Goal: Task Accomplishment & Management: Complete application form

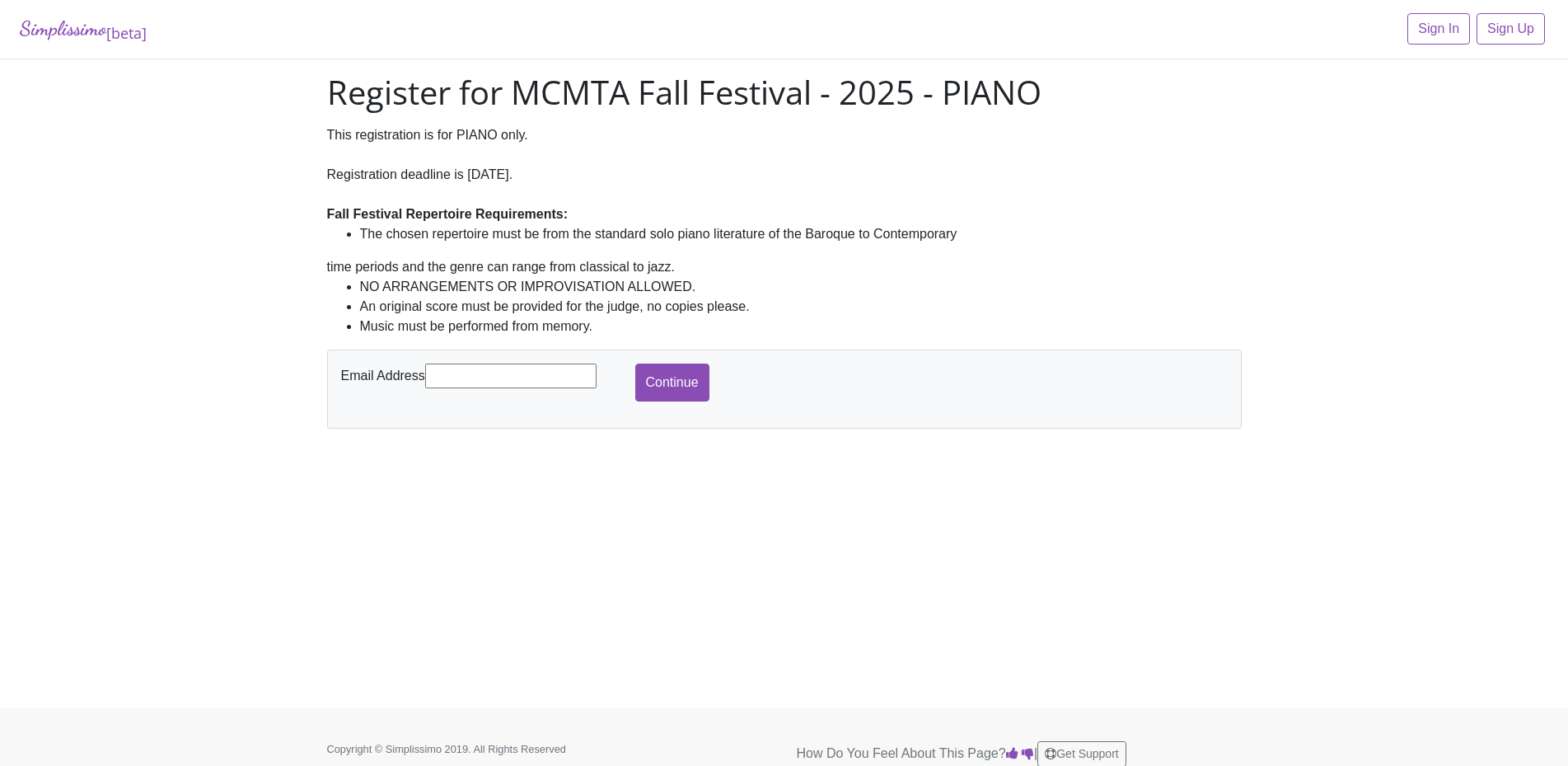
click at [478, 376] on input "text" at bounding box center [511, 376] width 172 height 25
type input "[EMAIL_ADDRESS][DOMAIN_NAME]"
click at [658, 394] on input "Continue" at bounding box center [671, 383] width 74 height 38
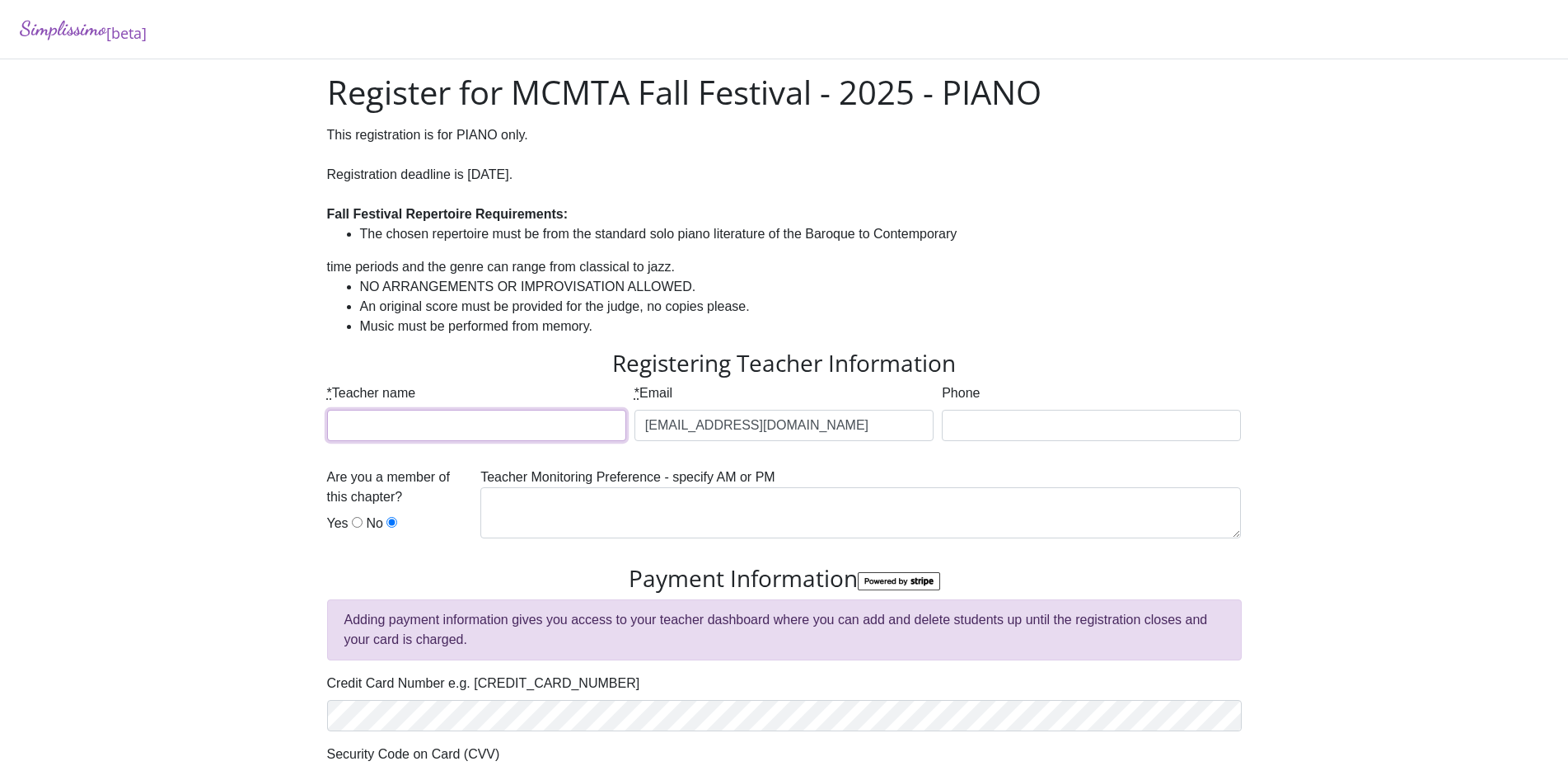
click at [438, 422] on input "* Teacher name" at bounding box center [477, 424] width 299 height 31
type input "[PERSON_NAME]"
click at [1003, 422] on input "Phone" at bounding box center [1091, 424] width 299 height 31
type input "[PHONE_NUMBER]"
click at [523, 502] on textarea at bounding box center [860, 512] width 760 height 51
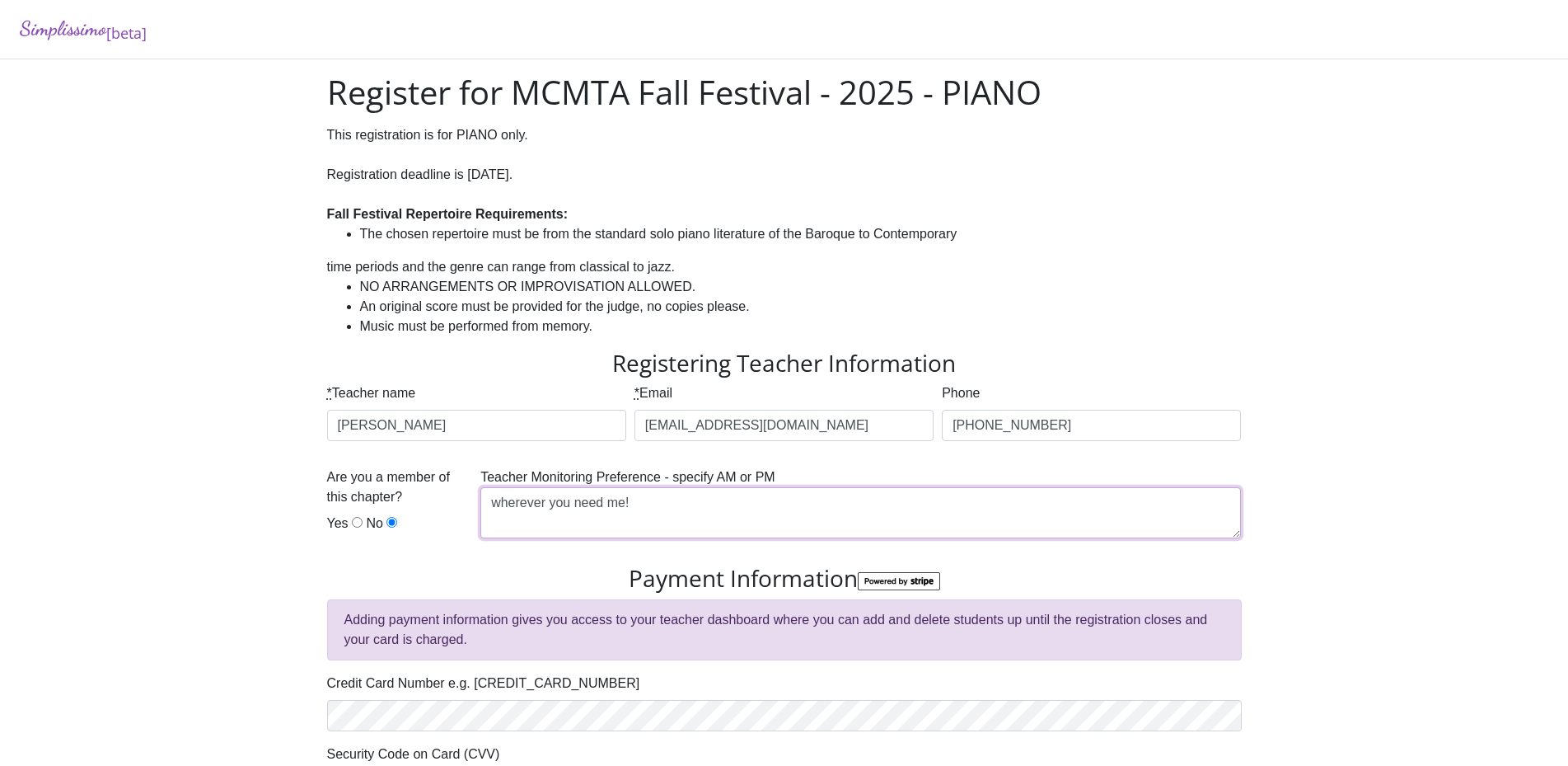
type textarea "wherever you need me!"
click at [353, 525] on input "Yes" at bounding box center [358, 522] width 11 height 11
radio input "true"
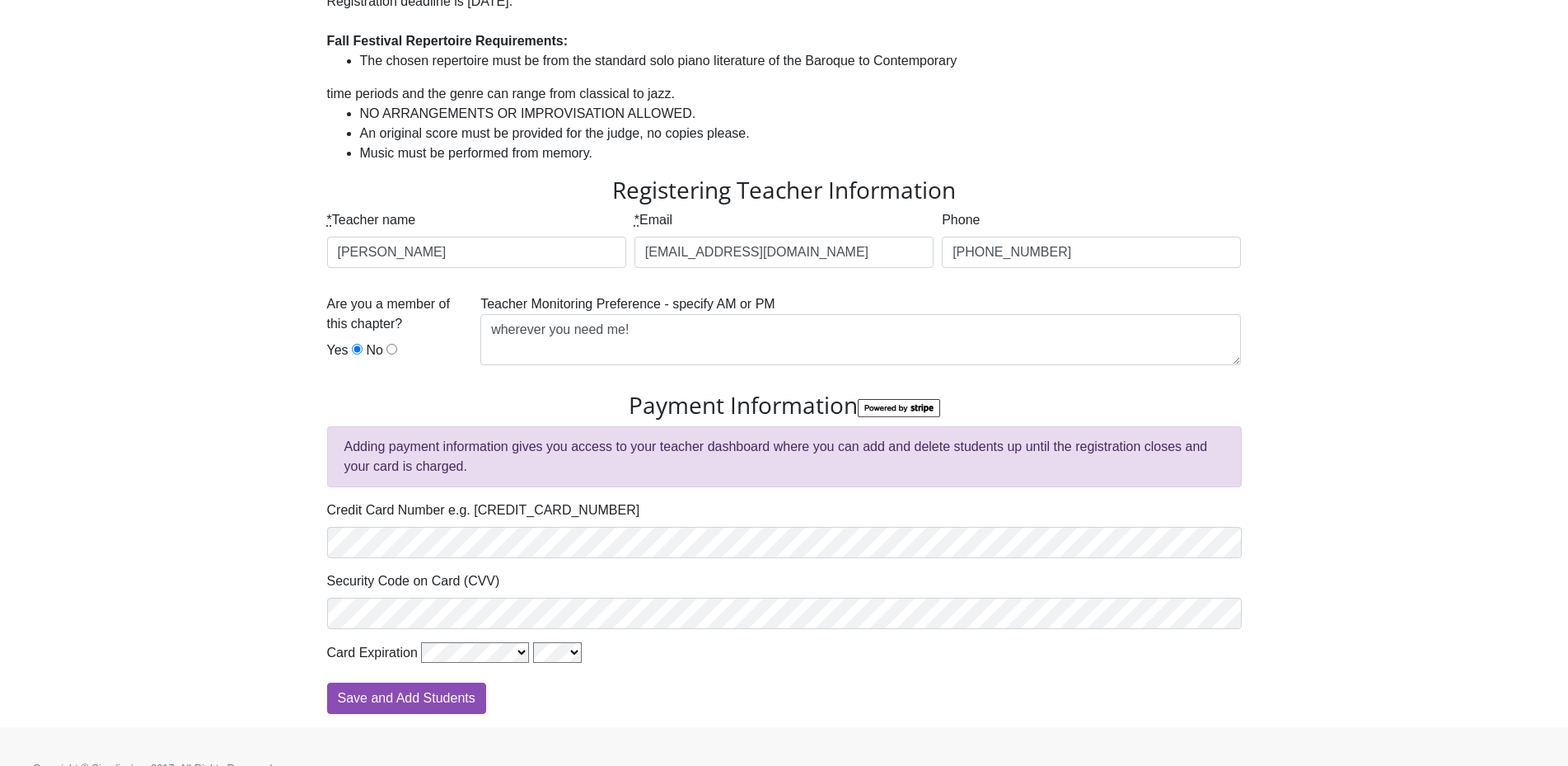
scroll to position [174, 0]
click at [452, 699] on input "Save and Add Students" at bounding box center [406, 696] width 159 height 31
type input "Processing"
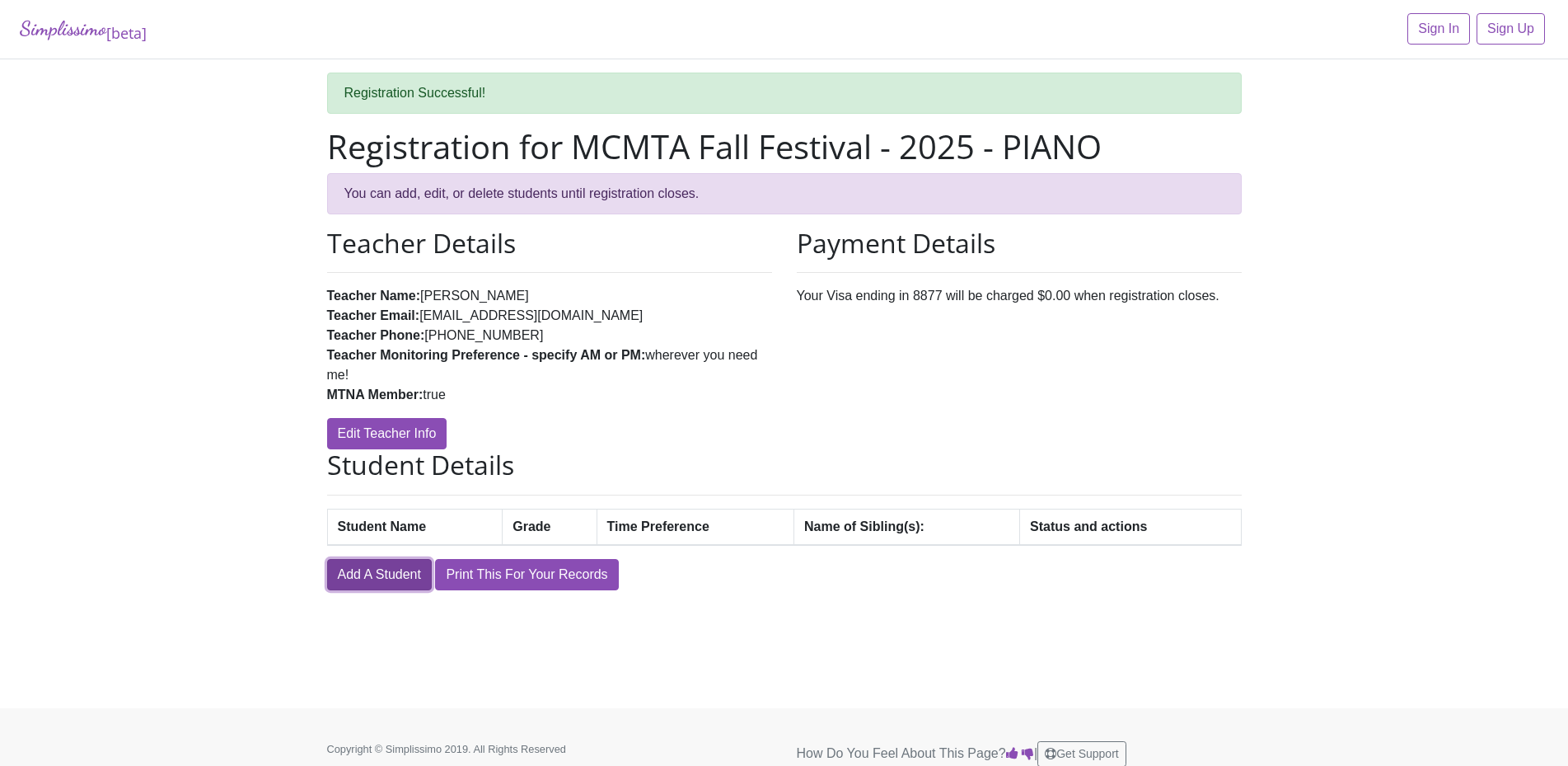
click at [401, 577] on link "Add A Student" at bounding box center [380, 574] width 105 height 31
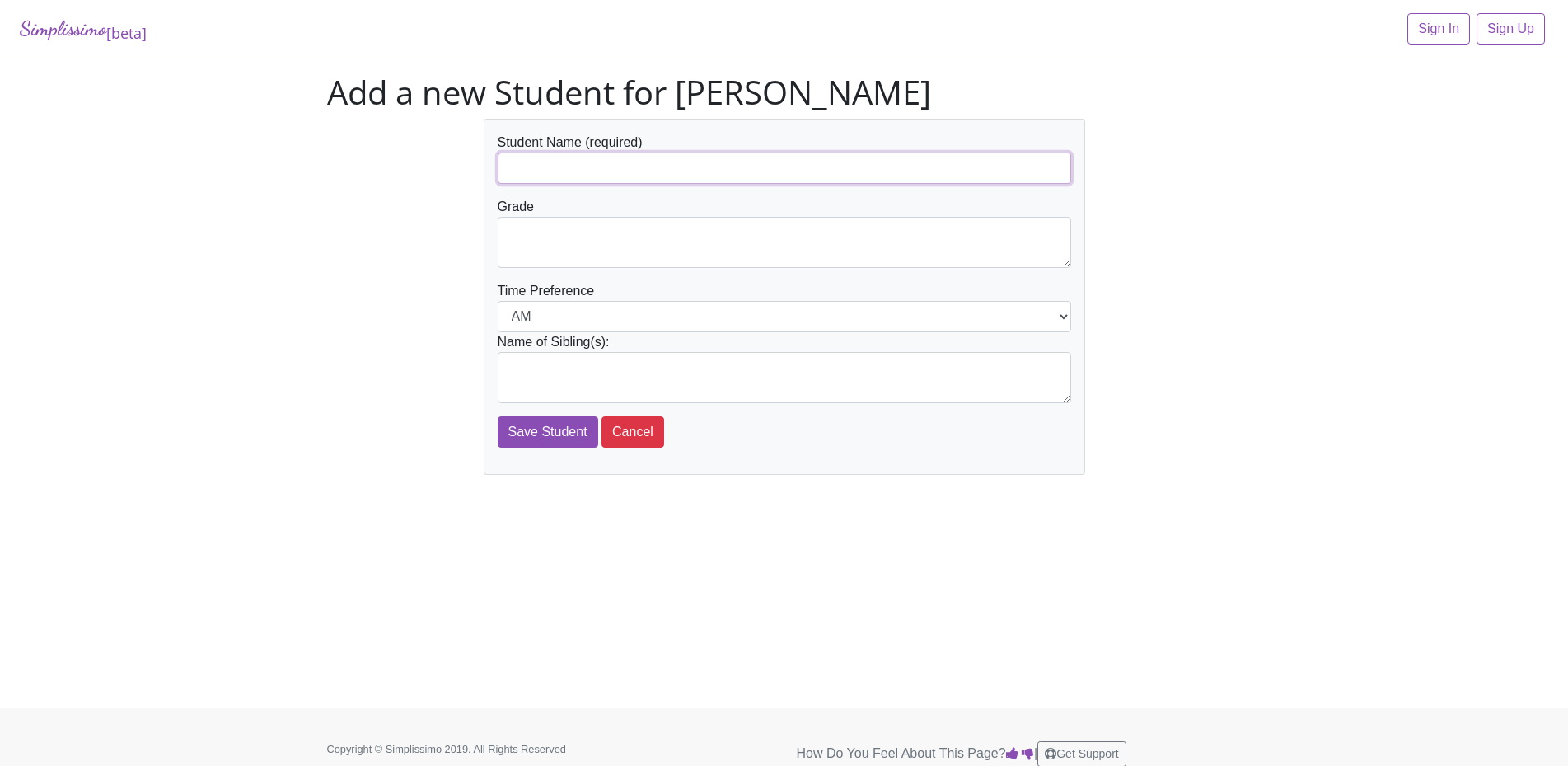
click at [539, 162] on input "text" at bounding box center [784, 167] width 574 height 31
type input "Katelyn Ricketts"
click at [553, 238] on textarea at bounding box center [784, 242] width 574 height 51
type textarea "12"
click at [541, 373] on textarea at bounding box center [784, 377] width 574 height 51
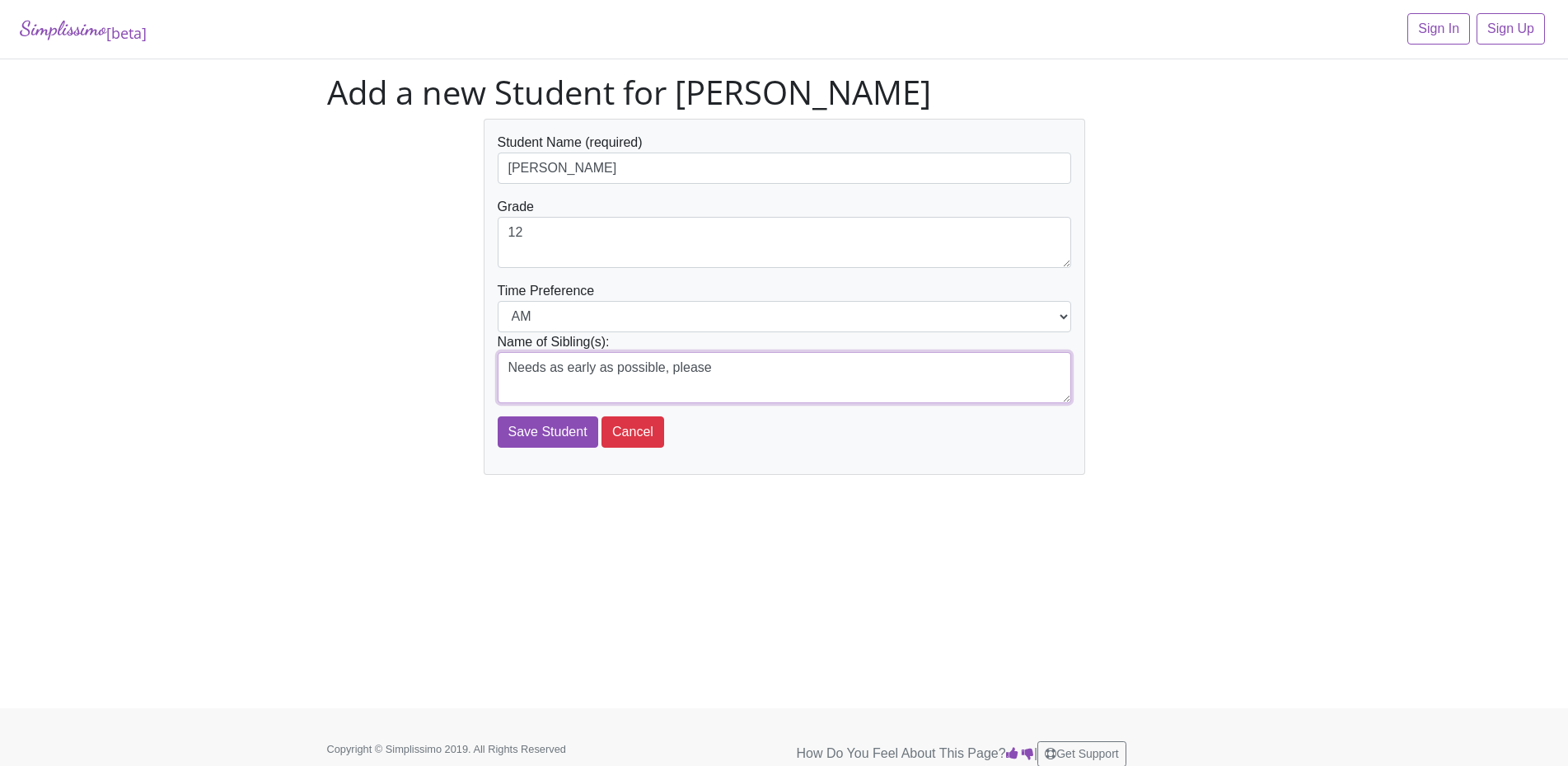
type textarea "Needs as early as possible, please"
click at [559, 317] on select "AM PM" at bounding box center [784, 316] width 574 height 31
click at [497, 301] on select "AM PM" at bounding box center [784, 316] width 574 height 31
click at [543, 439] on input "Save Student" at bounding box center [547, 431] width 101 height 31
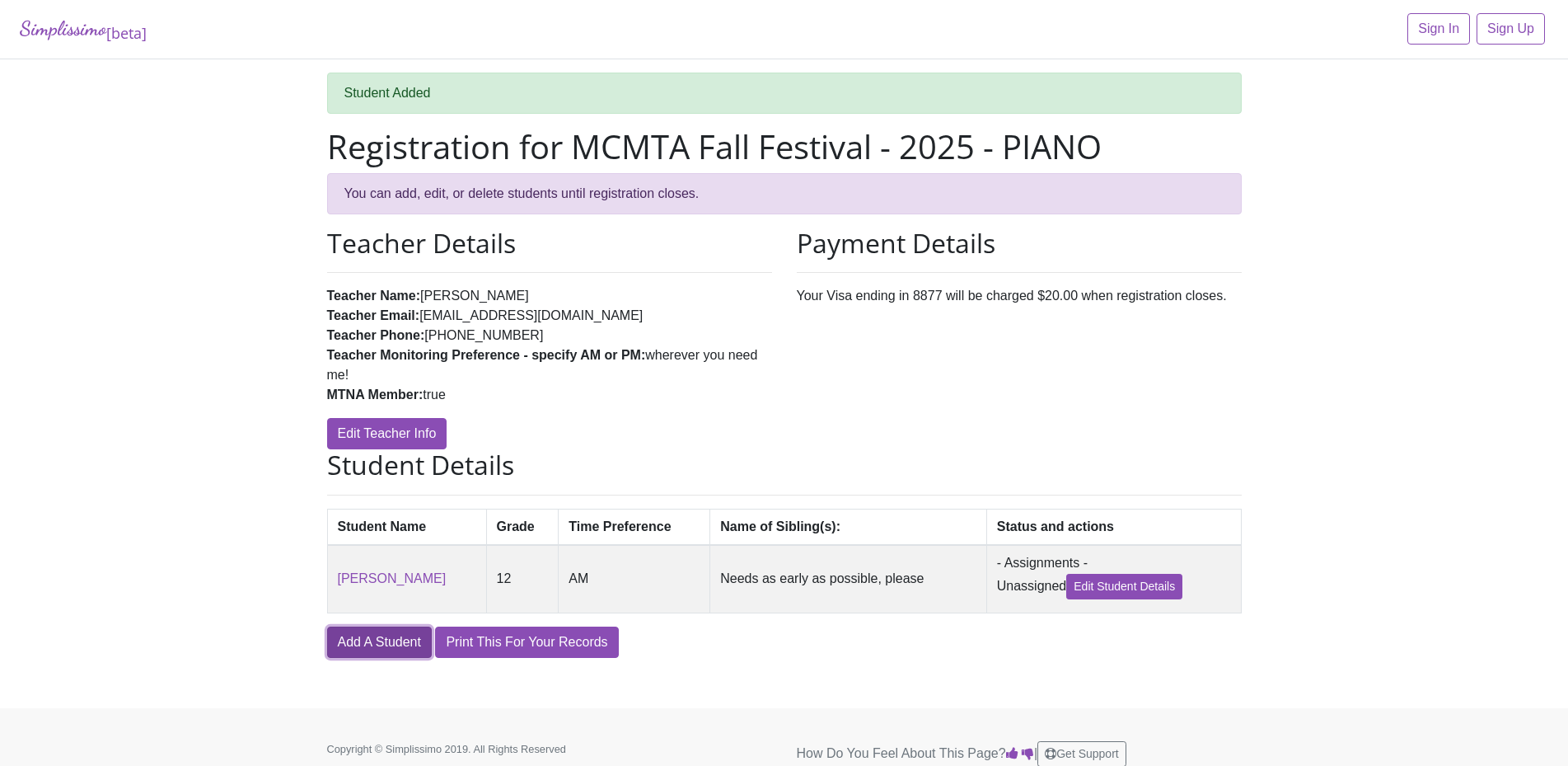
click at [376, 649] on link "Add A Student" at bounding box center [380, 641] width 105 height 31
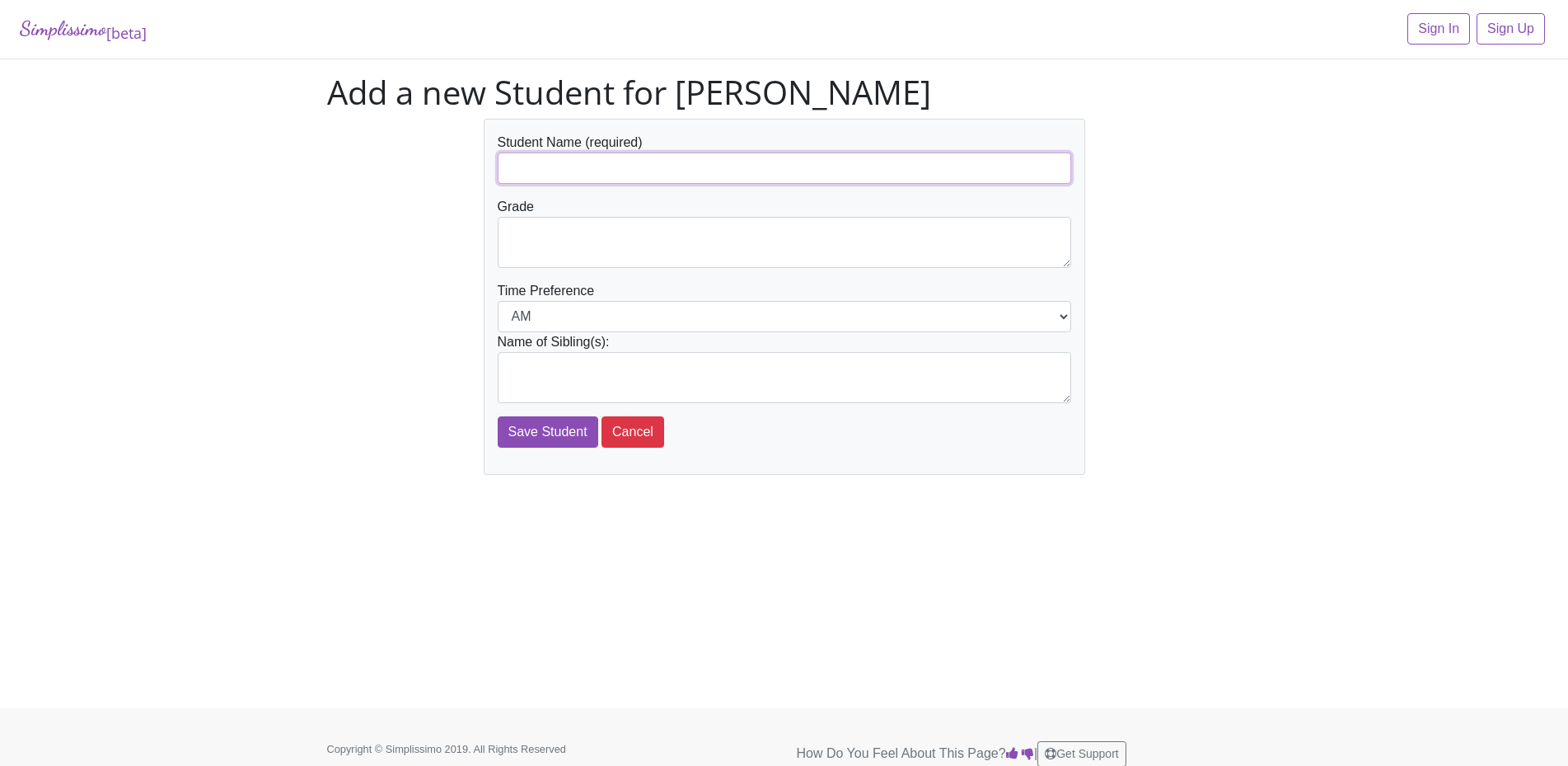
click at [544, 163] on input "text" at bounding box center [784, 167] width 574 height 31
type input "[PERSON_NAME]"
click at [614, 232] on textarea at bounding box center [784, 242] width 574 height 51
type textarea "9"
click at [551, 375] on textarea at bounding box center [784, 377] width 574 height 51
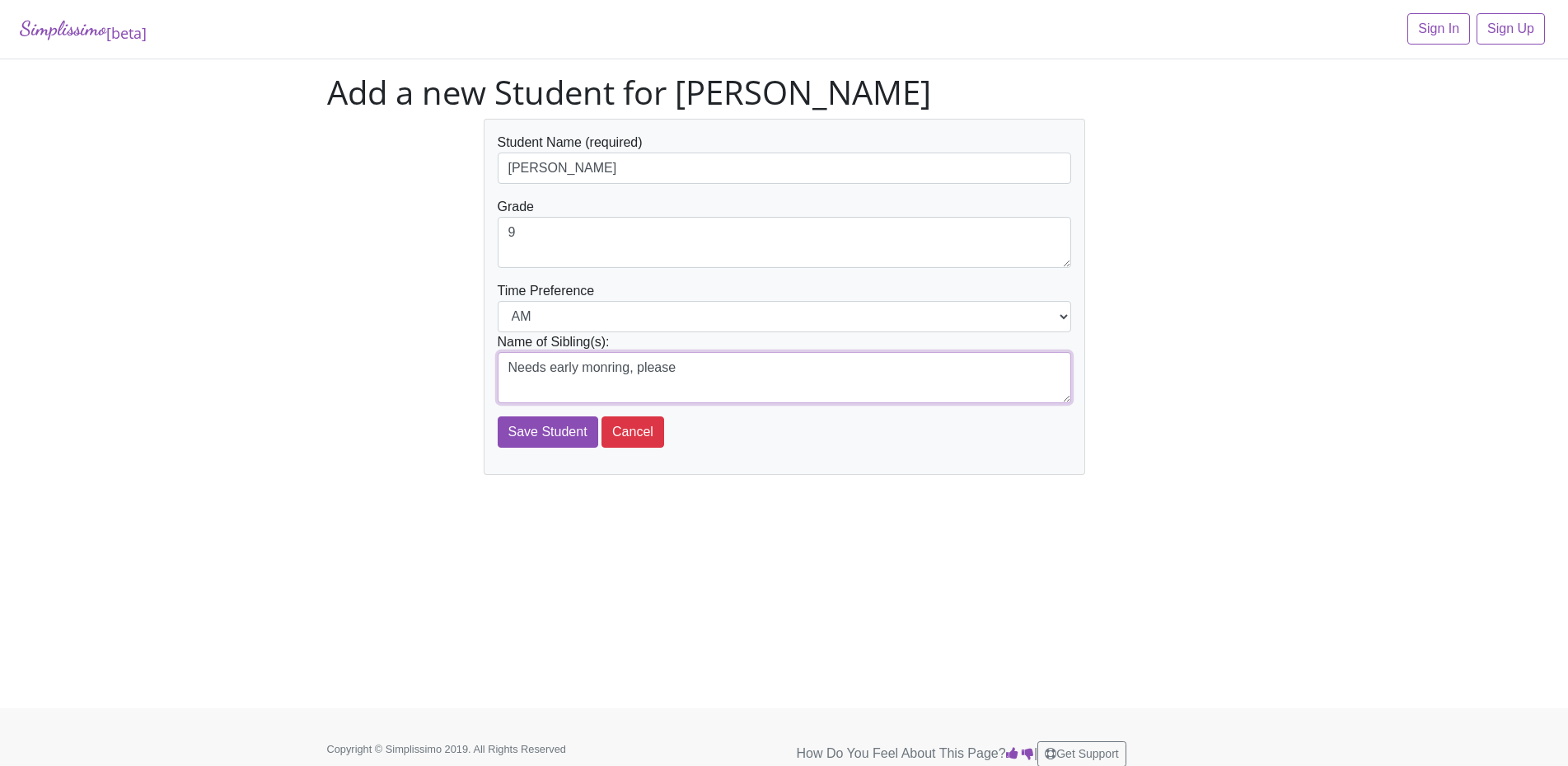
click at [681, 367] on textarea "Needs early monring, please" at bounding box center [784, 377] width 574 height 51
type textarea "Needs early morning- school sport"
click at [568, 435] on input "Save Student" at bounding box center [547, 431] width 101 height 31
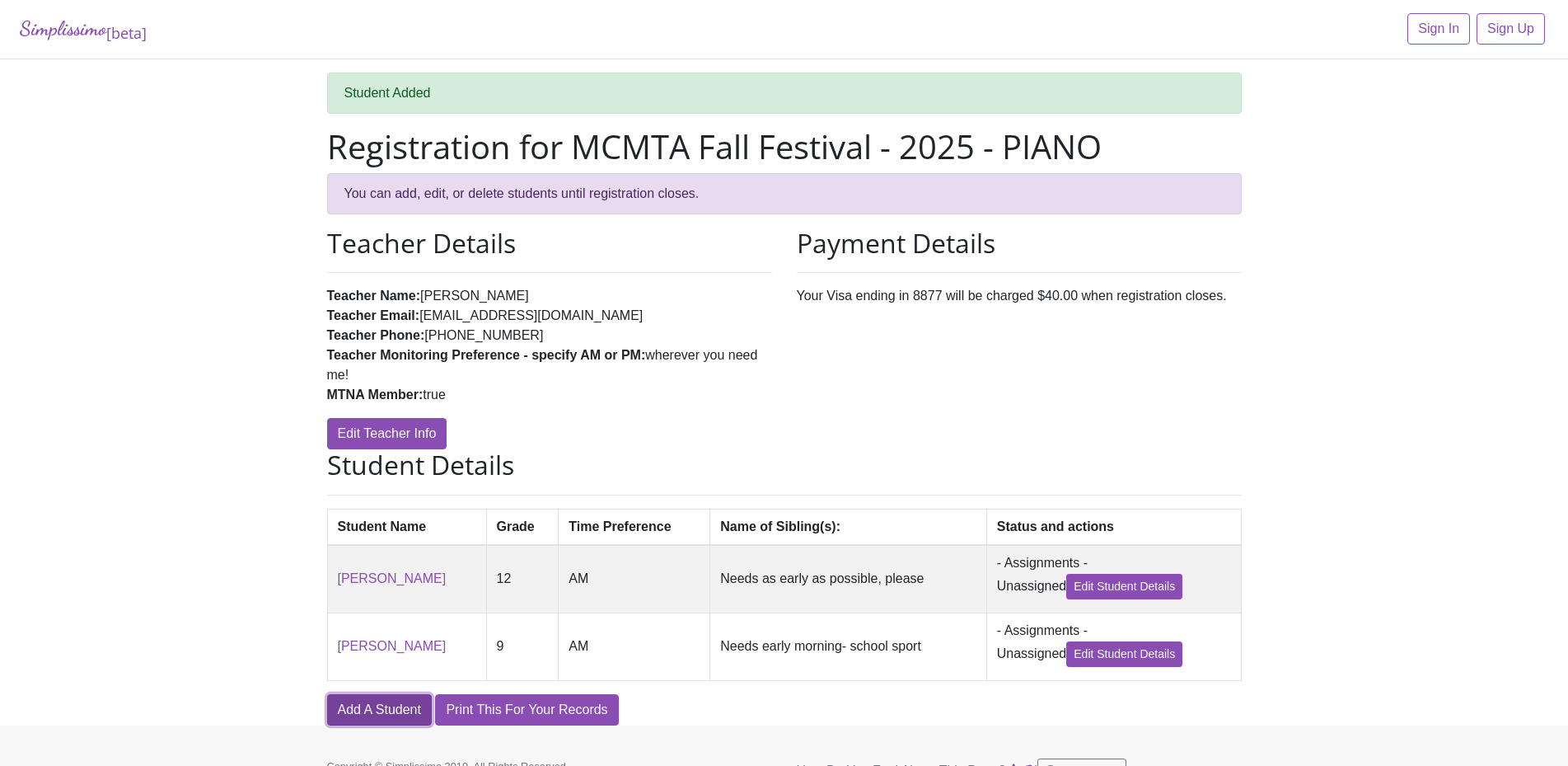
click at [394, 714] on link "Add A Student" at bounding box center [380, 709] width 105 height 31
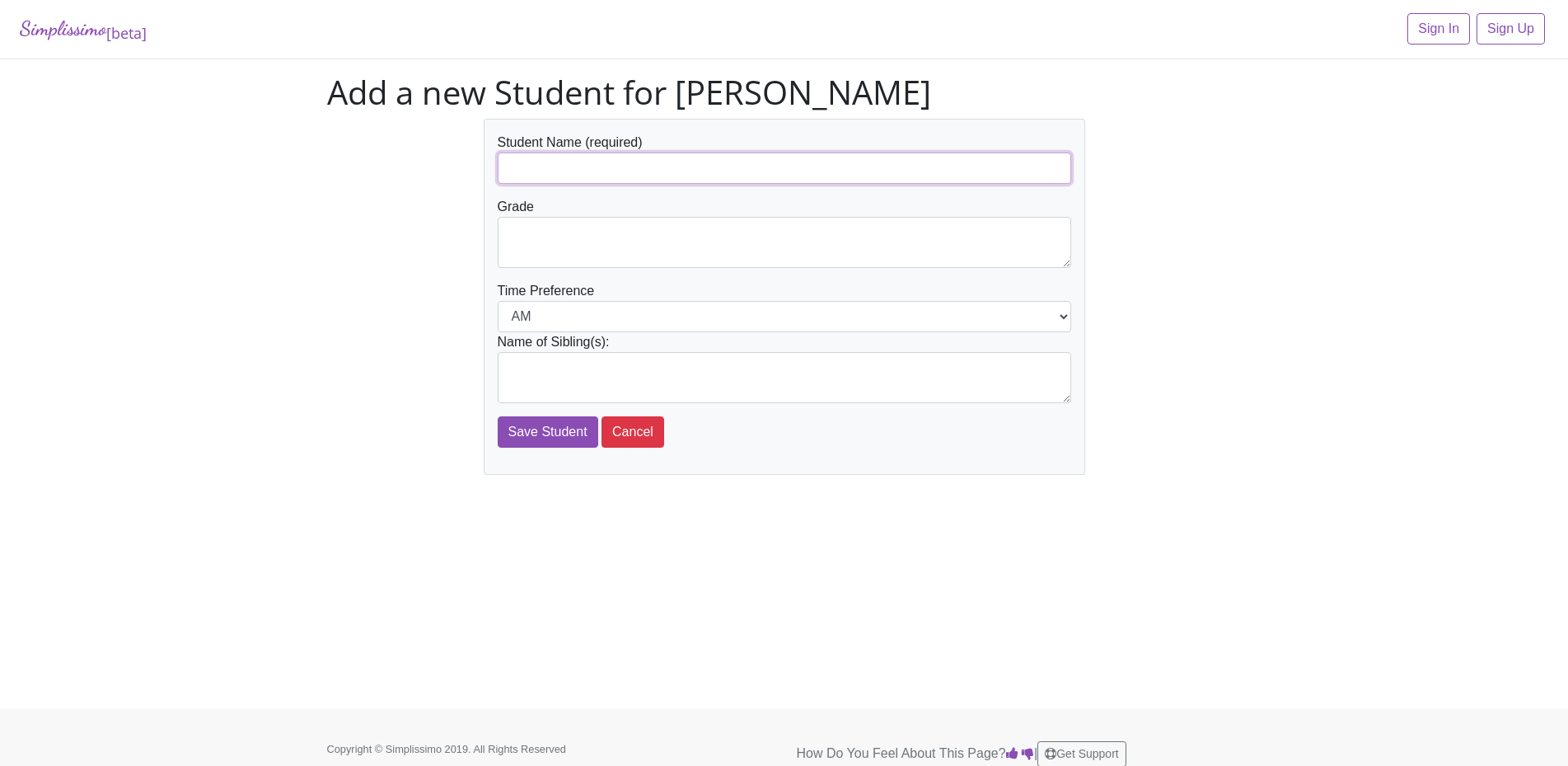
click at [566, 165] on input "text" at bounding box center [784, 167] width 574 height 31
type input "[PERSON_NAME]"
click at [537, 245] on textarea at bounding box center [784, 242] width 574 height 51
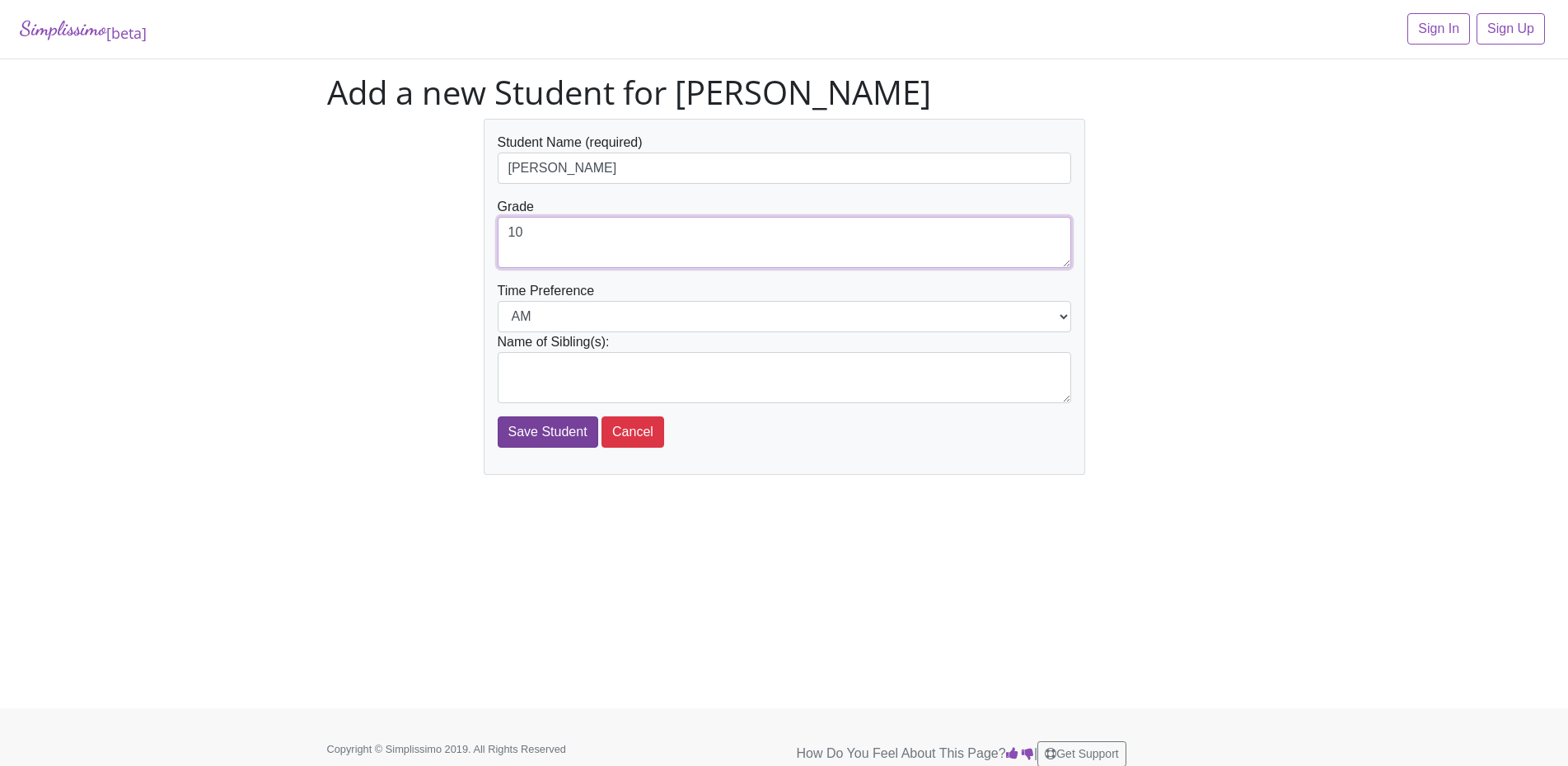
type textarea "10"
click at [565, 432] on input "Save Student" at bounding box center [547, 431] width 101 height 31
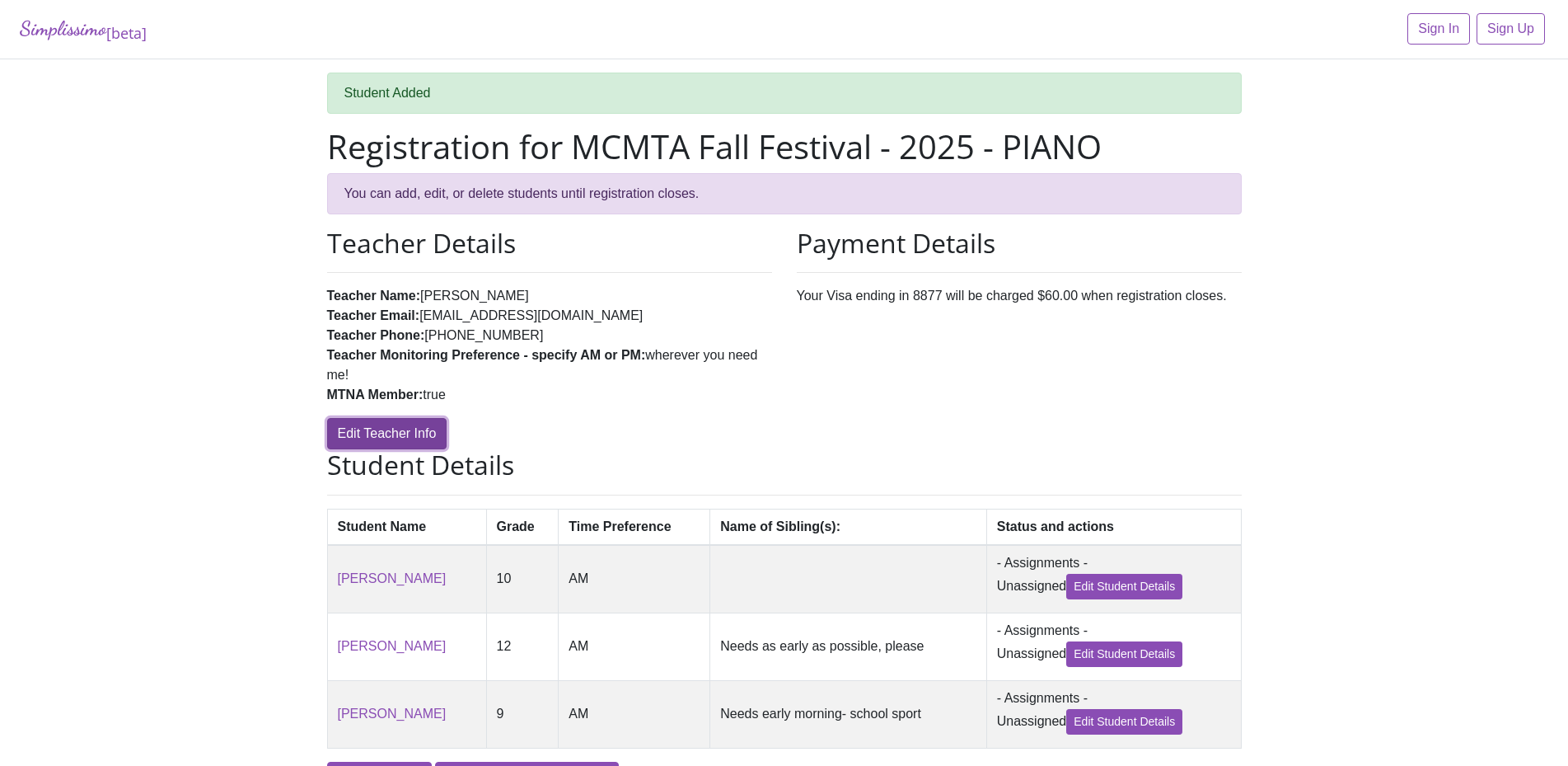
click at [417, 433] on link "Edit Teacher Info" at bounding box center [387, 433] width 120 height 31
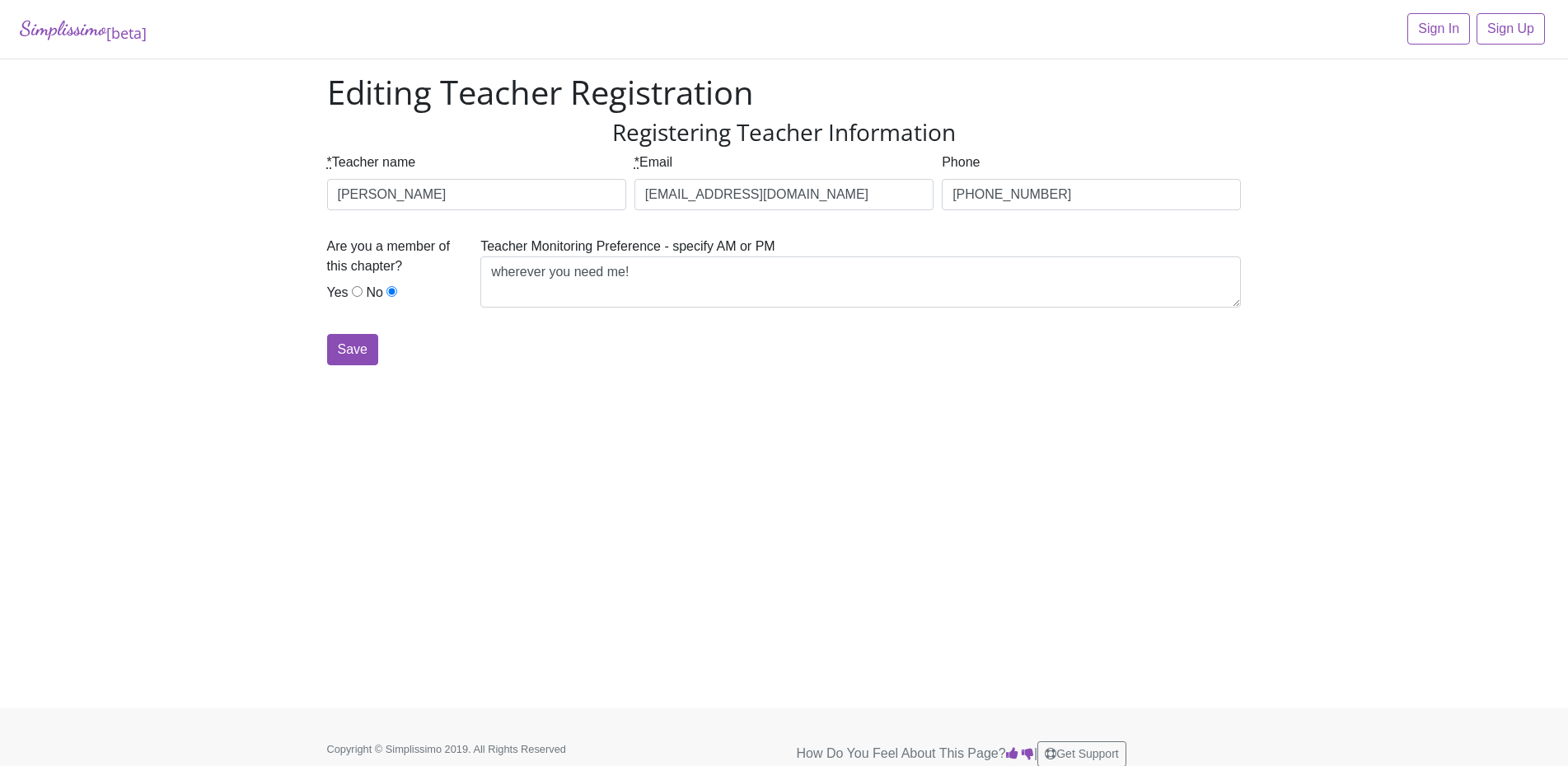
click at [352, 295] on input "Yes" at bounding box center [358, 291] width 11 height 11
radio input "true"
click at [347, 353] on input "Save" at bounding box center [352, 349] width 51 height 31
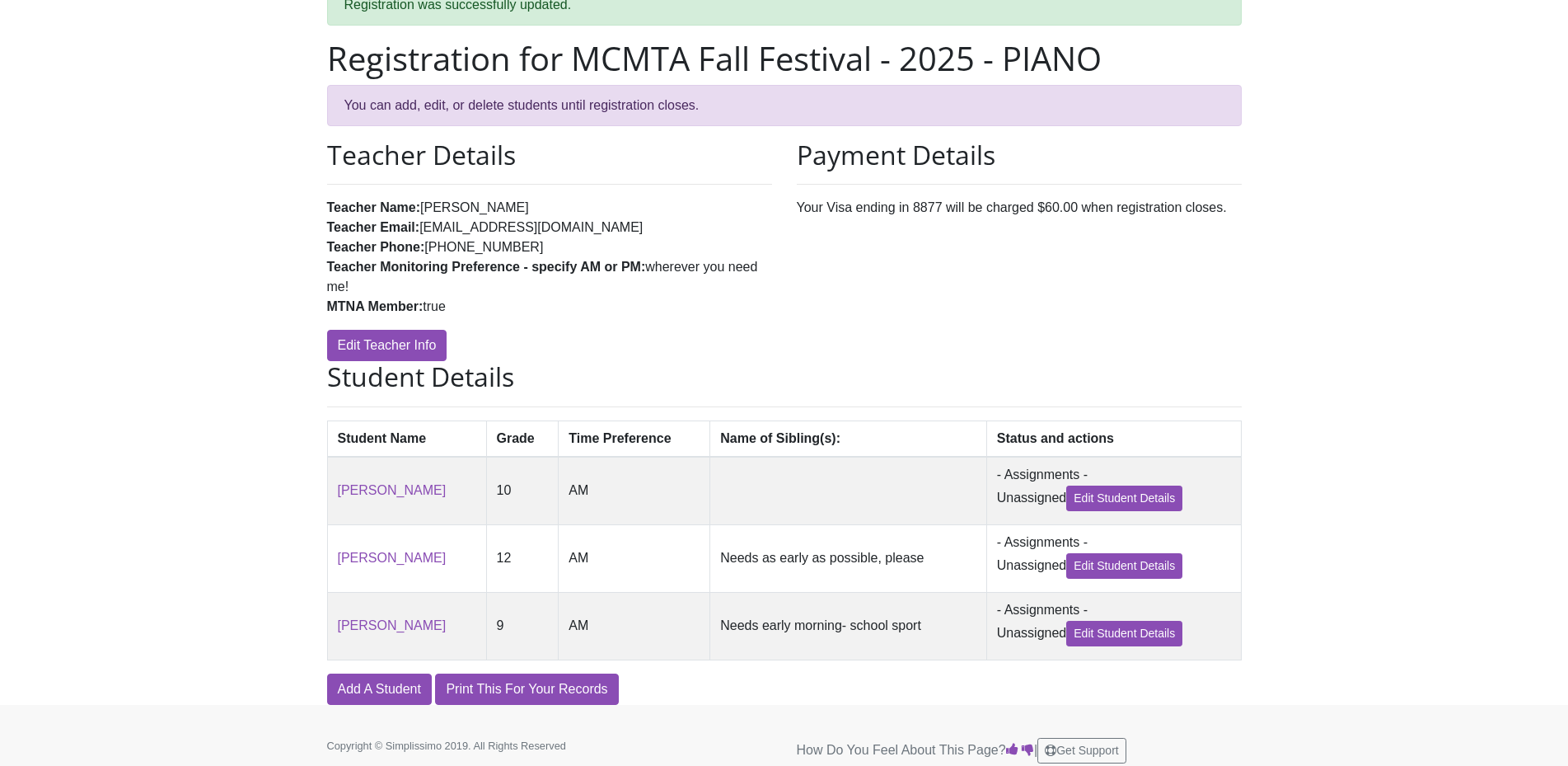
scroll to position [109, 0]
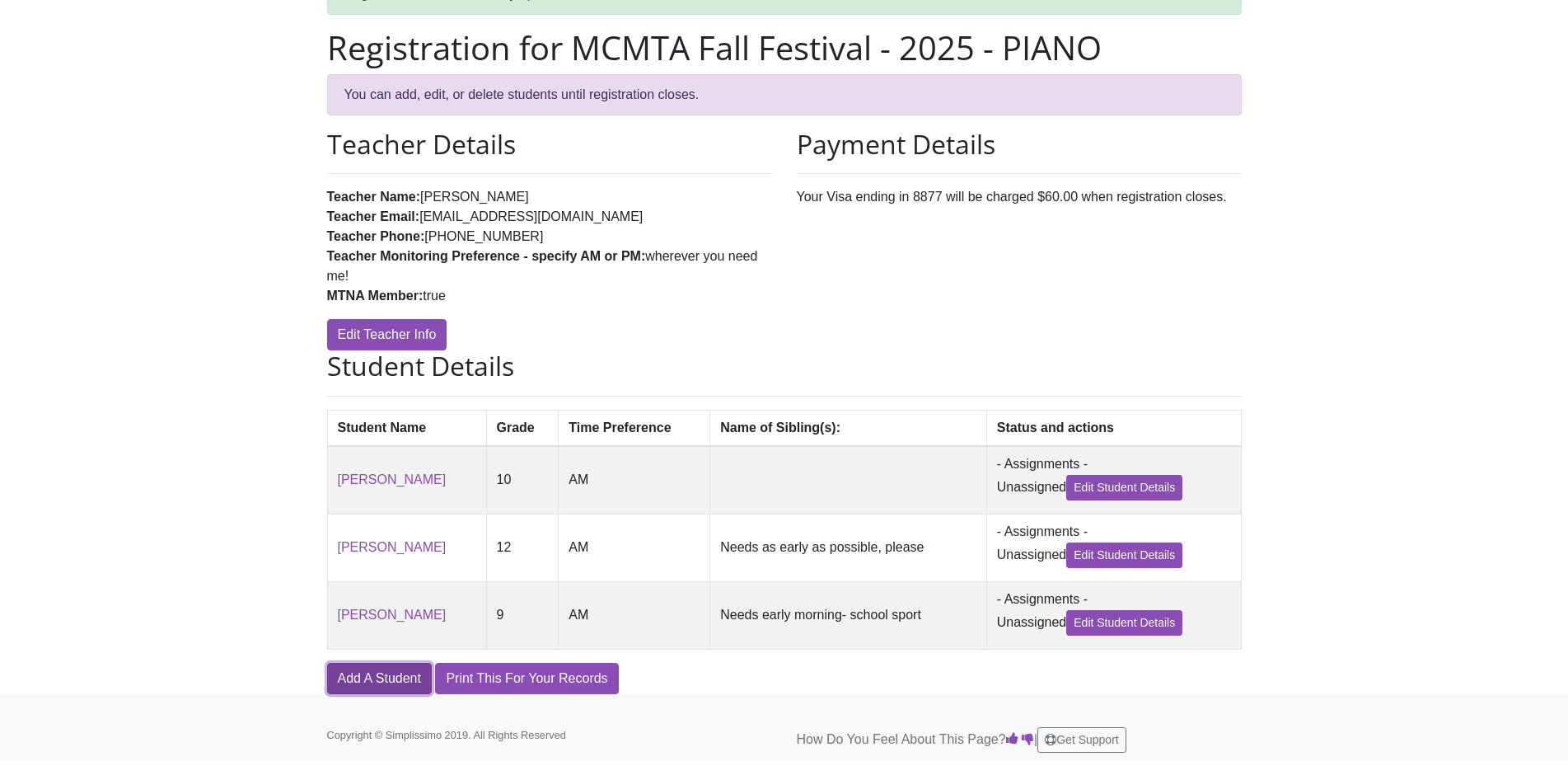
click at [379, 681] on link "Add A Student" at bounding box center [380, 678] width 105 height 31
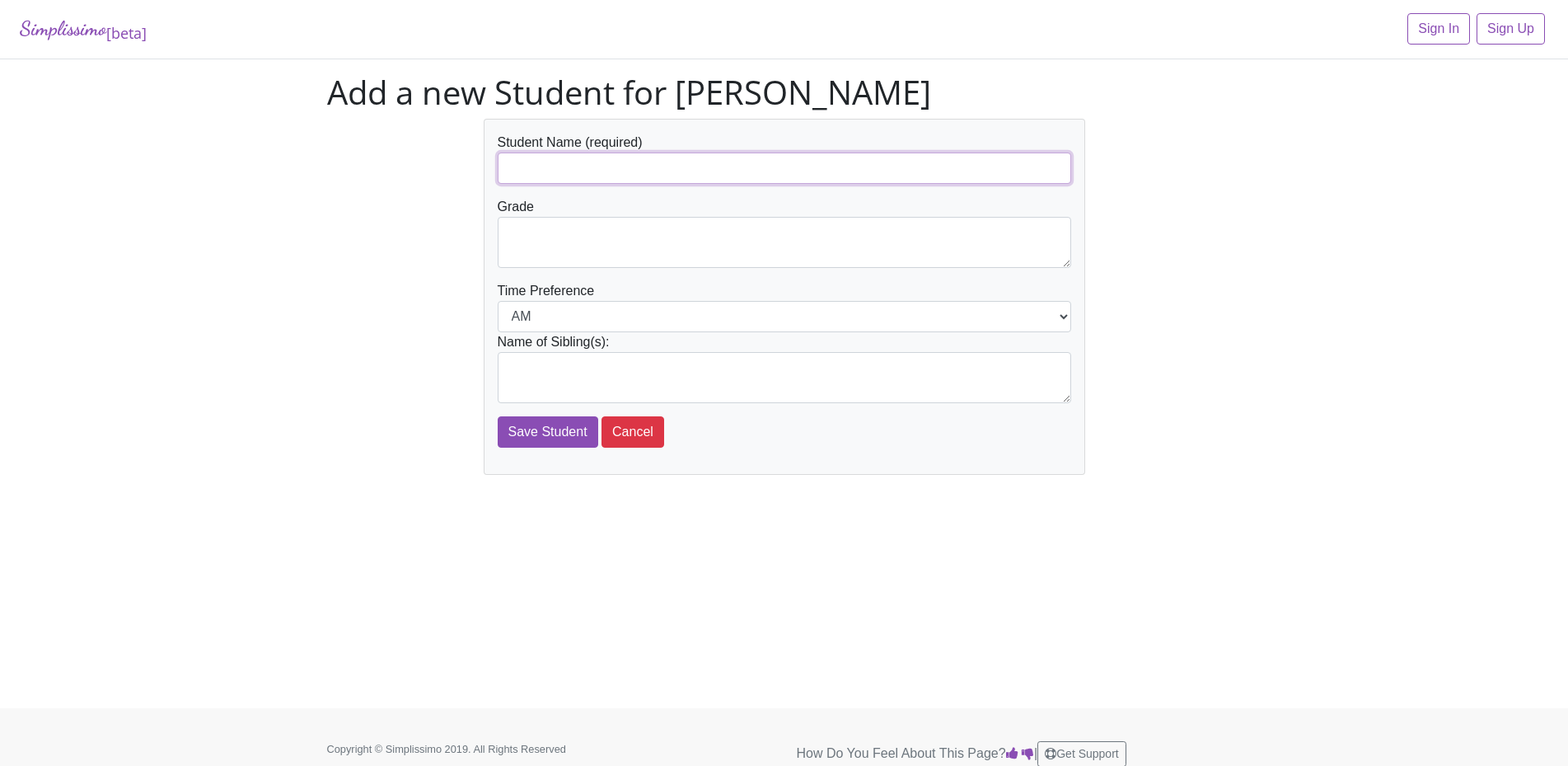
click at [567, 160] on input "text" at bounding box center [784, 167] width 574 height 31
type input "[PERSON_NAME]"
click at [576, 246] on textarea at bounding box center [784, 242] width 574 height 51
type textarea "12"
click at [1060, 317] on select "AM PM" at bounding box center [784, 316] width 574 height 31
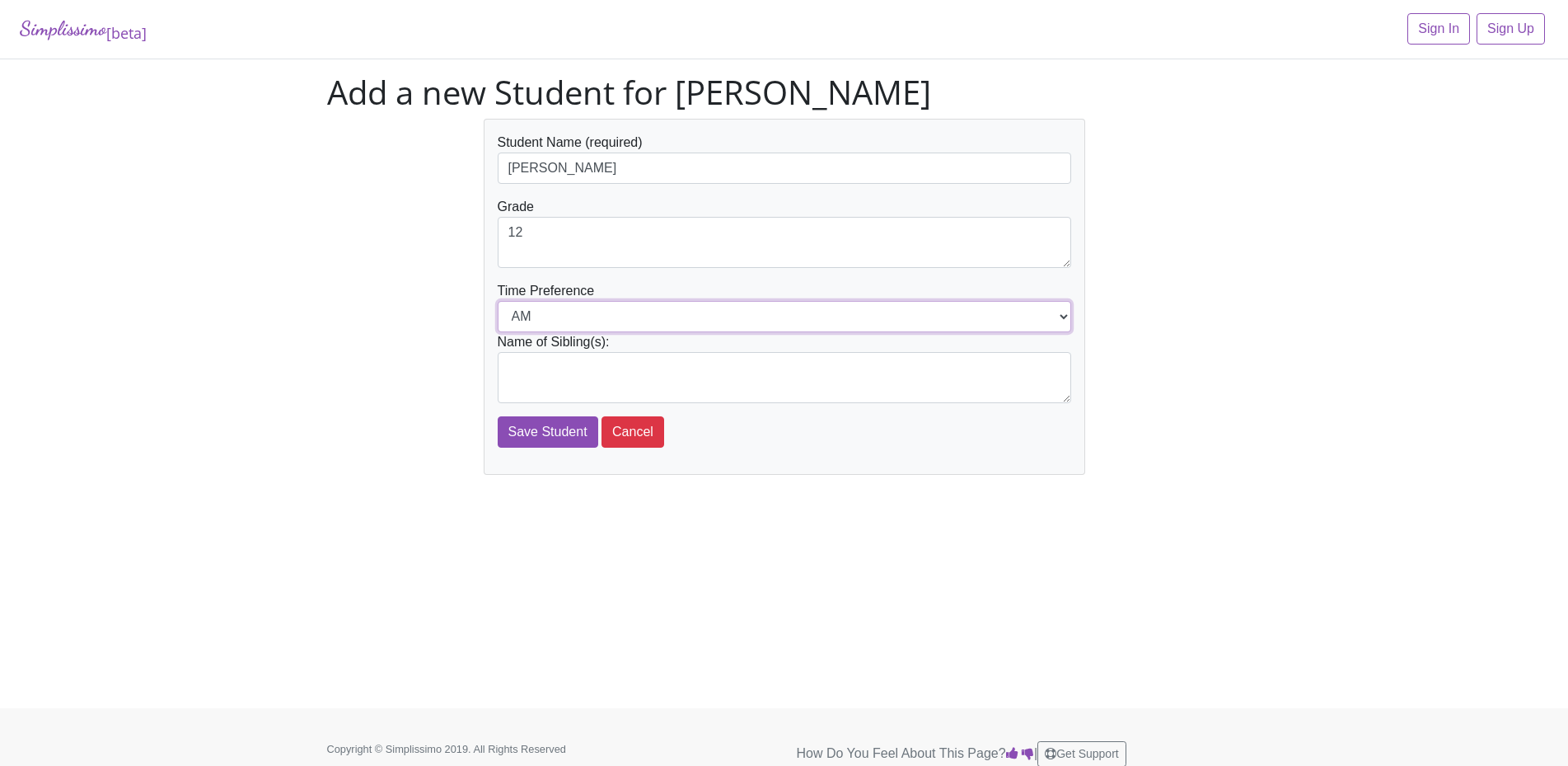
select select "PM"
click at [497, 301] on select "AM PM" at bounding box center [784, 316] width 574 height 31
click at [569, 382] on textarea at bounding box center [784, 377] width 574 height 51
type textarea "n"
click at [564, 431] on input "Save Student" at bounding box center [547, 431] width 101 height 31
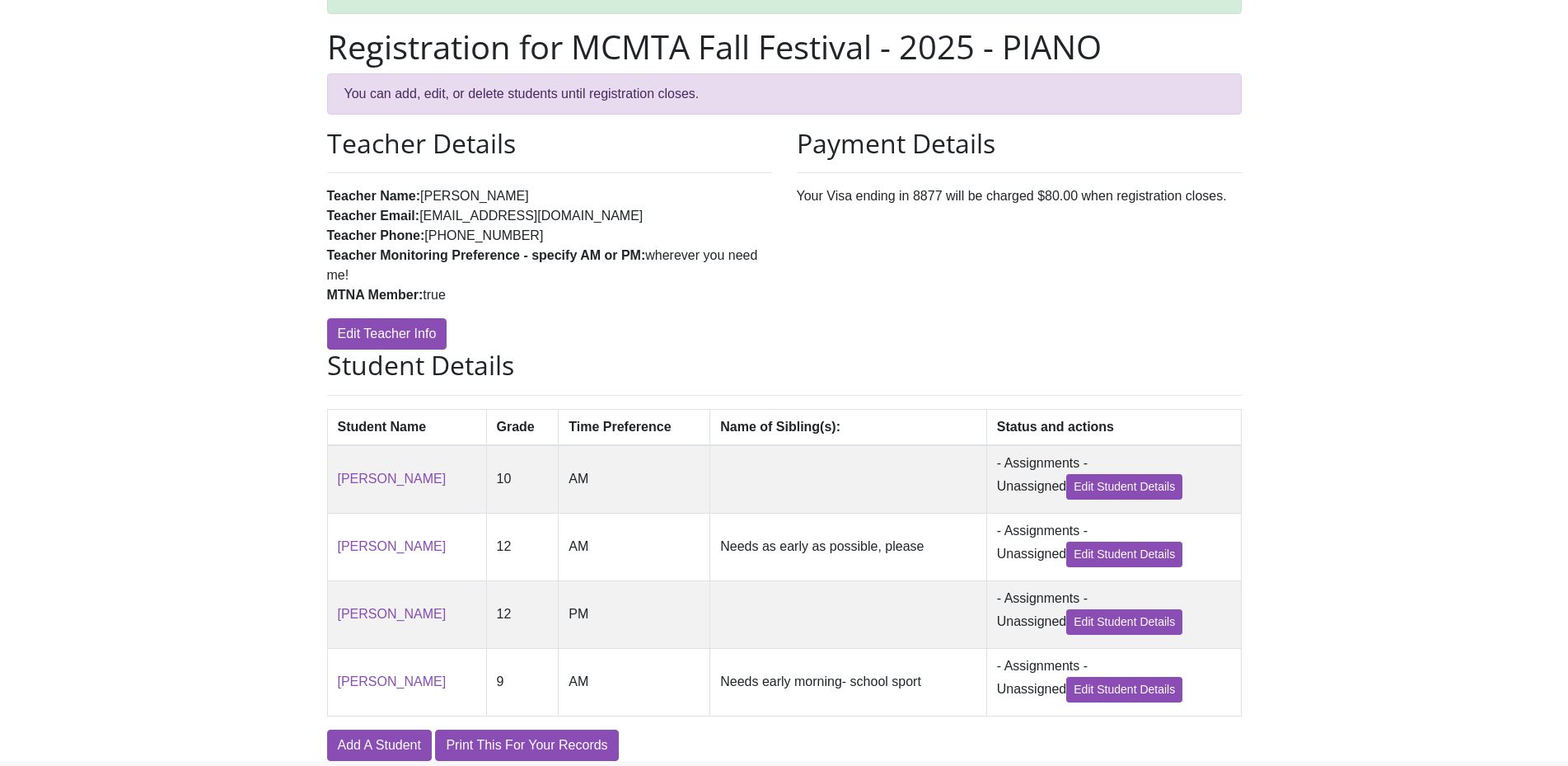
scroll to position [179, 0]
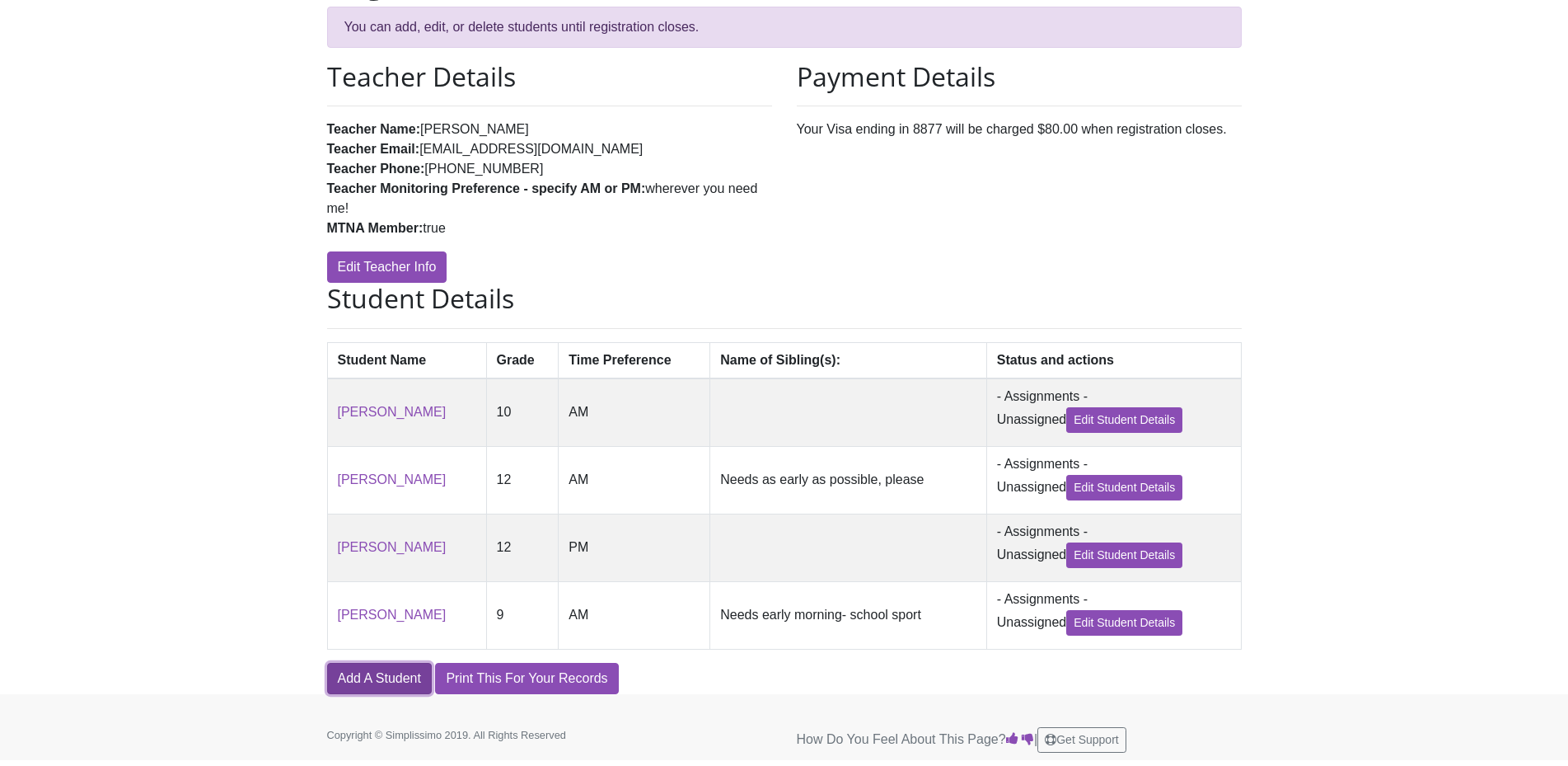
click at [387, 677] on link "Add A Student" at bounding box center [380, 678] width 105 height 31
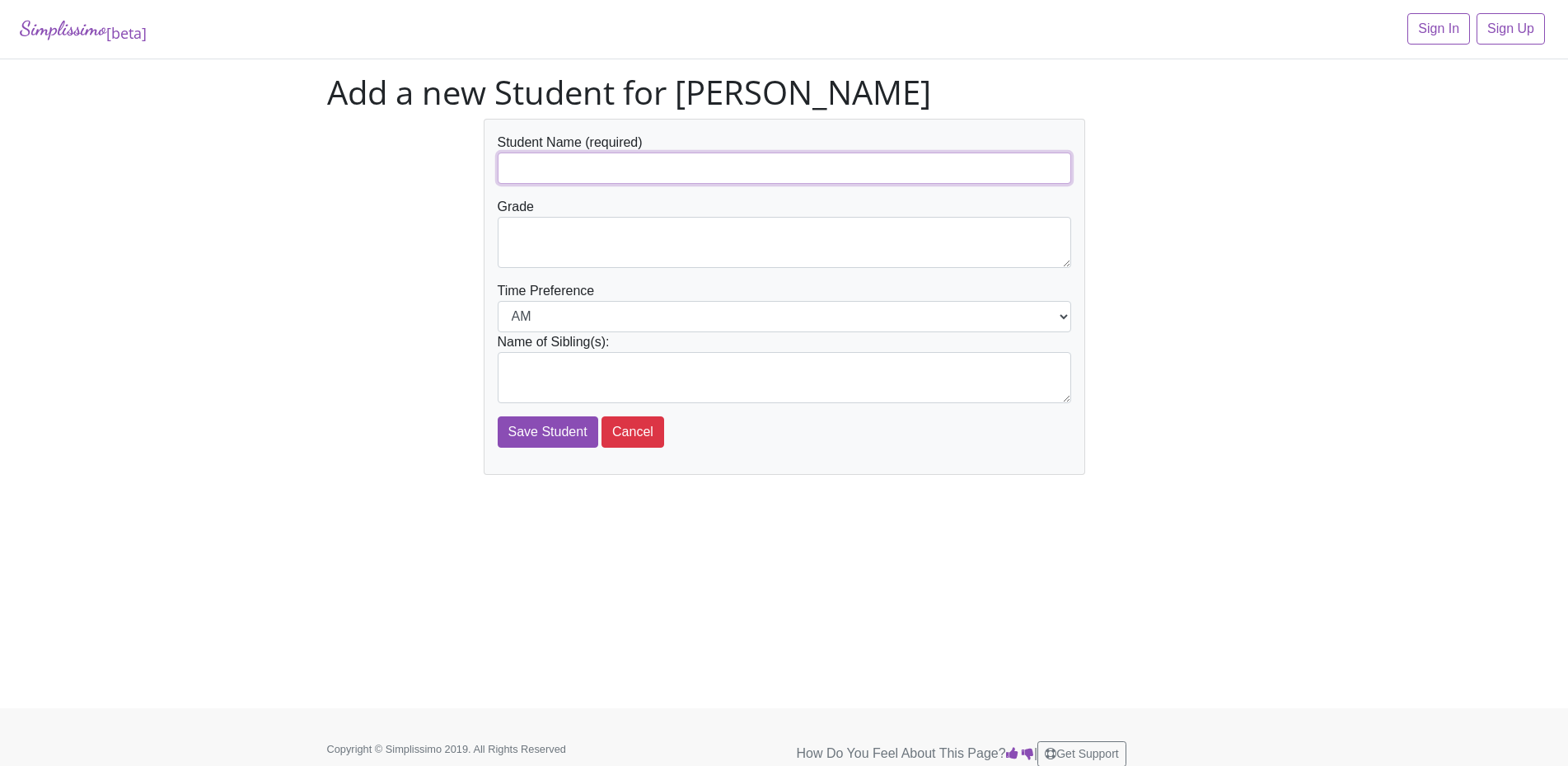
click at [558, 173] on input "text" at bounding box center [784, 167] width 574 height 31
type input "[PERSON_NAME]"
click at [536, 221] on textarea at bounding box center [784, 242] width 574 height 51
type textarea "12"
click at [1064, 318] on select "AM PM" at bounding box center [784, 316] width 574 height 31
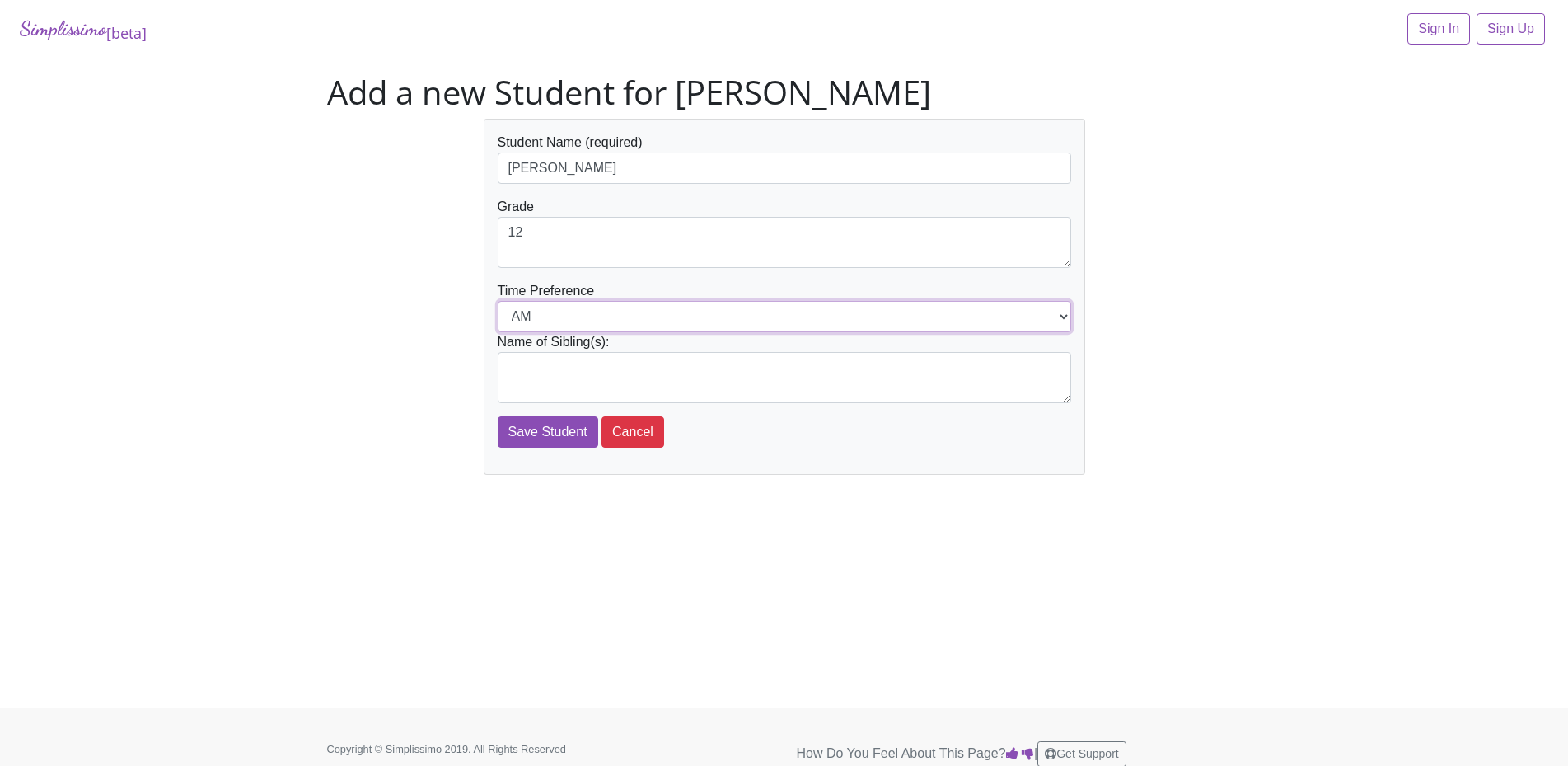
select select "PM"
click at [497, 301] on select "AM PM" at bounding box center [784, 316] width 574 height 31
click at [531, 433] on input "Save Student" at bounding box center [547, 431] width 101 height 31
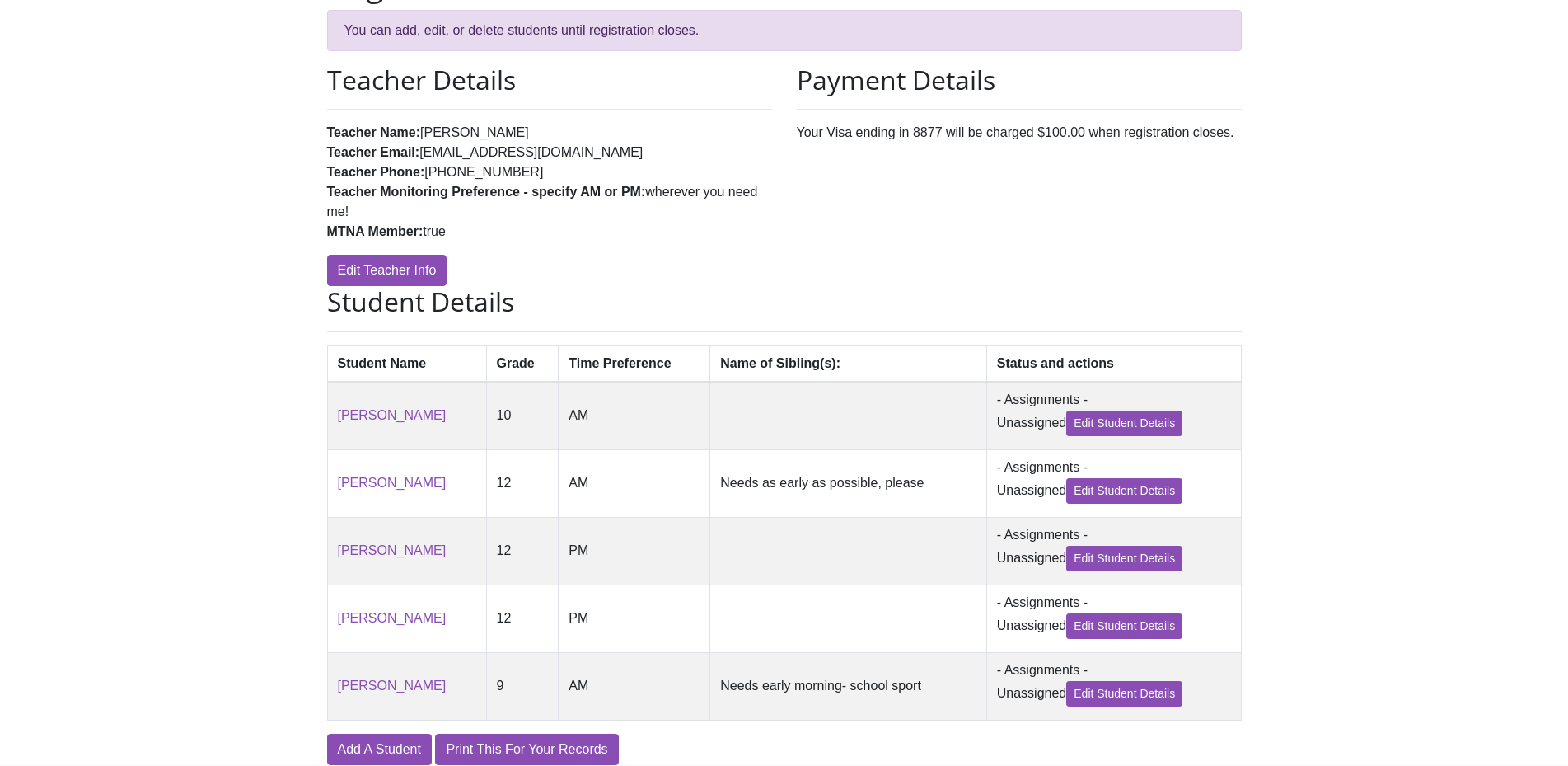
scroll to position [249, 0]
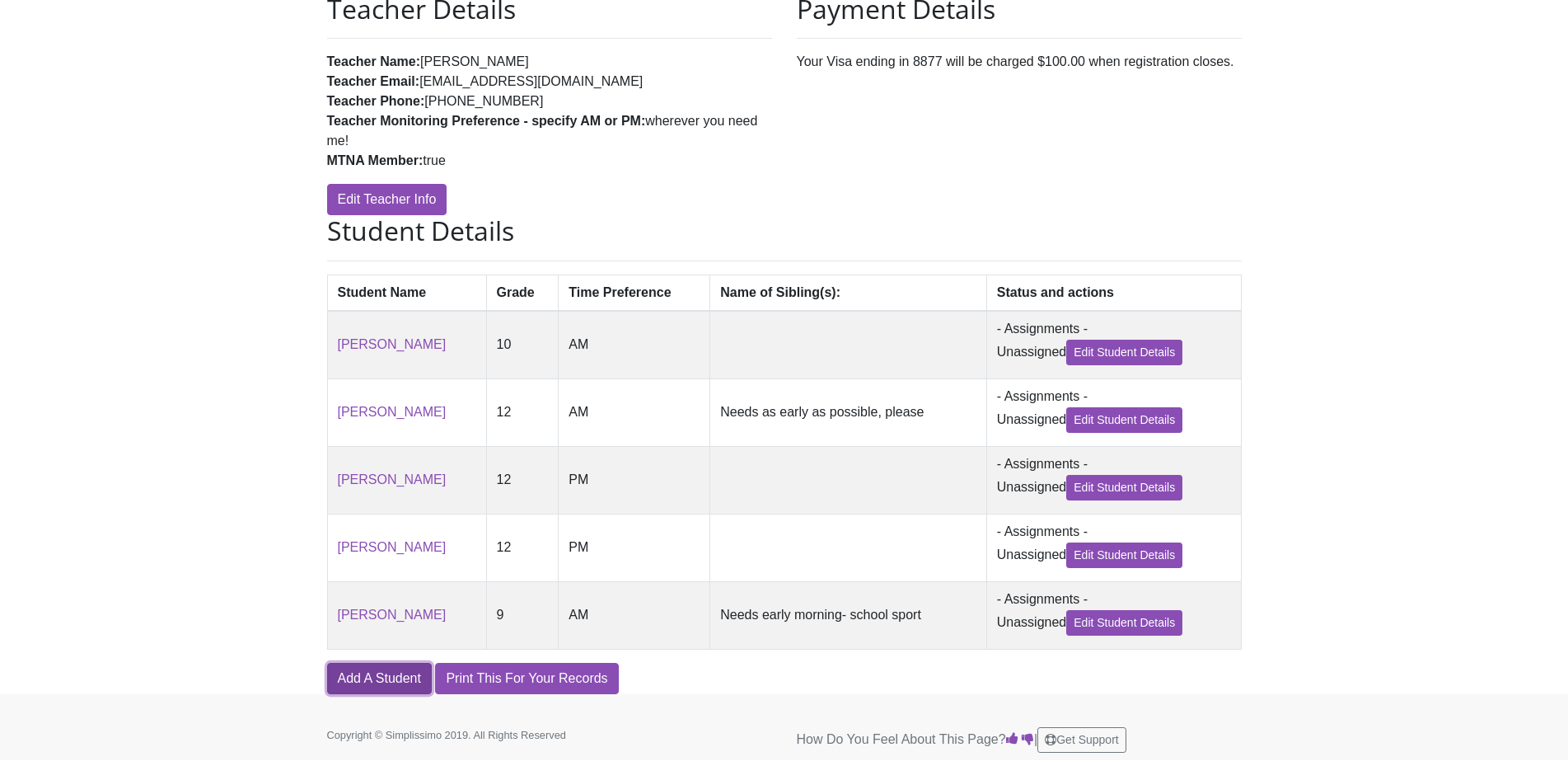
click at [404, 677] on link "Add A Student" at bounding box center [380, 678] width 105 height 31
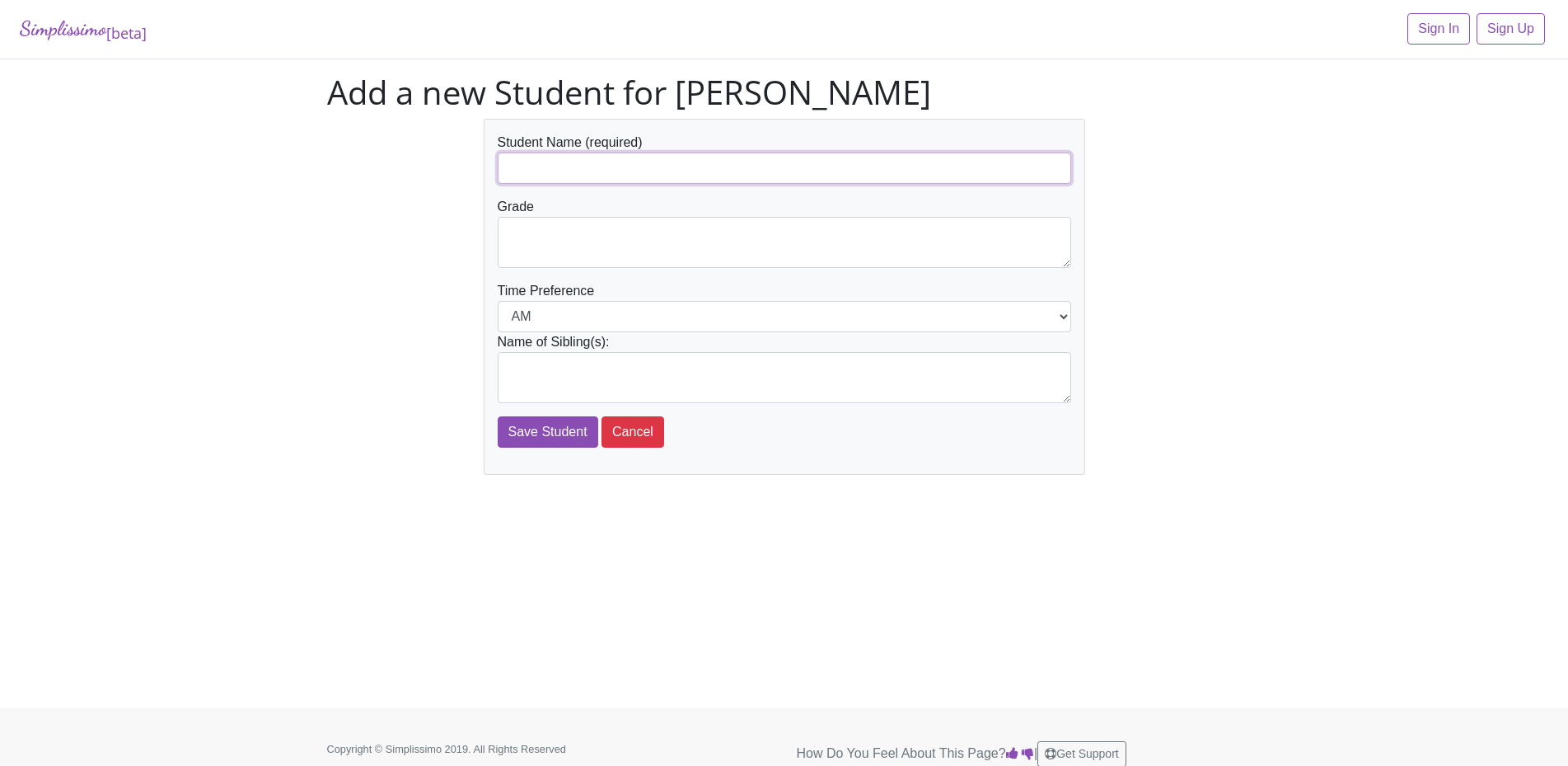
click at [584, 167] on input "text" at bounding box center [784, 167] width 574 height 31
type input "Reagan Burk"
click at [583, 238] on textarea at bounding box center [784, 242] width 574 height 51
type textarea "10"
click at [1067, 317] on select "AM PM" at bounding box center [784, 316] width 574 height 31
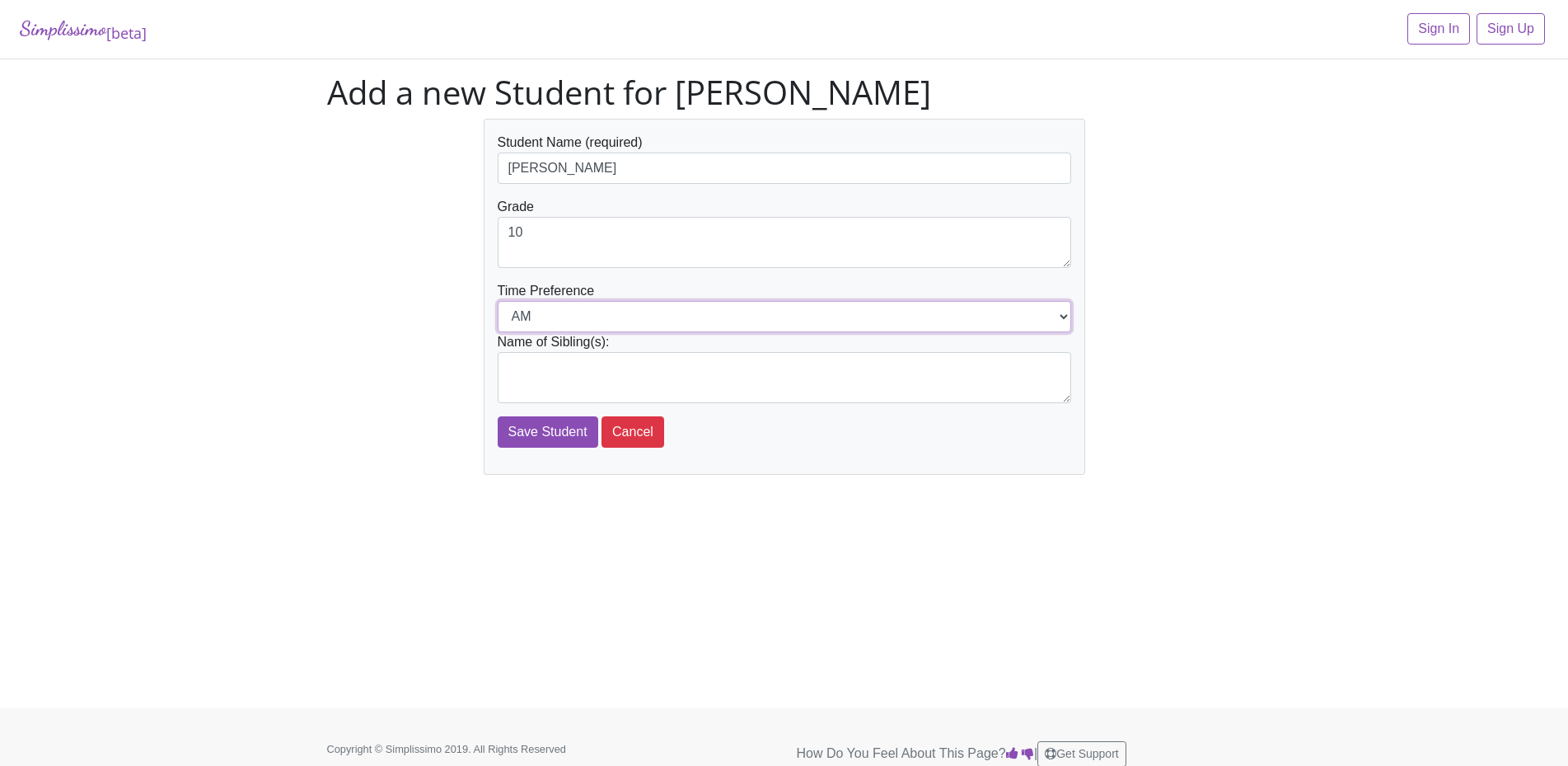
select select "PM"
click at [497, 301] on select "AM PM" at bounding box center [784, 316] width 574 height 31
click at [514, 435] on input "Save Student" at bounding box center [547, 431] width 101 height 31
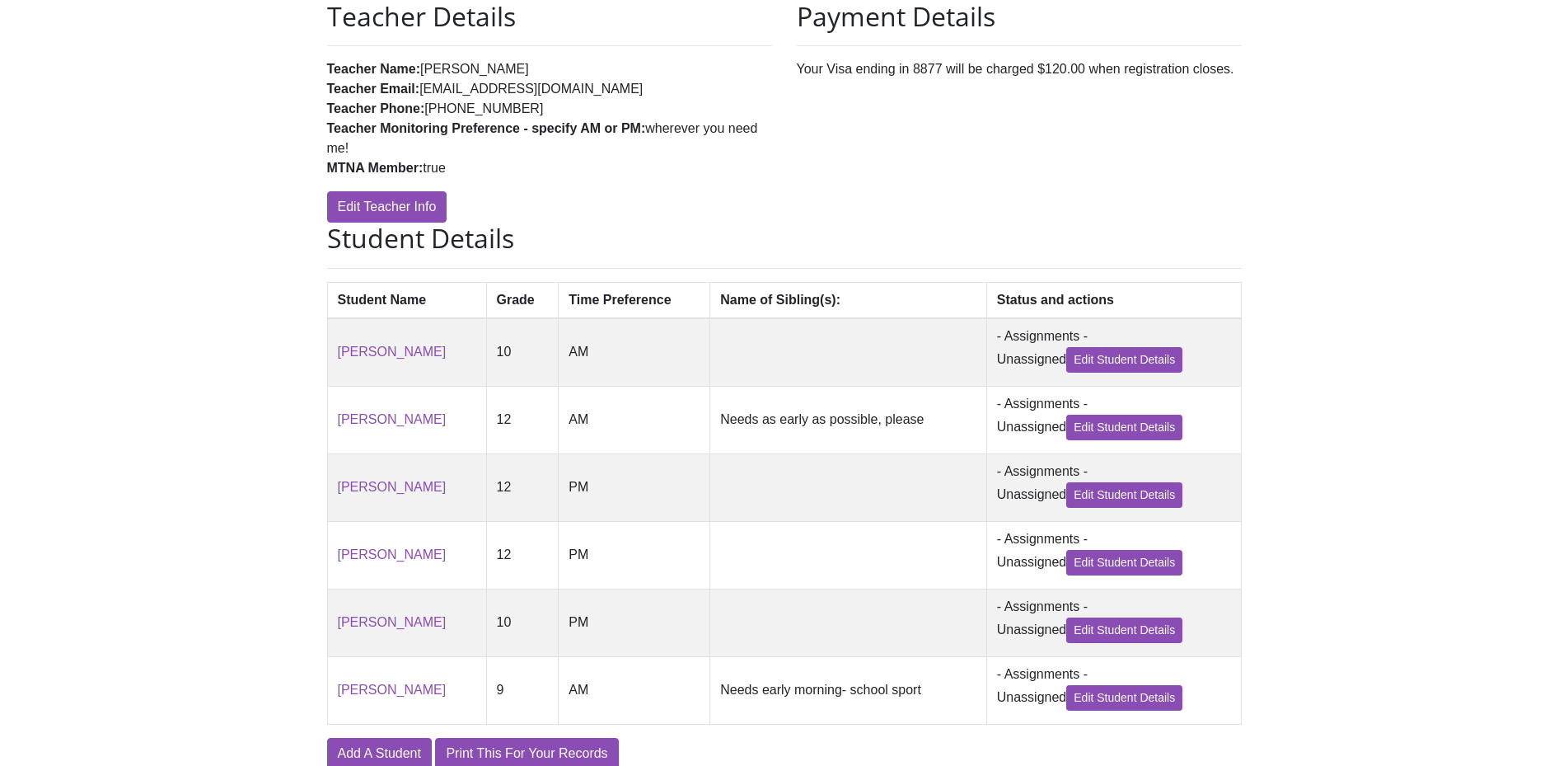
scroll to position [318, 0]
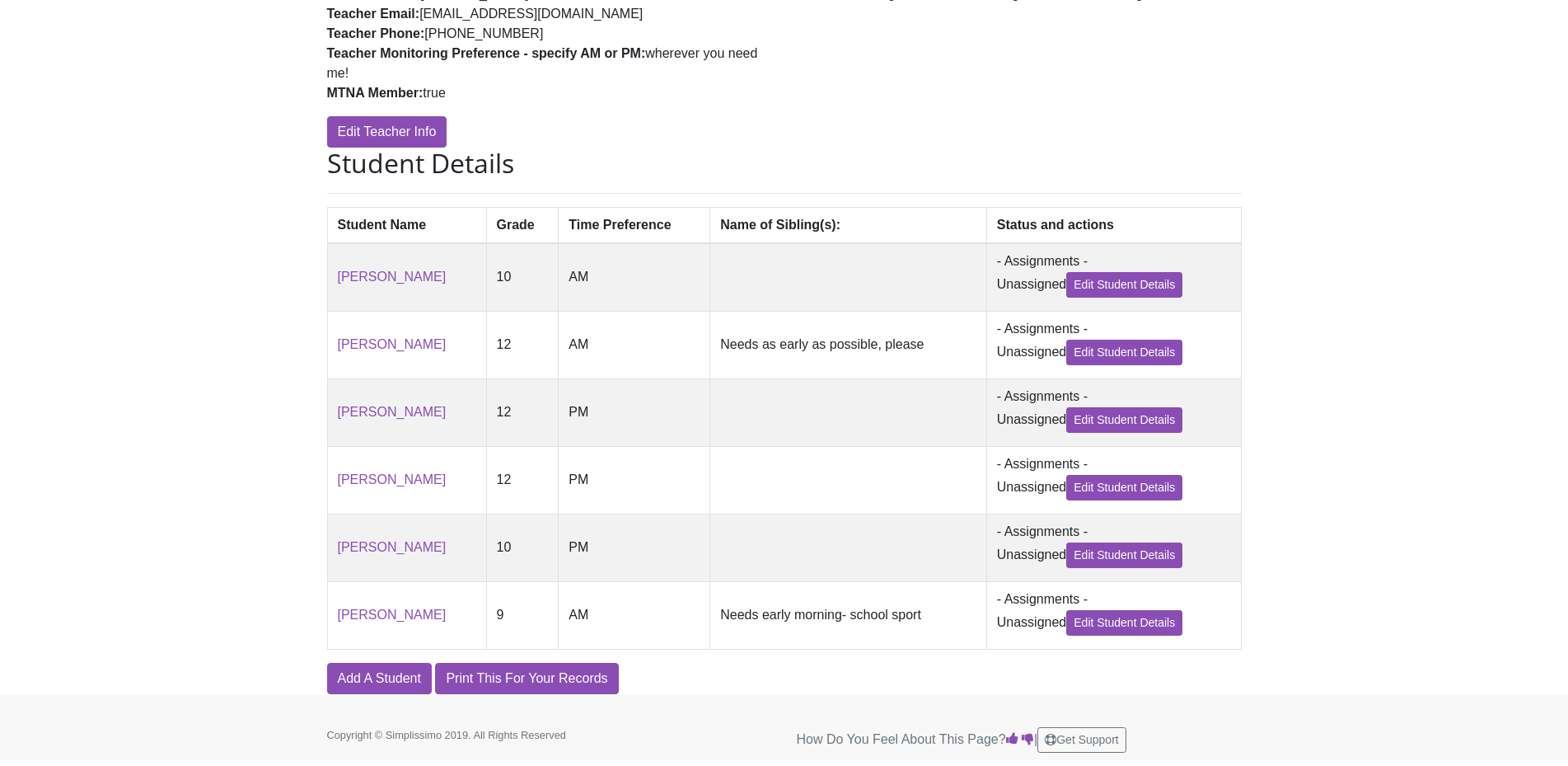
click at [1560, 366] on div "Simplissimo [beta] Sign In Sign Up Student Added Registration for MCMTA Fall Fe…" at bounding box center [784, 196] width 1568 height 996
click at [387, 686] on link "Add A Student" at bounding box center [380, 678] width 105 height 31
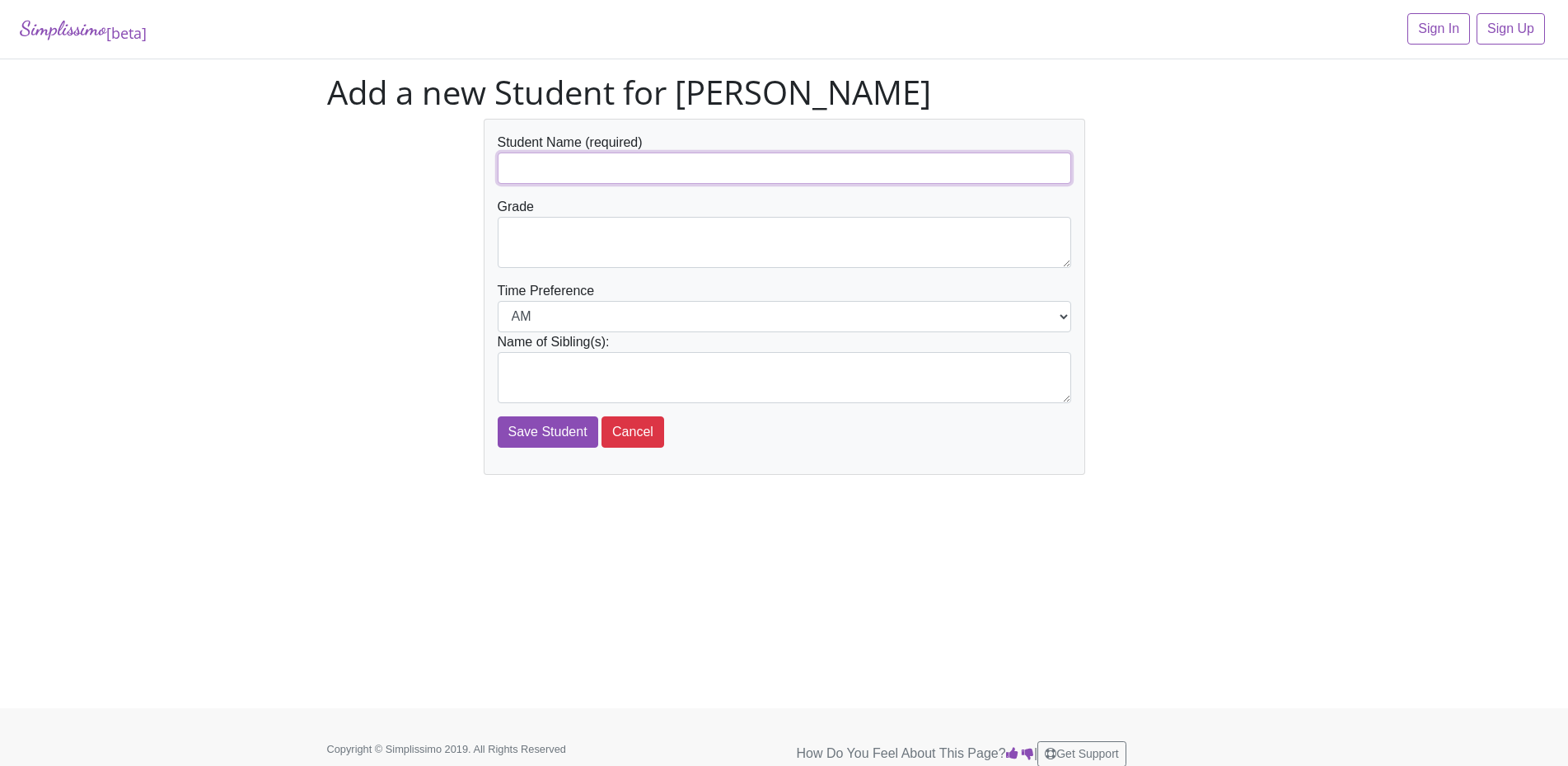
click at [545, 173] on input "text" at bounding box center [784, 167] width 574 height 31
type input "[PERSON_NAME]"
click at [631, 255] on textarea at bounding box center [784, 242] width 574 height 51
type textarea "9"
click at [1062, 311] on select "AM PM" at bounding box center [784, 316] width 574 height 31
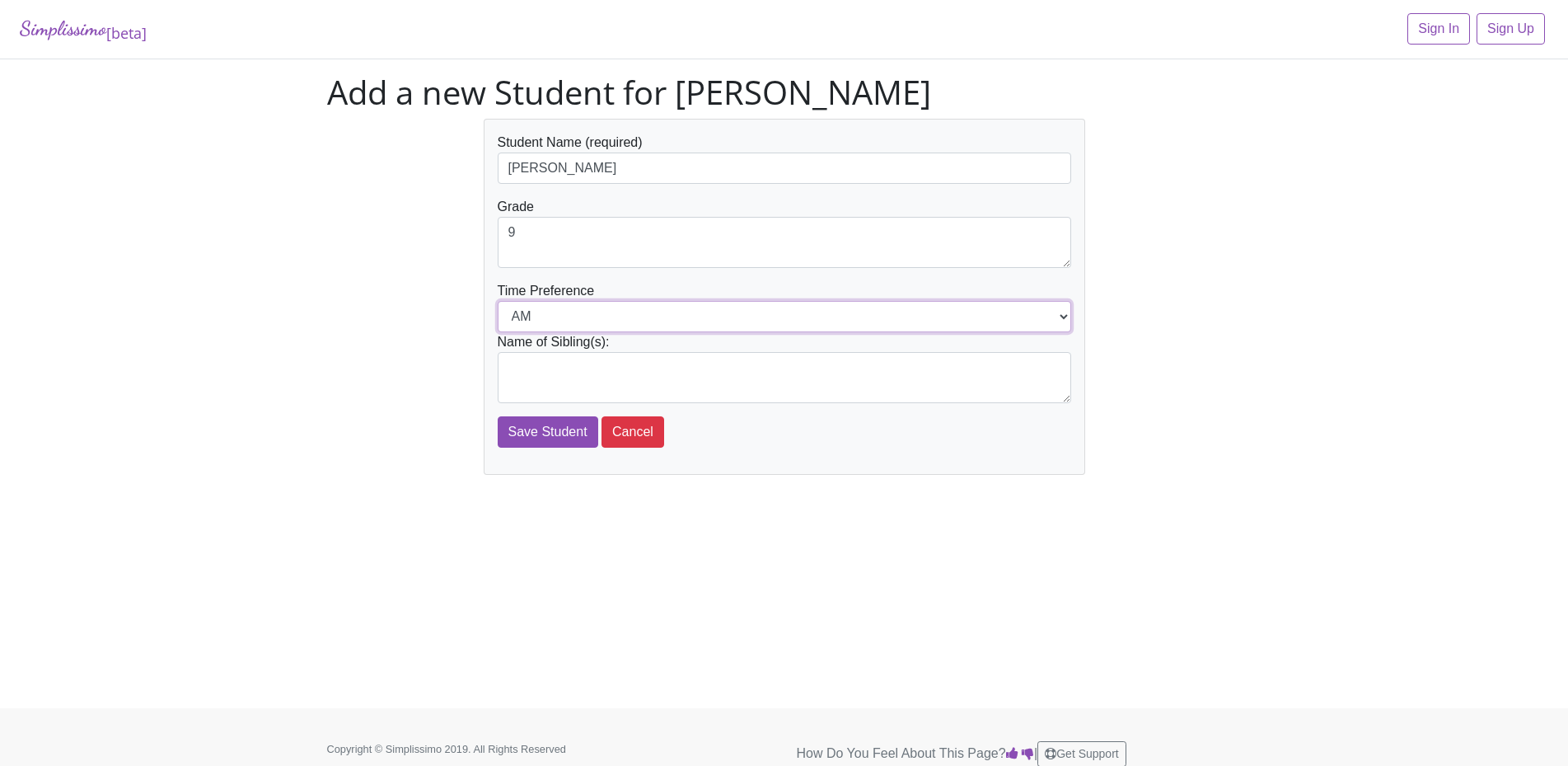
select select "PM"
click at [497, 301] on select "AM PM" at bounding box center [784, 316] width 574 height 31
click at [549, 437] on input "Save Student" at bounding box center [547, 431] width 101 height 31
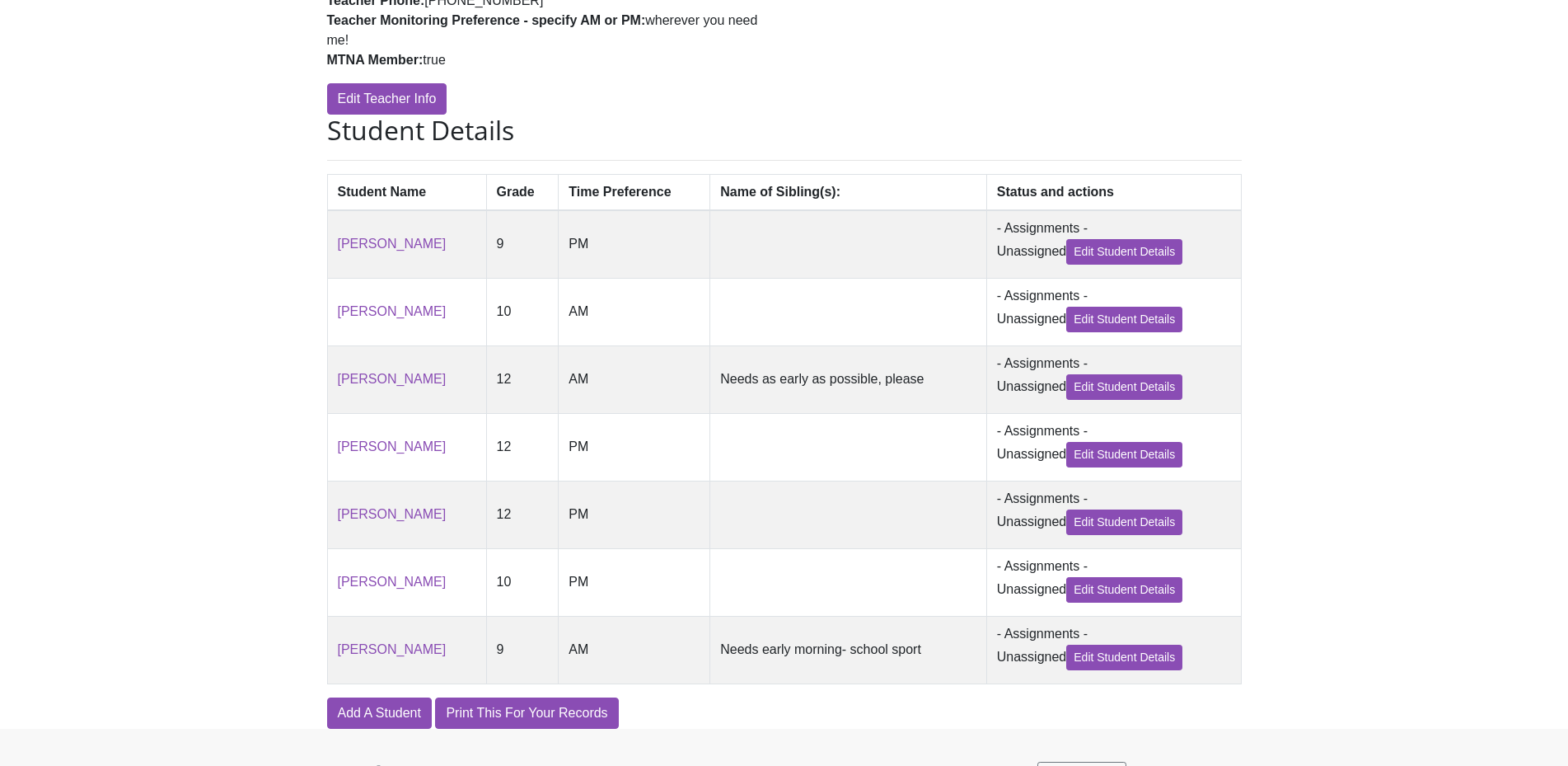
scroll to position [389, 0]
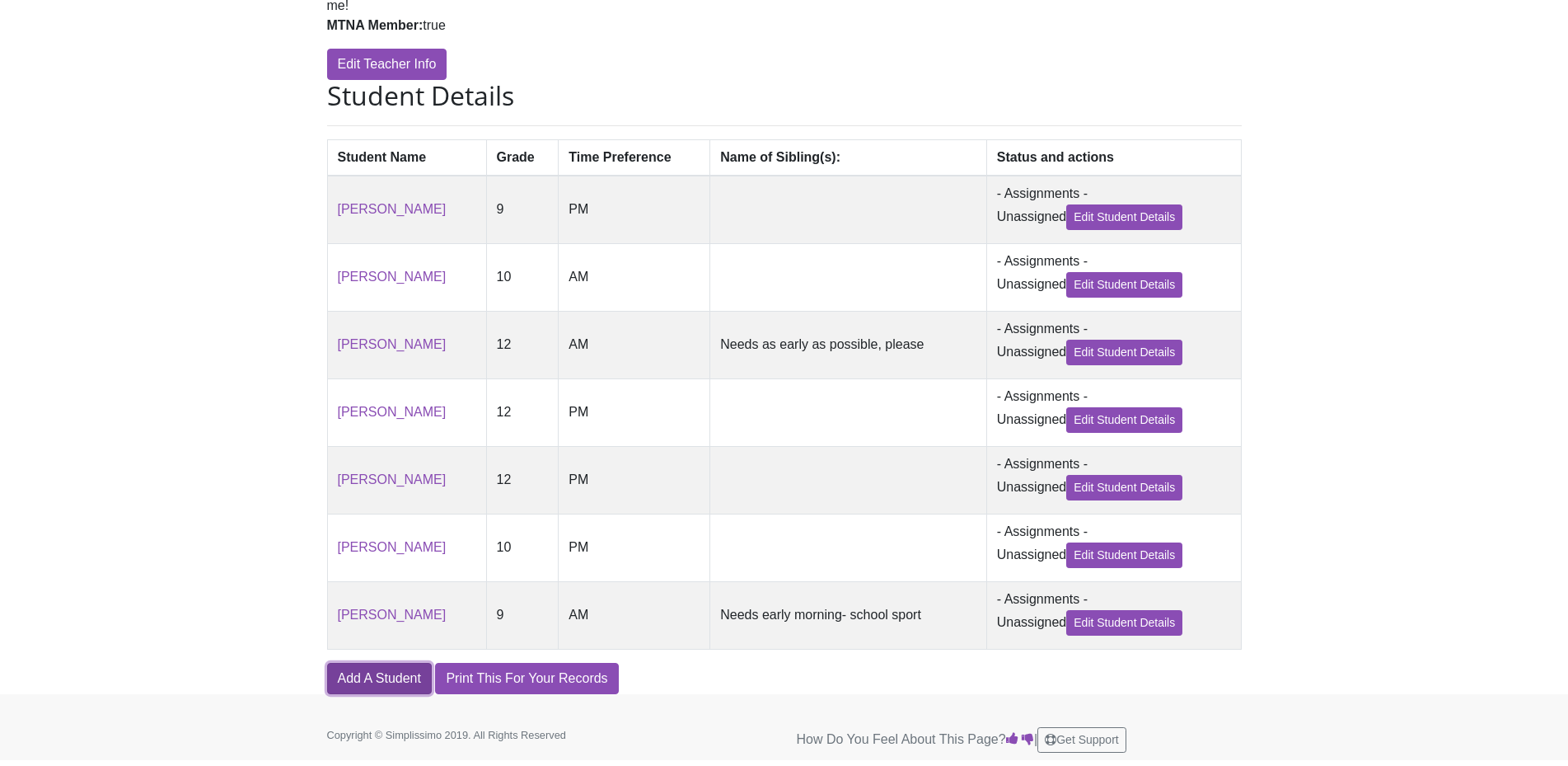
click at [367, 682] on link "Add A Student" at bounding box center [380, 678] width 105 height 31
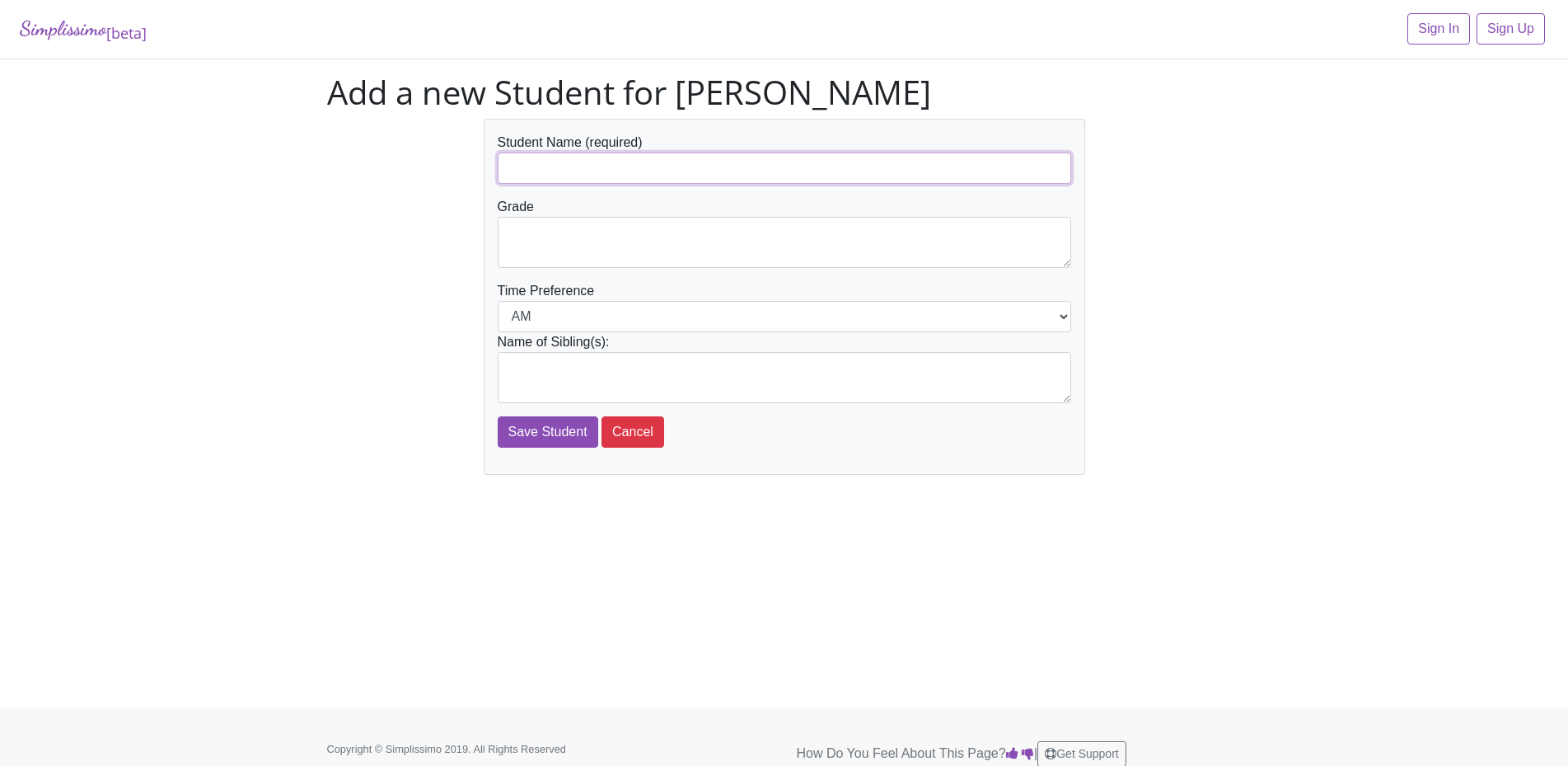
click at [532, 165] on input "text" at bounding box center [784, 167] width 574 height 31
type input "[PERSON_NAME]"
click at [568, 246] on textarea at bounding box center [784, 242] width 574 height 51
type textarea "5"
click at [1065, 315] on select "AM PM" at bounding box center [784, 316] width 574 height 31
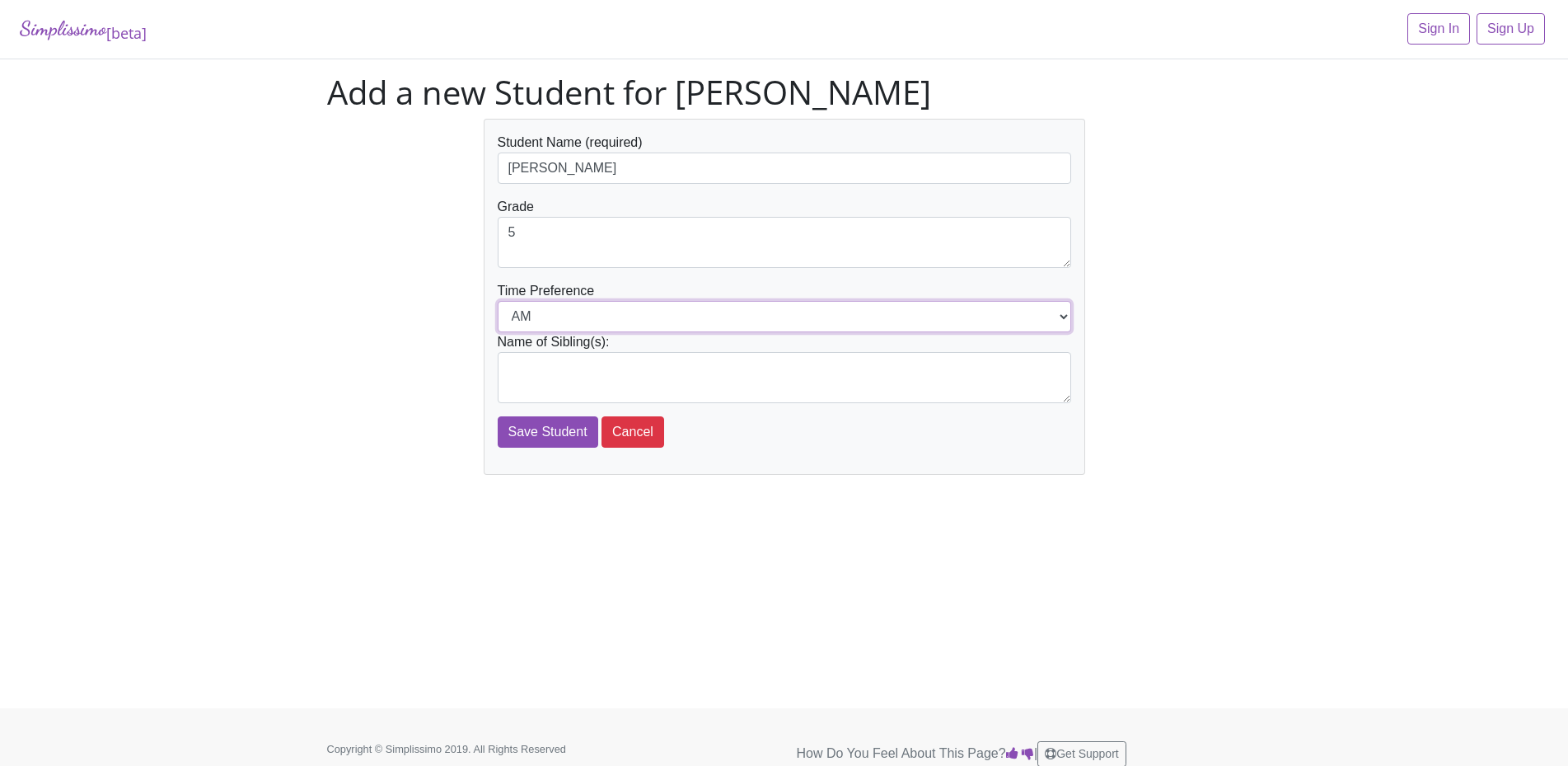
select select "PM"
click at [497, 301] on select "AM PM" at bounding box center [784, 316] width 574 height 31
click at [552, 429] on input "Save Student" at bounding box center [547, 431] width 101 height 31
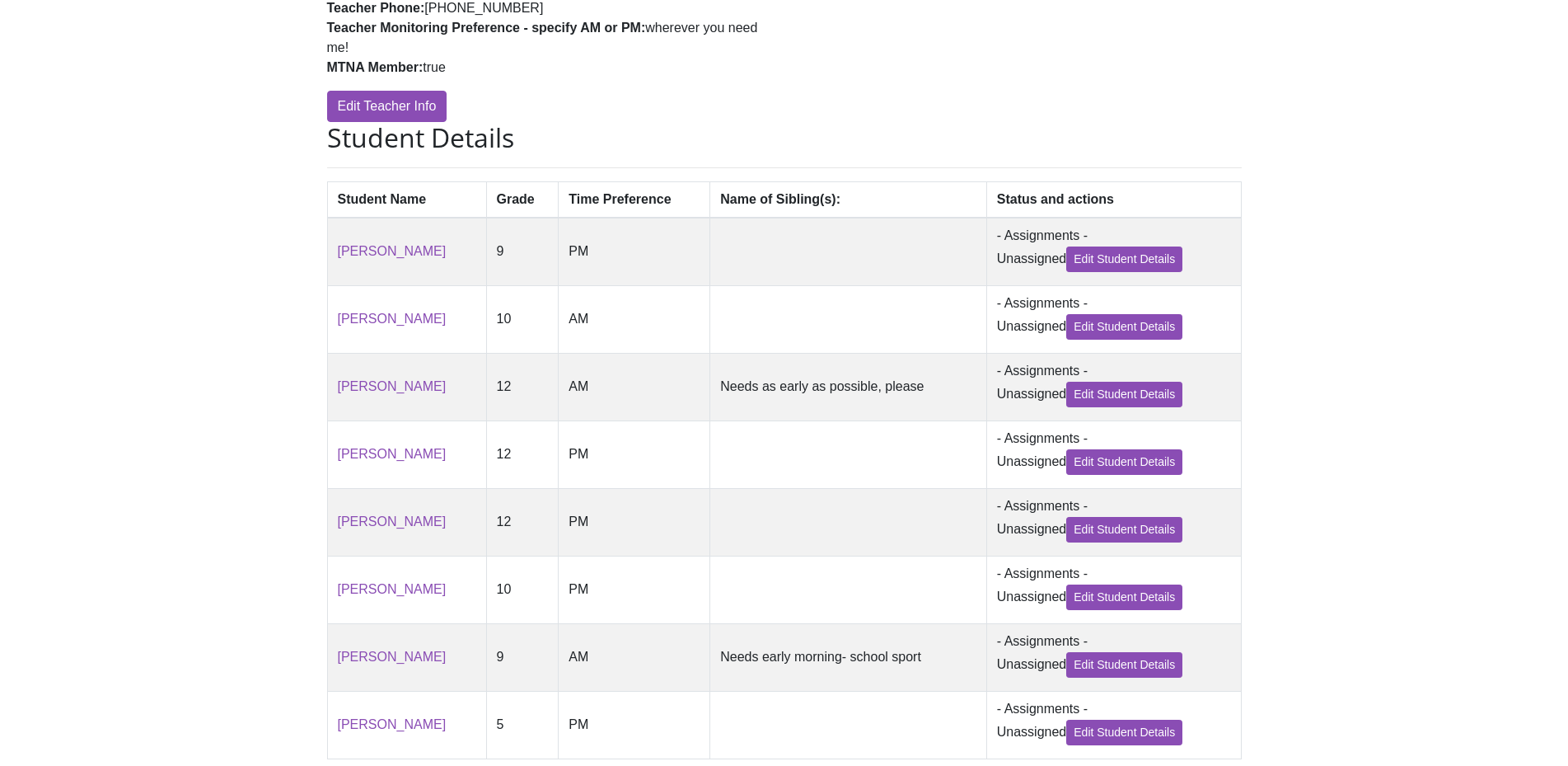
scroll to position [459, 0]
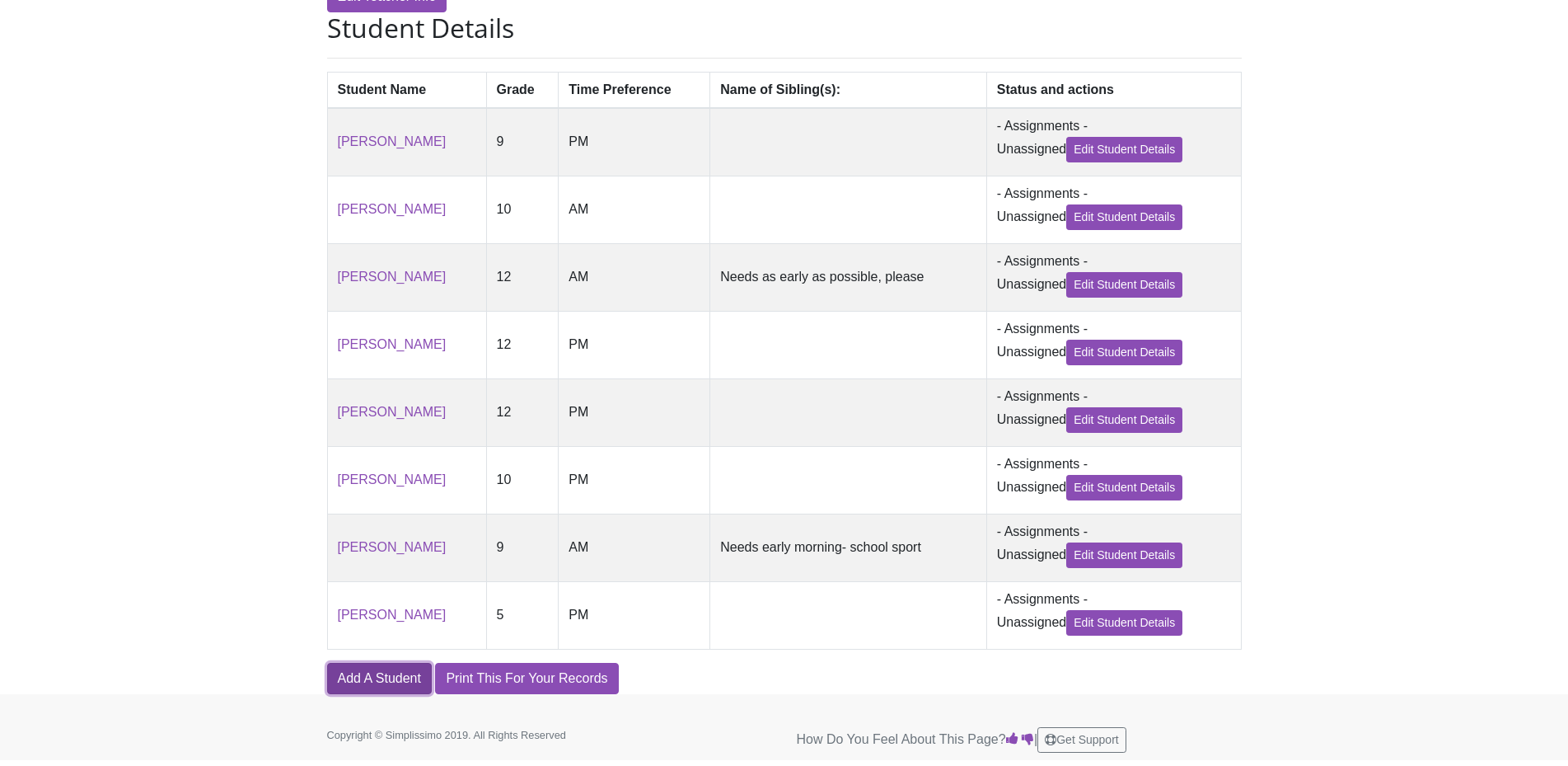
click at [398, 674] on link "Add A Student" at bounding box center [380, 678] width 105 height 31
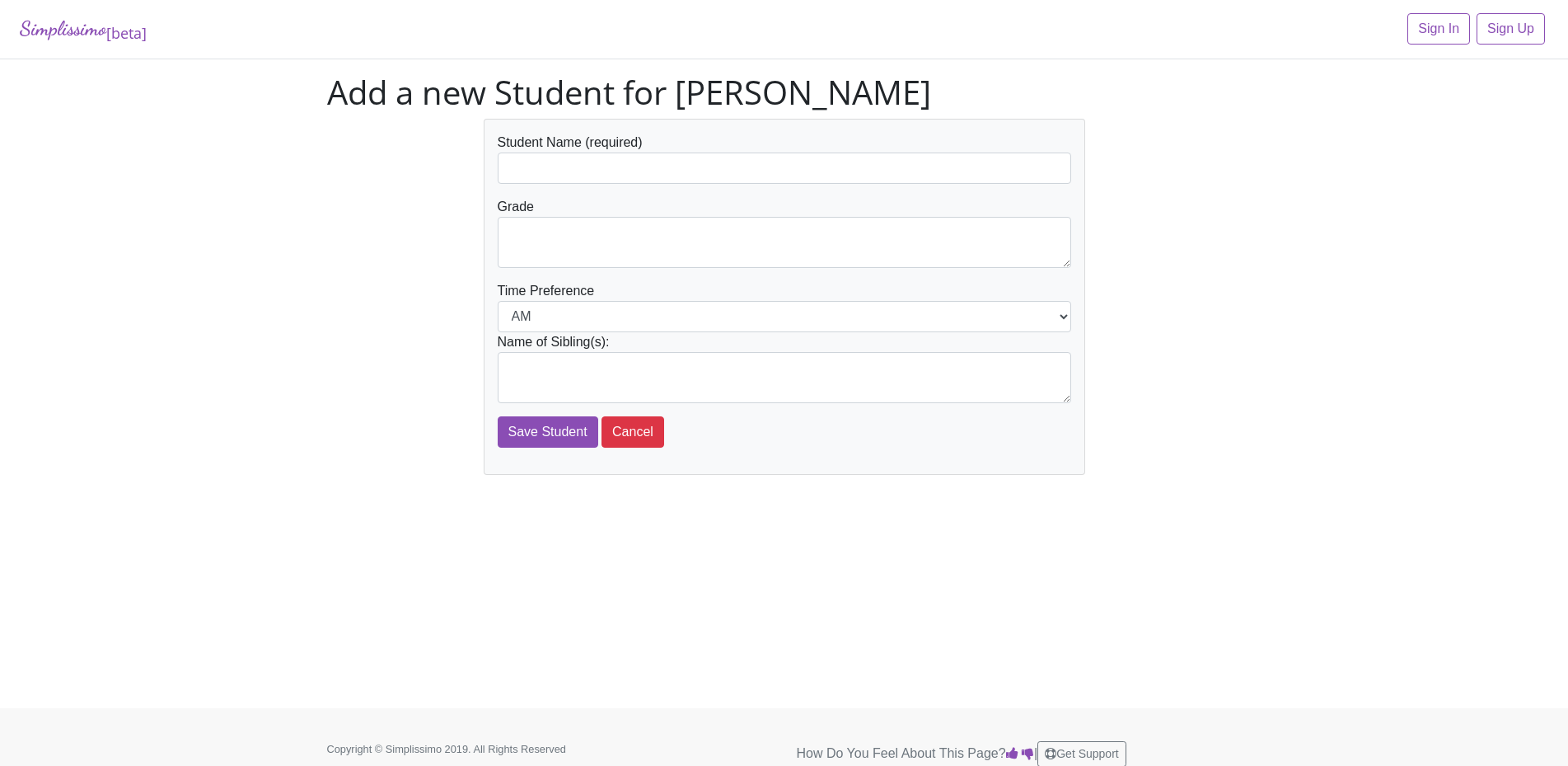
click at [522, 184] on form "Student Name (required) Grade Time Preference AM PM Name of Sibling(s): Save St…" at bounding box center [784, 290] width 574 height 315
click at [519, 173] on input "text" at bounding box center [784, 167] width 574 height 31
type input "[PERSON_NAME]"
click at [543, 229] on textarea at bounding box center [784, 242] width 574 height 51
type textarea "8"
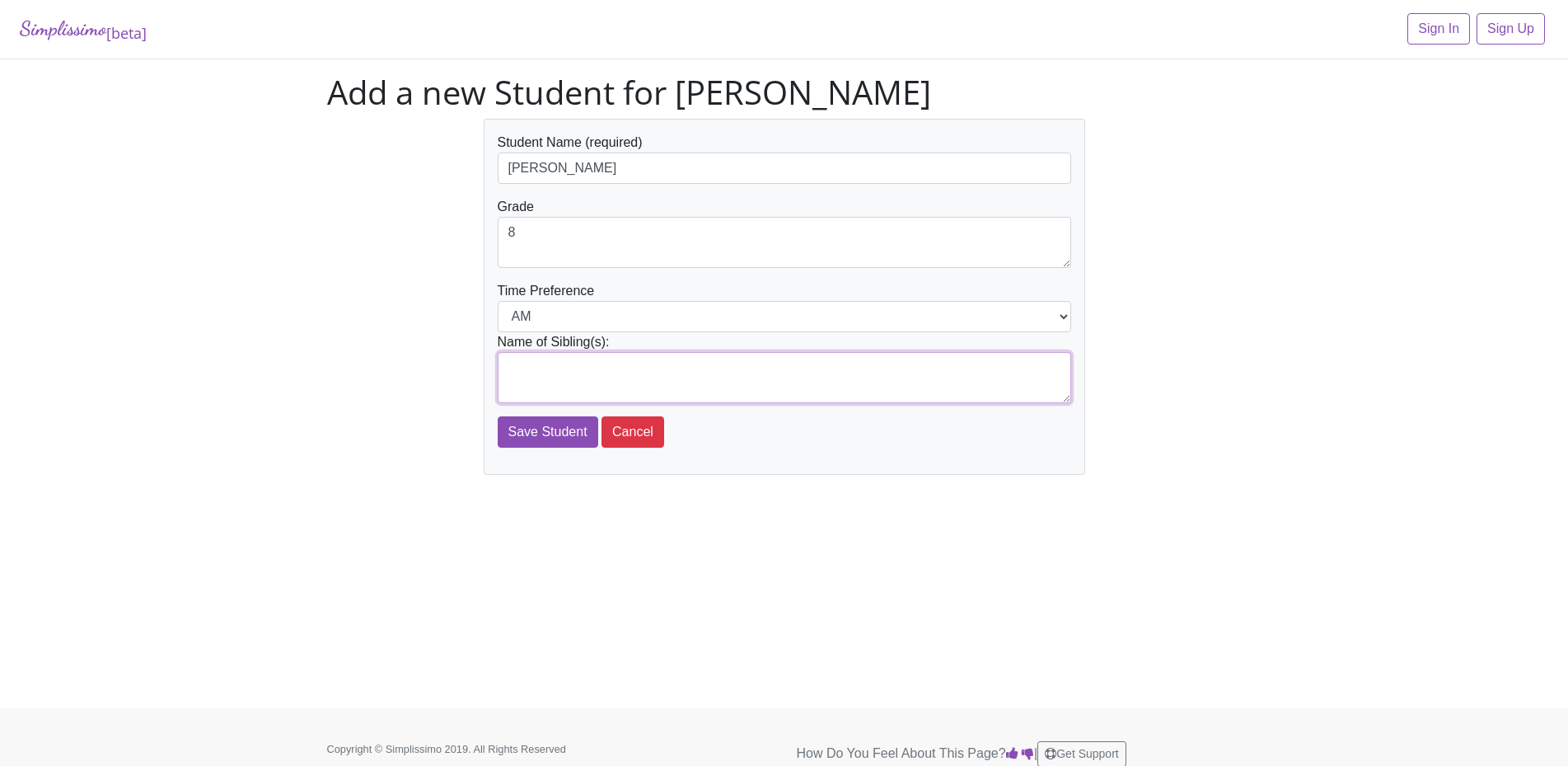
click at [545, 365] on textarea at bounding box center [784, 377] width 574 height 51
type textarea "n"
type textarea "[PERSON_NAME], [PERSON_NAME], [PERSON_NAME]"
click at [649, 416] on button "Cancel" at bounding box center [632, 431] width 62 height 31
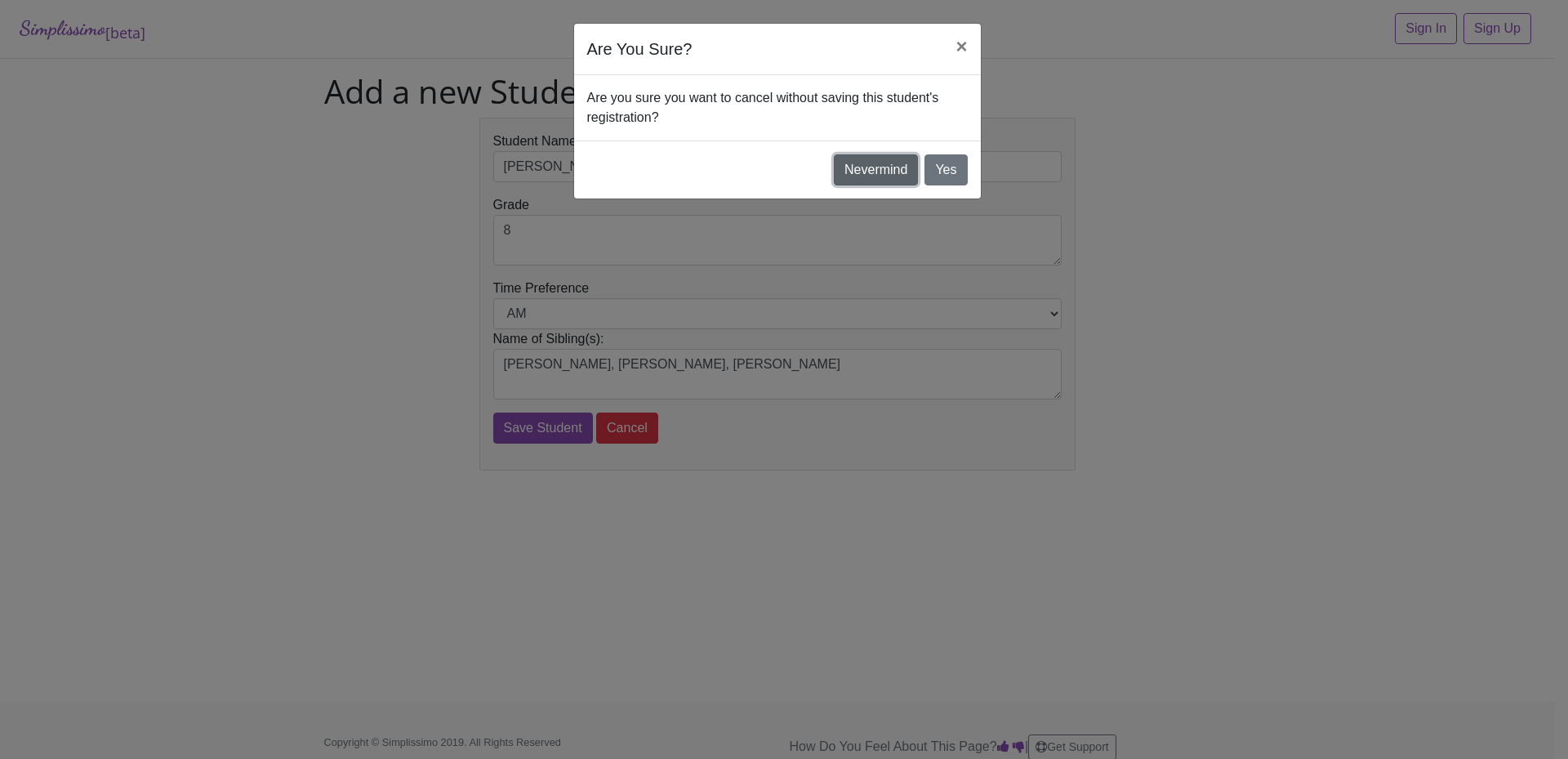
click at [903, 163] on button "Nevermind" at bounding box center [875, 169] width 84 height 31
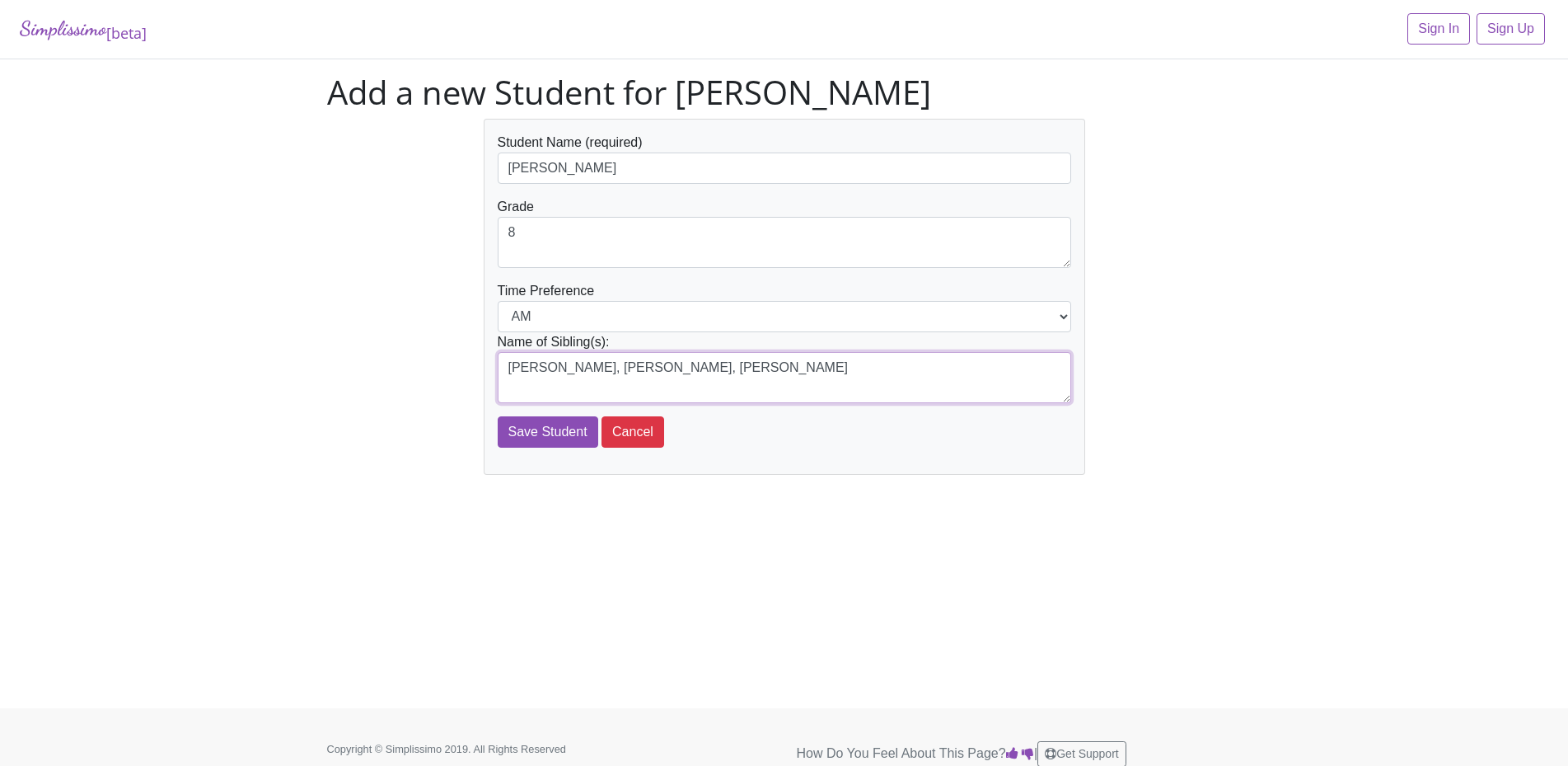
click at [812, 367] on textarea "[PERSON_NAME], [PERSON_NAME], [PERSON_NAME]" at bounding box center [784, 377] width 574 height 51
type textarea "[PERSON_NAME], [PERSON_NAME], [PERSON_NAME]"
click at [559, 420] on input "Save Student" at bounding box center [547, 431] width 101 height 31
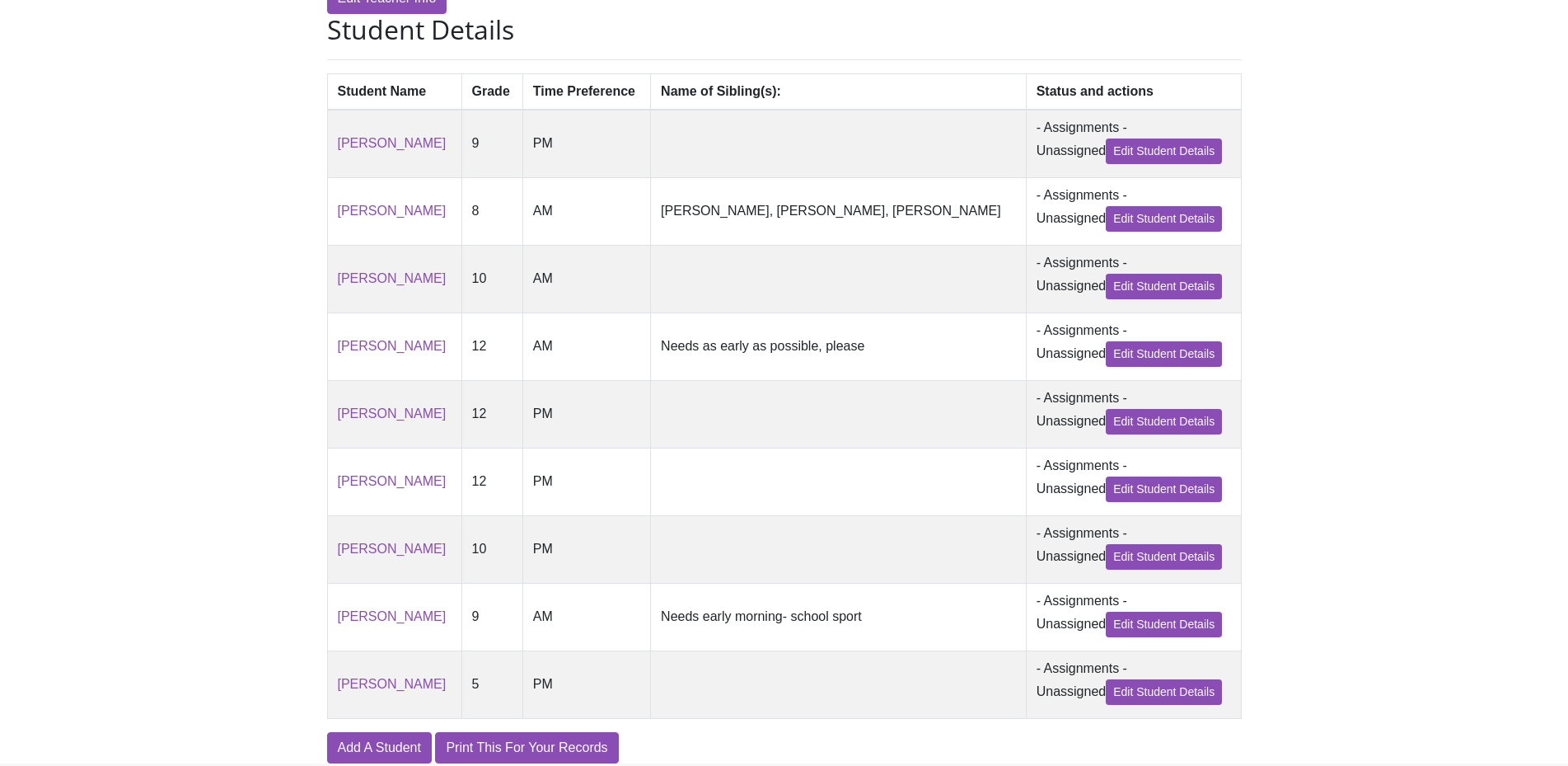
scroll to position [529, 0]
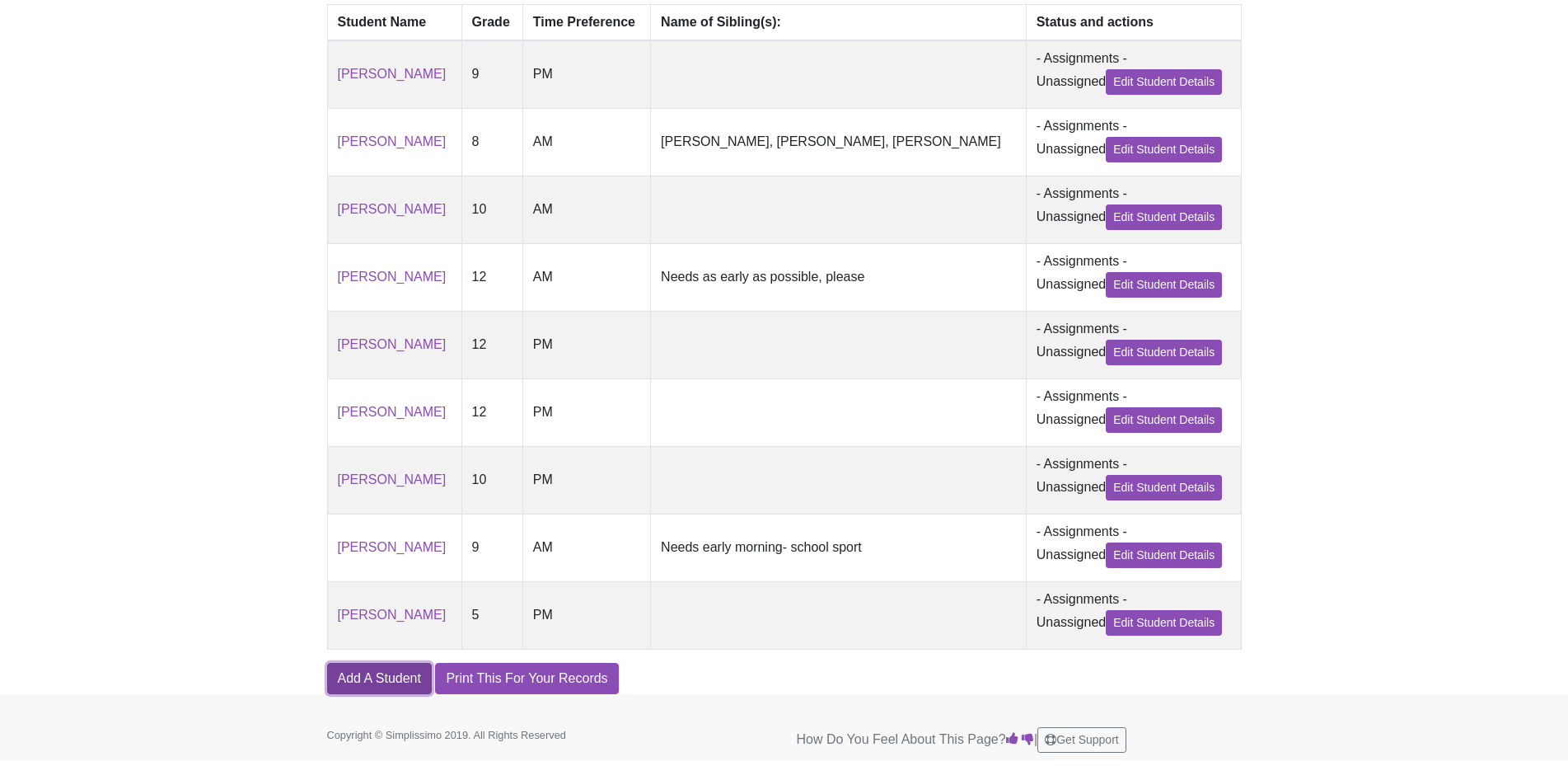
click at [399, 681] on link "Add A Student" at bounding box center [380, 678] width 105 height 31
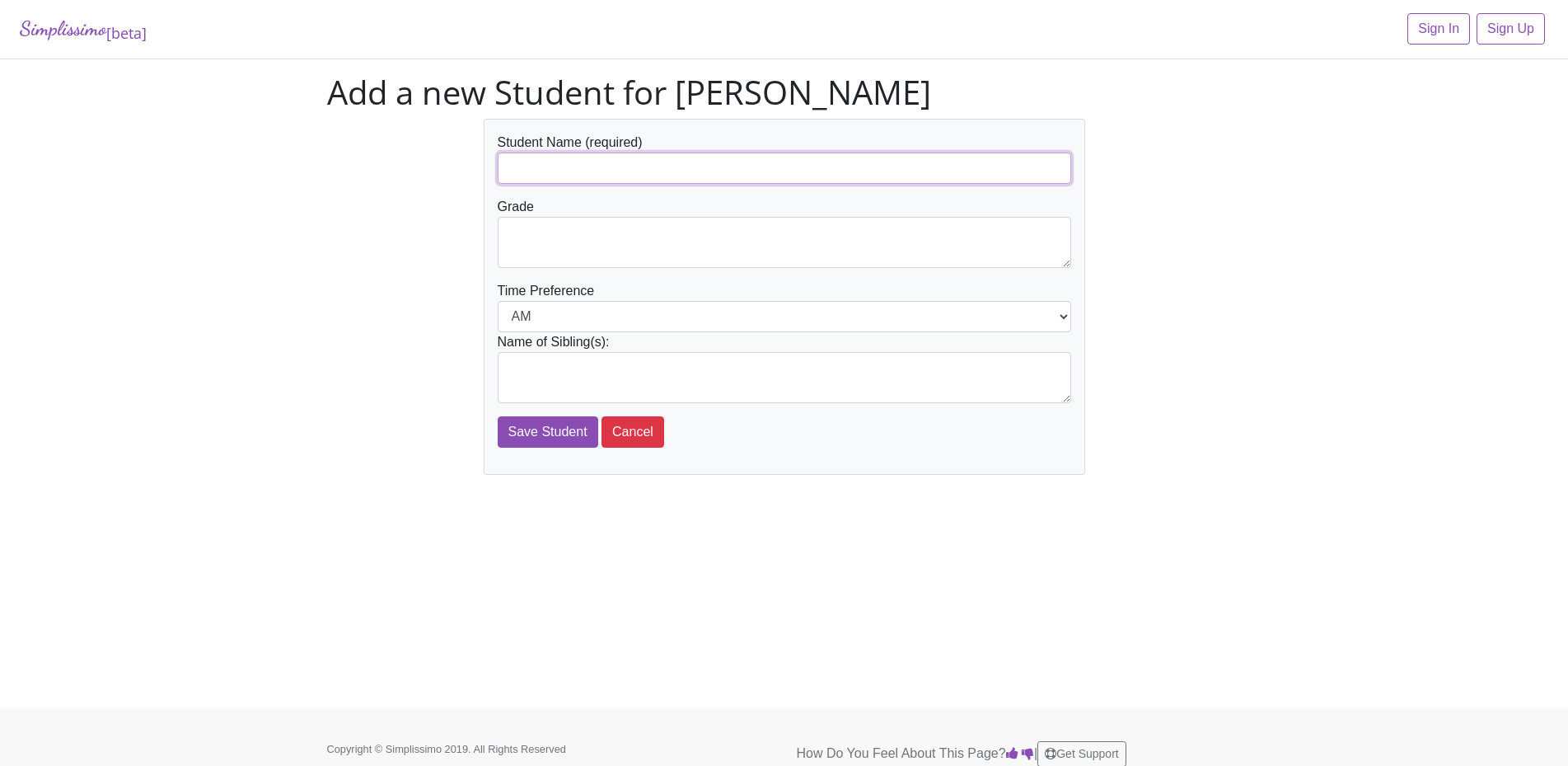
click at [587, 161] on input "text" at bounding box center [784, 167] width 574 height 31
type input "[PERSON_NAME]"
click at [541, 257] on textarea at bounding box center [784, 242] width 574 height 51
type textarea "6"
click at [541, 375] on textarea at bounding box center [784, 377] width 574 height 51
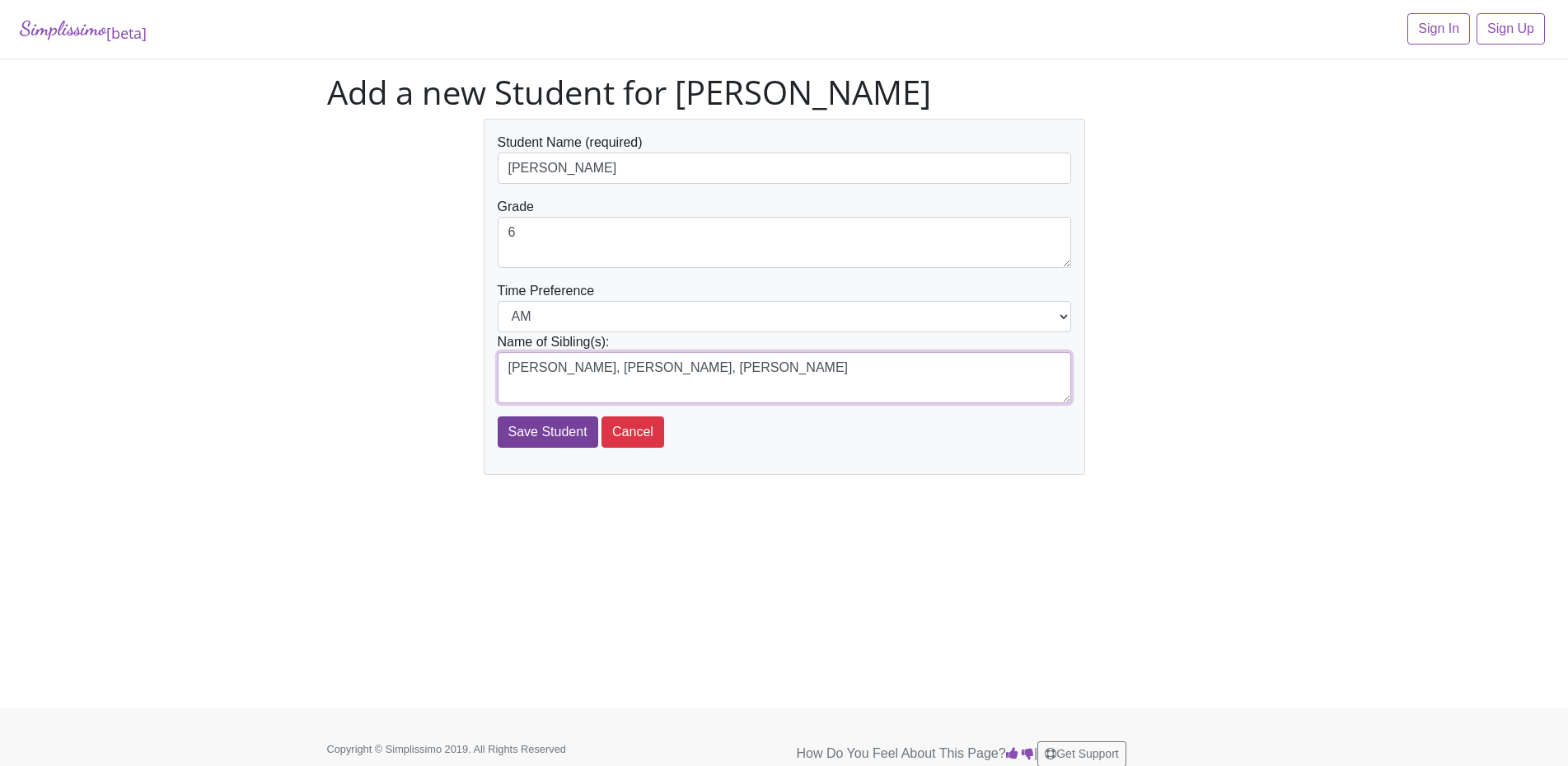
type textarea "[PERSON_NAME], [PERSON_NAME], [PERSON_NAME]"
click at [557, 435] on input "Save Student" at bounding box center [547, 431] width 101 height 31
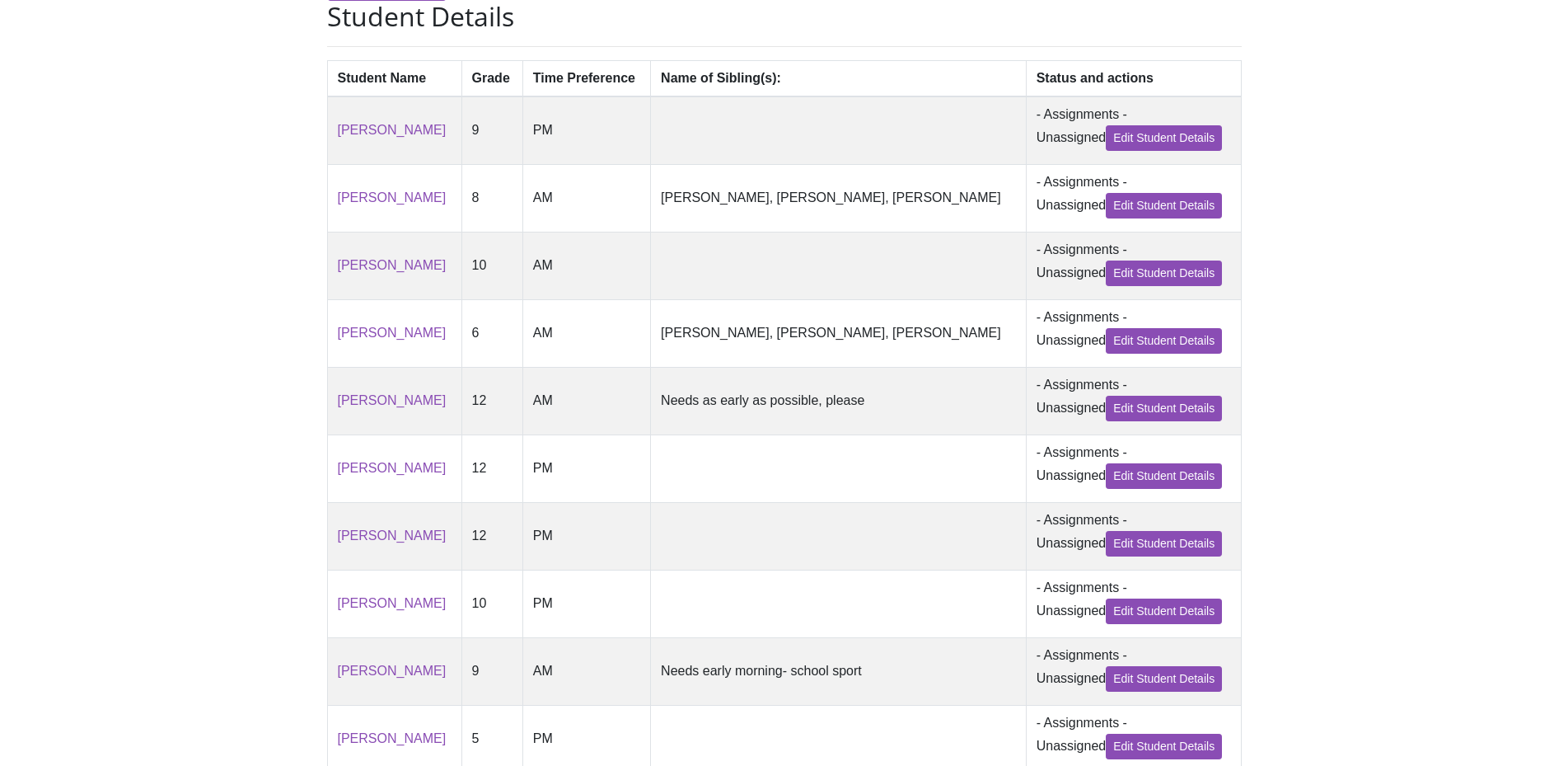
scroll to position [599, 0]
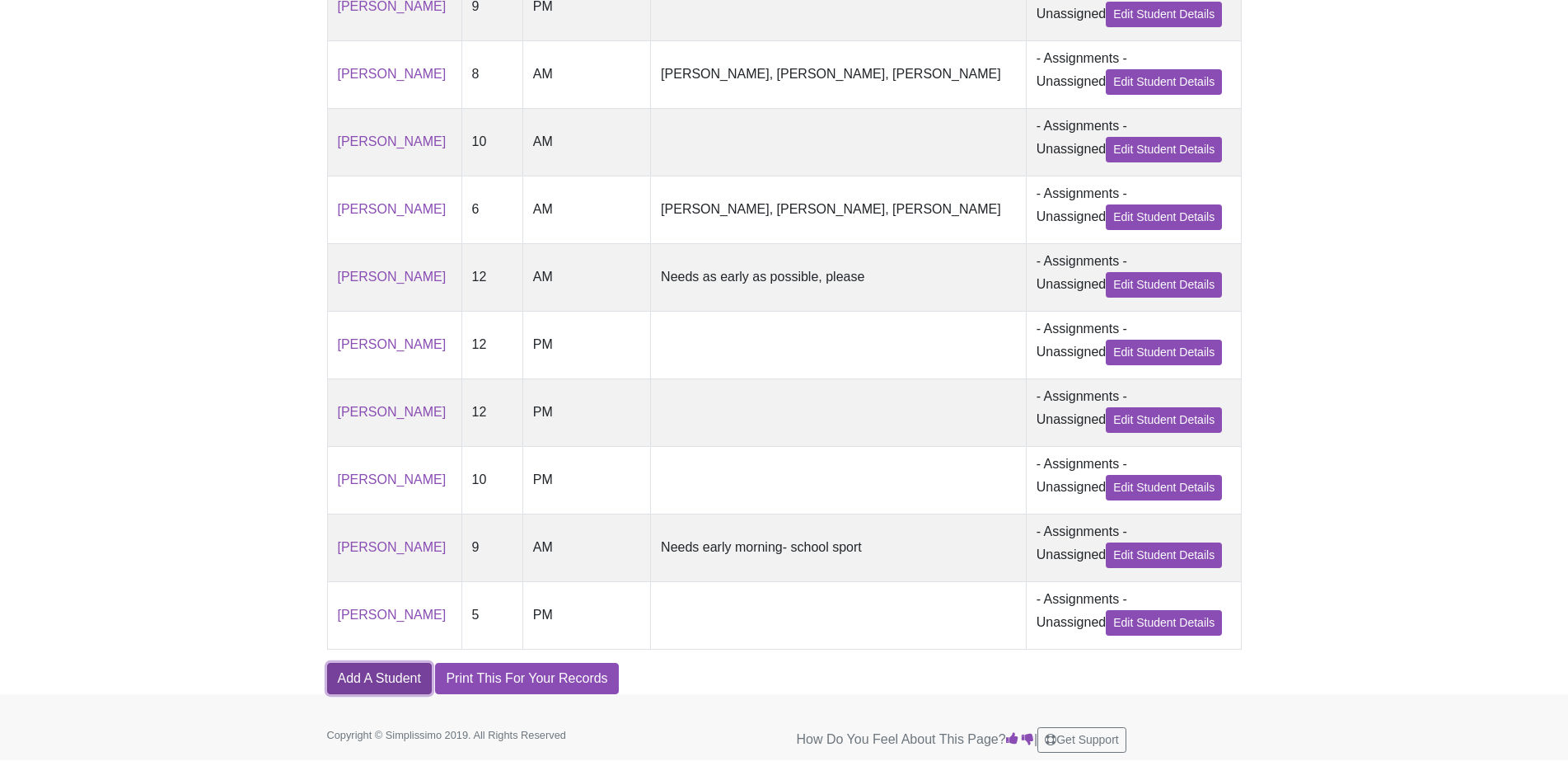
click at [386, 678] on link "Add A Student" at bounding box center [380, 678] width 105 height 31
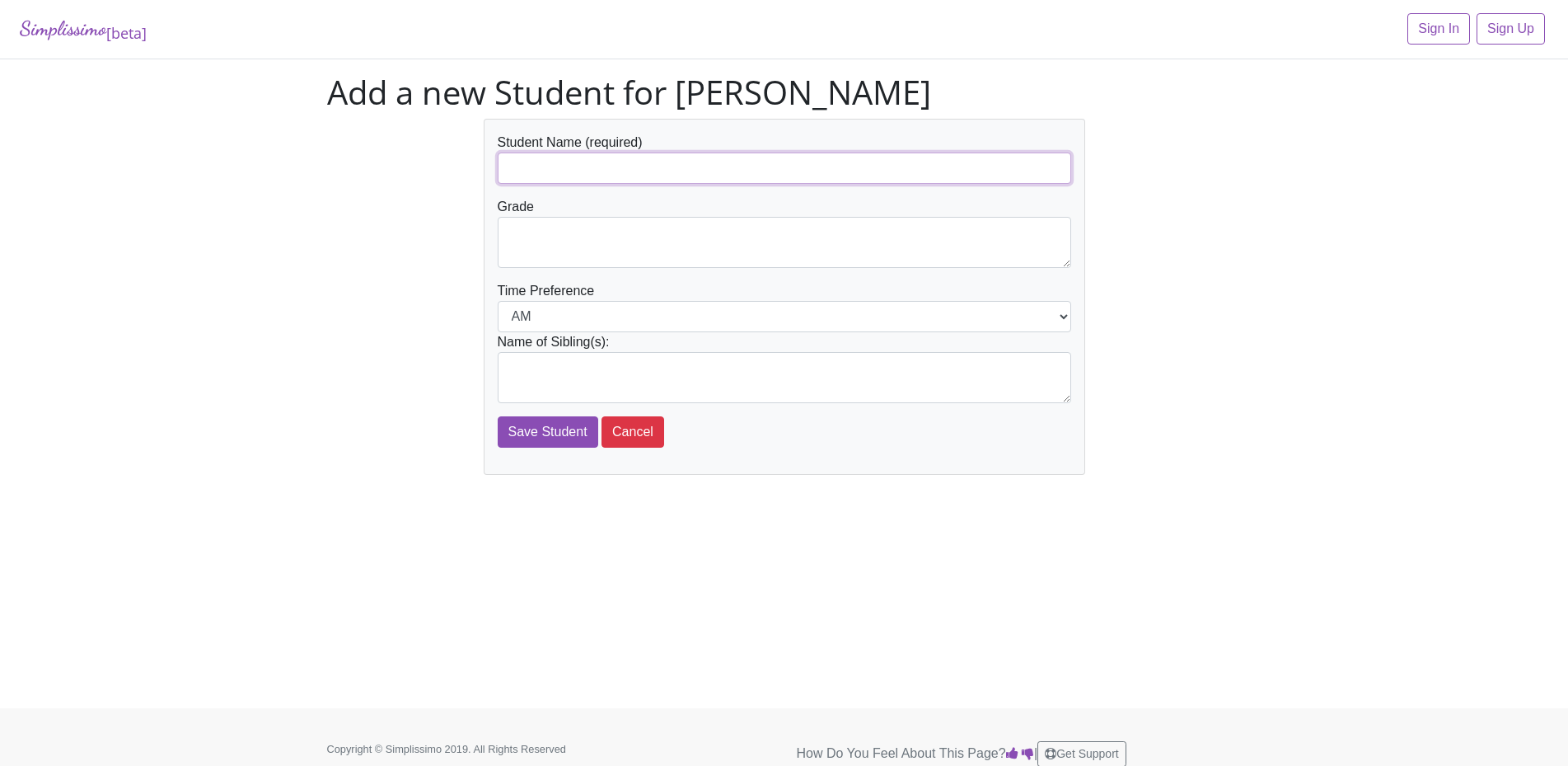
click at [553, 164] on input "text" at bounding box center [784, 167] width 574 height 31
click at [566, 167] on input "[PERSON_NAME]" at bounding box center [784, 167] width 574 height 31
click at [547, 230] on textarea at bounding box center [784, 242] width 574 height 51
click at [610, 171] on input "[PERSON_NAME]" at bounding box center [784, 167] width 574 height 31
type input "M"
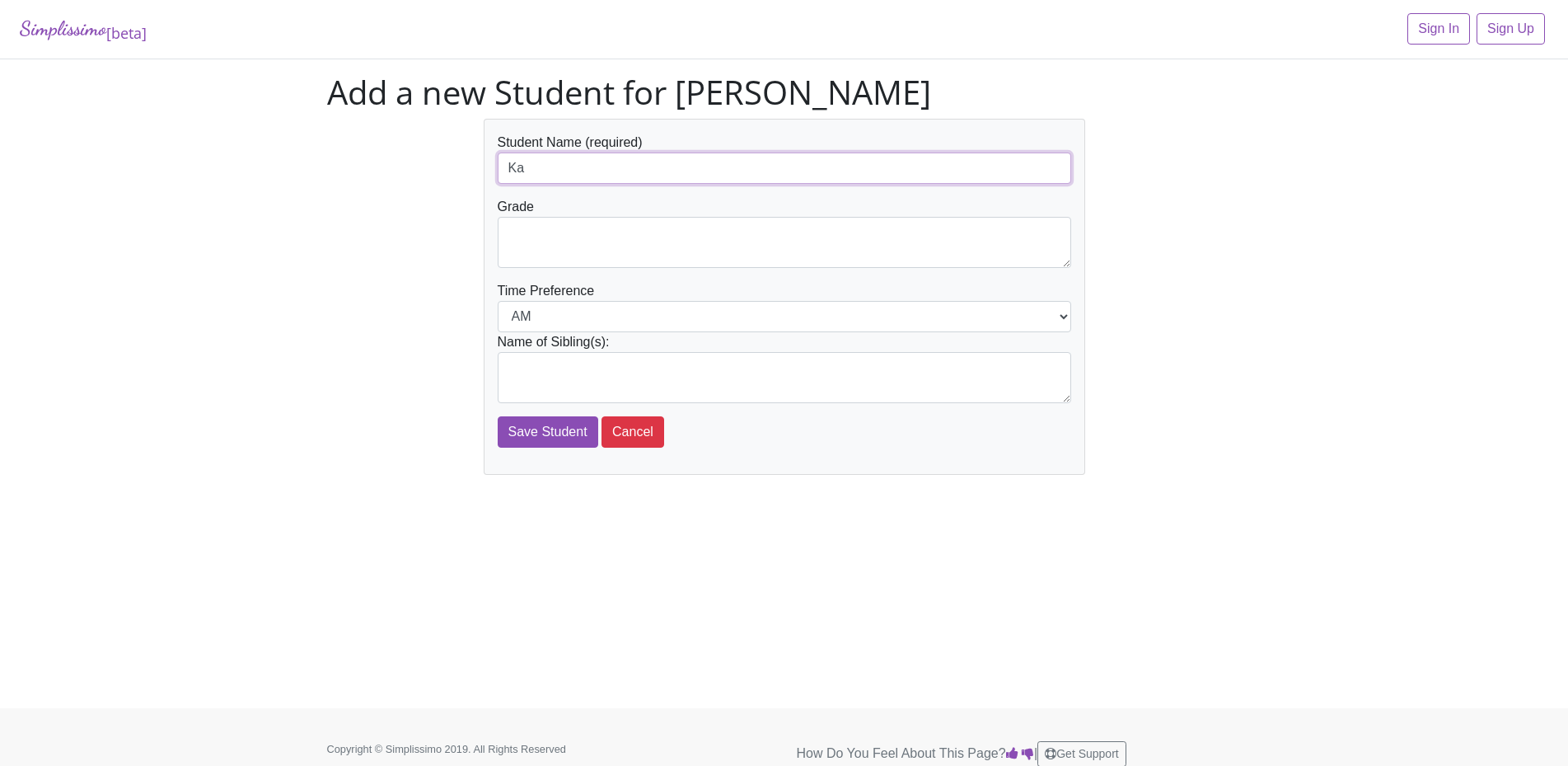
type input "K"
type input "[PERSON_NAME]"
click at [551, 232] on textarea at bounding box center [784, 242] width 574 height 51
click at [551, 232] on textarea "2" at bounding box center [784, 242] width 574 height 51
type textarea "2"
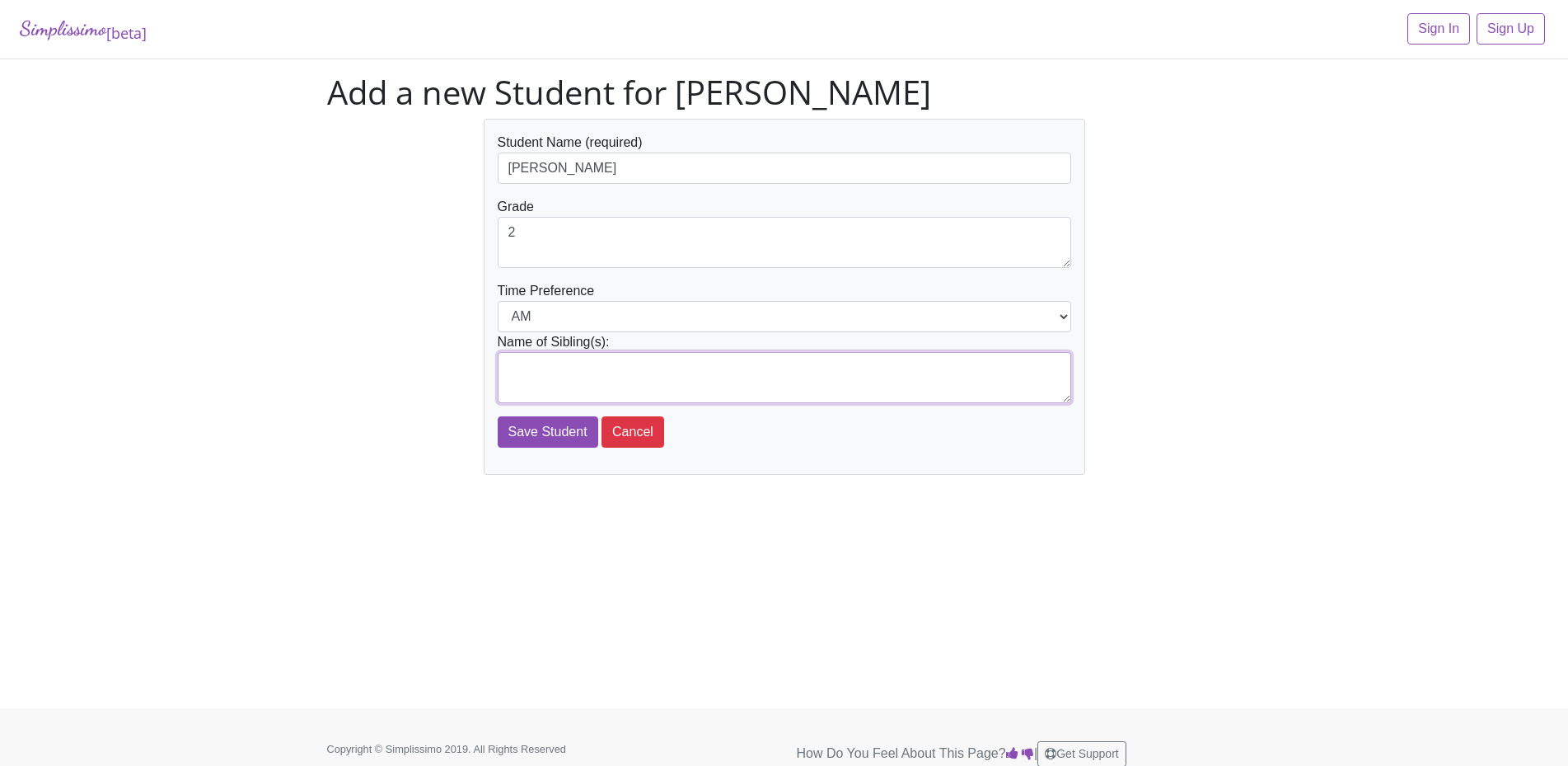
click at [552, 373] on textarea at bounding box center [784, 377] width 574 height 51
type textarea "[PERSON_NAME], [PERSON_NAME], [PERSON_NAME]"
click at [559, 421] on input "Save Student" at bounding box center [547, 431] width 101 height 31
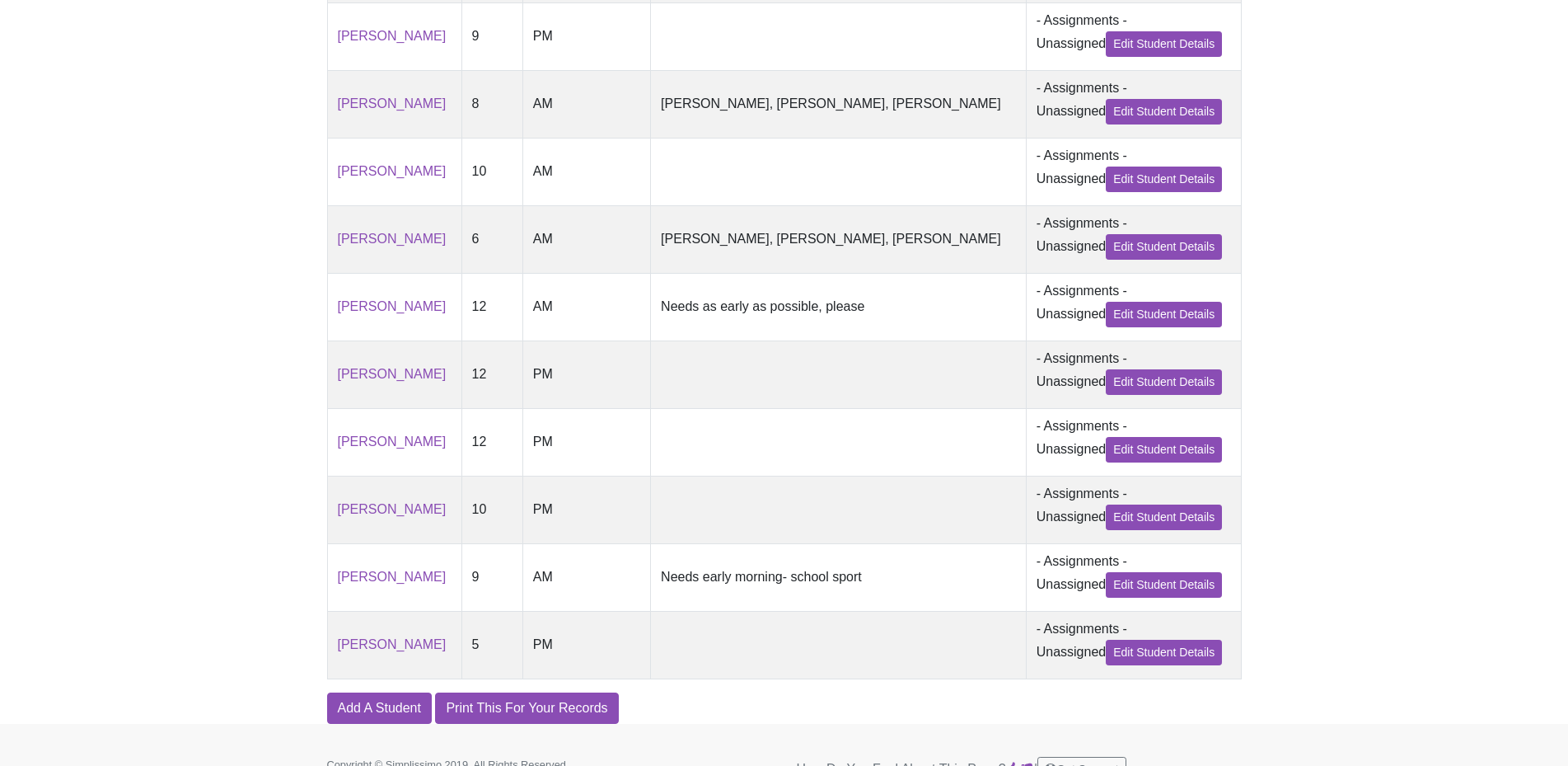
scroll to position [669, 0]
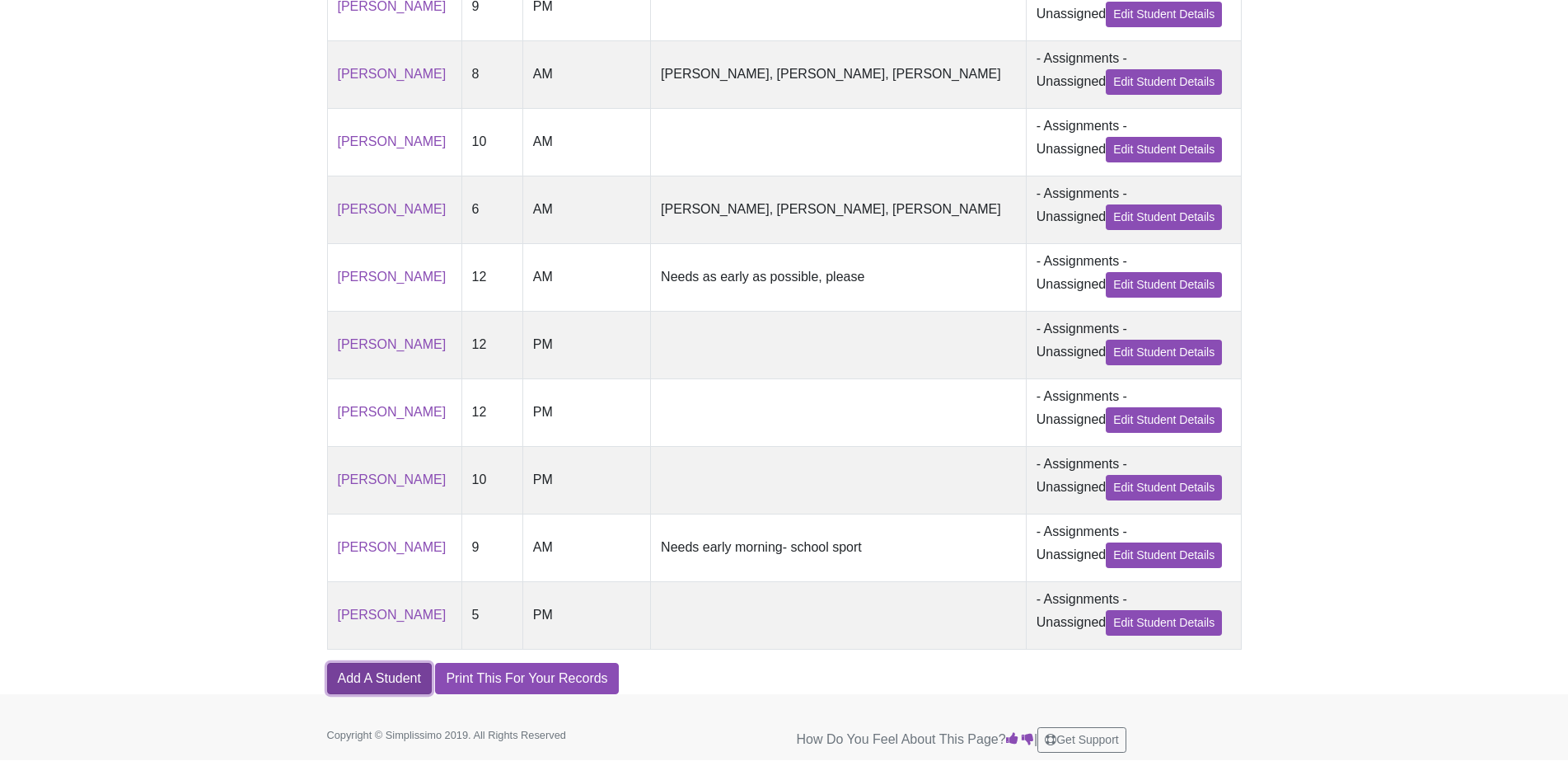
click at [407, 677] on link "Add A Student" at bounding box center [380, 678] width 105 height 31
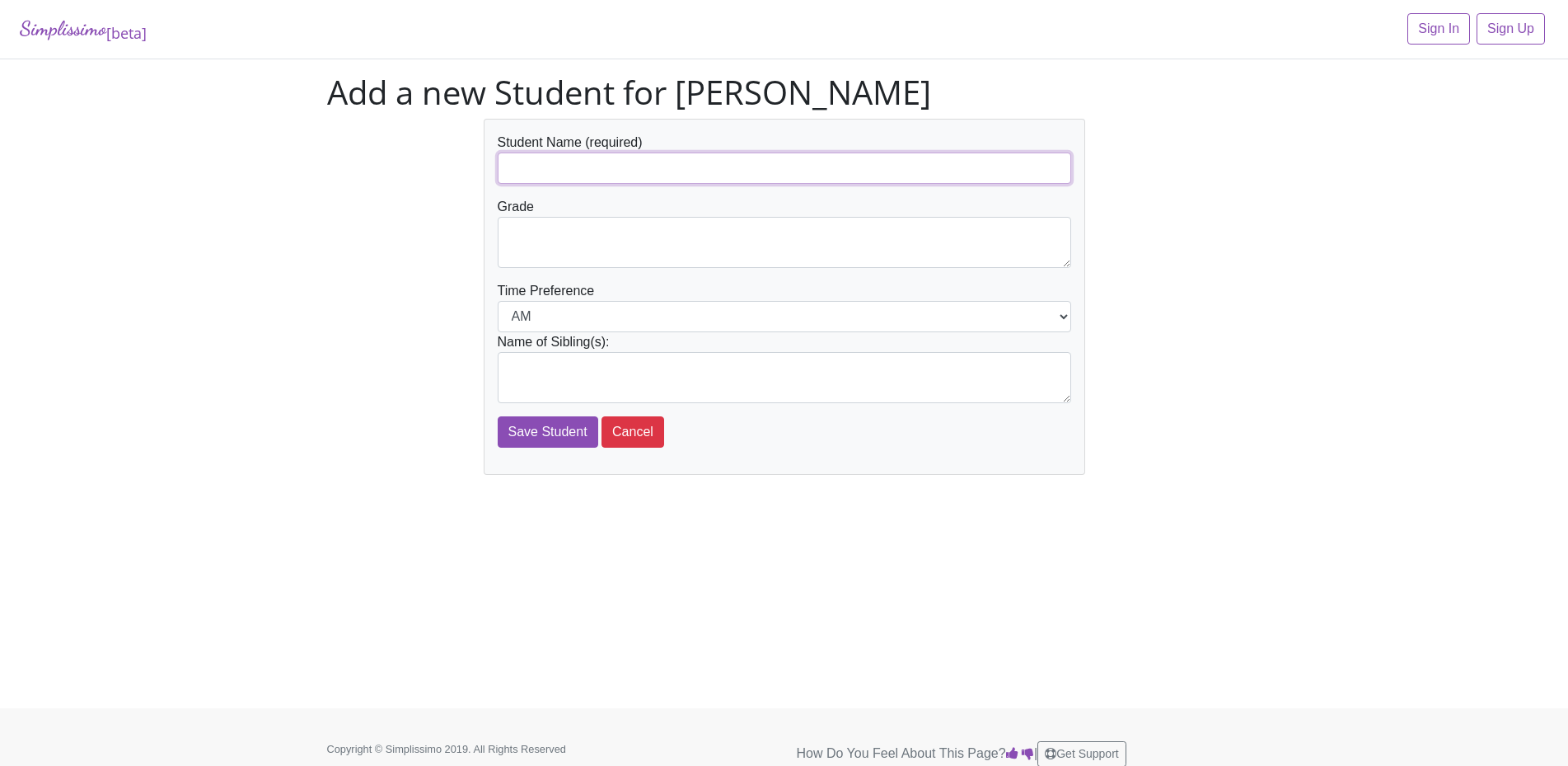
click at [617, 168] on input "text" at bounding box center [784, 167] width 574 height 31
type input "[PERSON_NAME]"
click at [583, 230] on textarea at bounding box center [784, 242] width 574 height 51
type textarea "6"
click at [544, 375] on textarea at bounding box center [784, 377] width 574 height 51
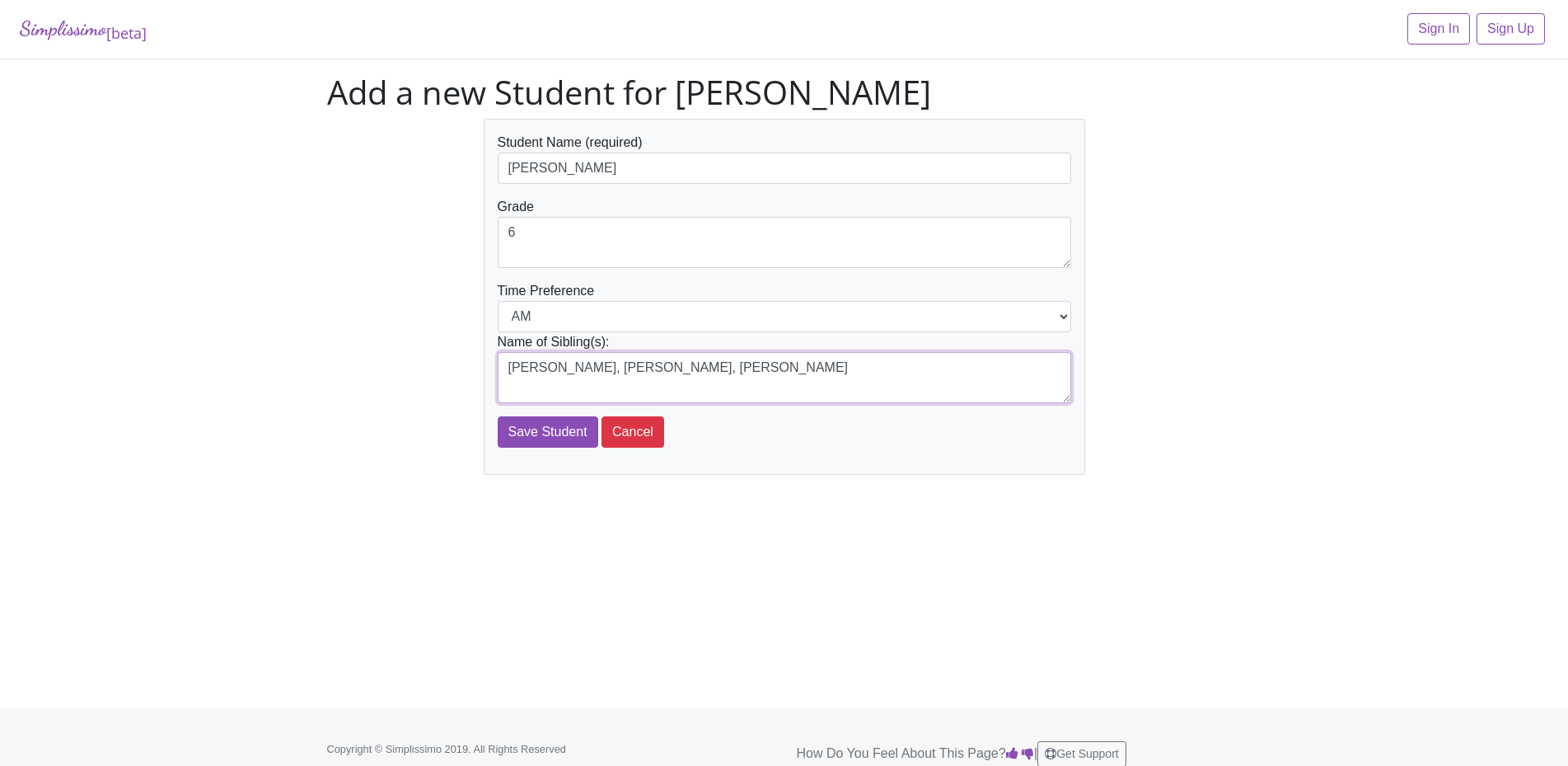
click at [652, 367] on textarea "Ellie Mpates, Caroline Mates, Kate Moates" at bounding box center [784, 377] width 574 height 51
type textarea "[PERSON_NAME], [PERSON_NAME], [PERSON_NAME]"
click at [563, 426] on input "Save Student" at bounding box center [547, 431] width 101 height 31
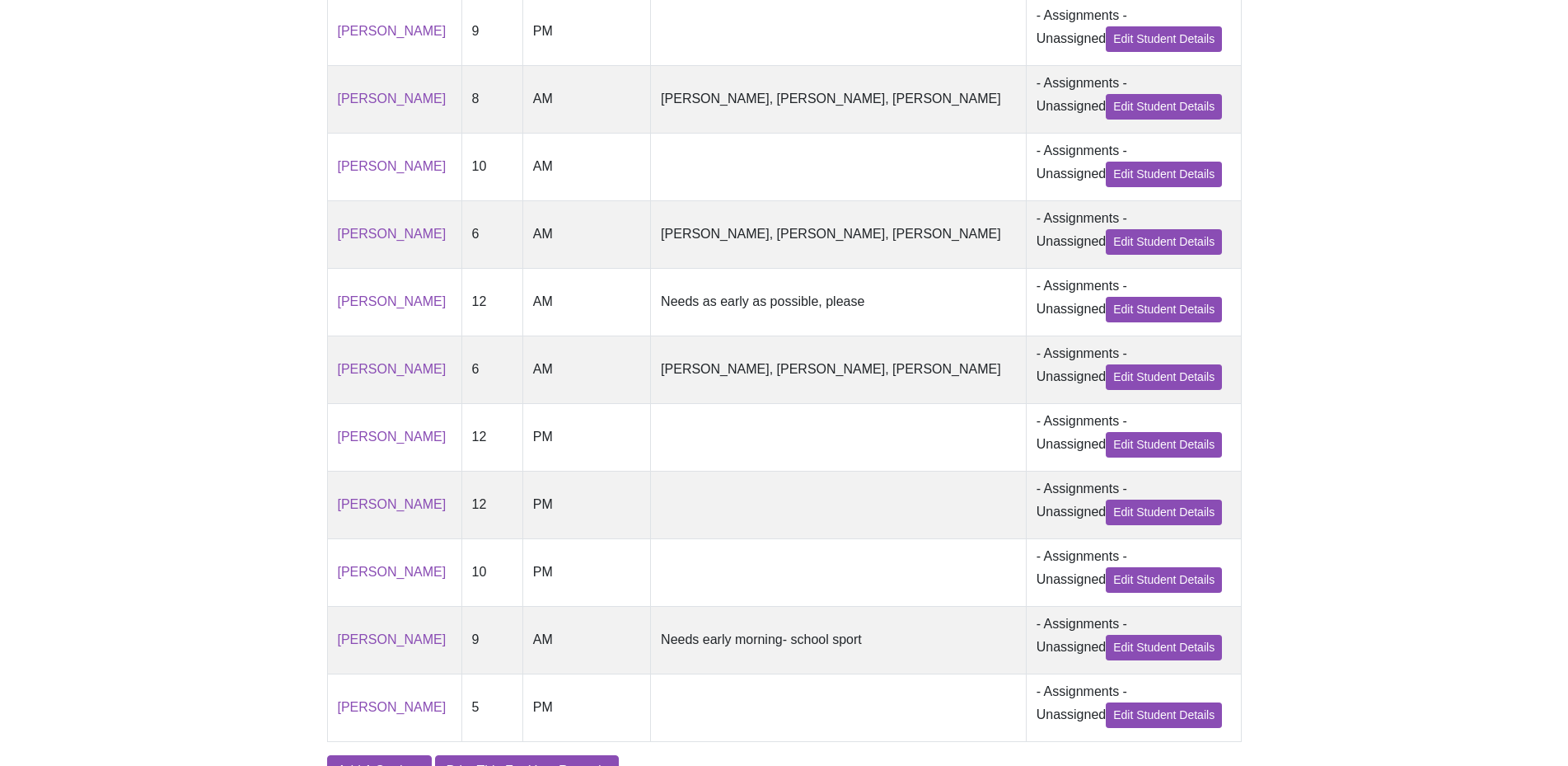
scroll to position [739, 0]
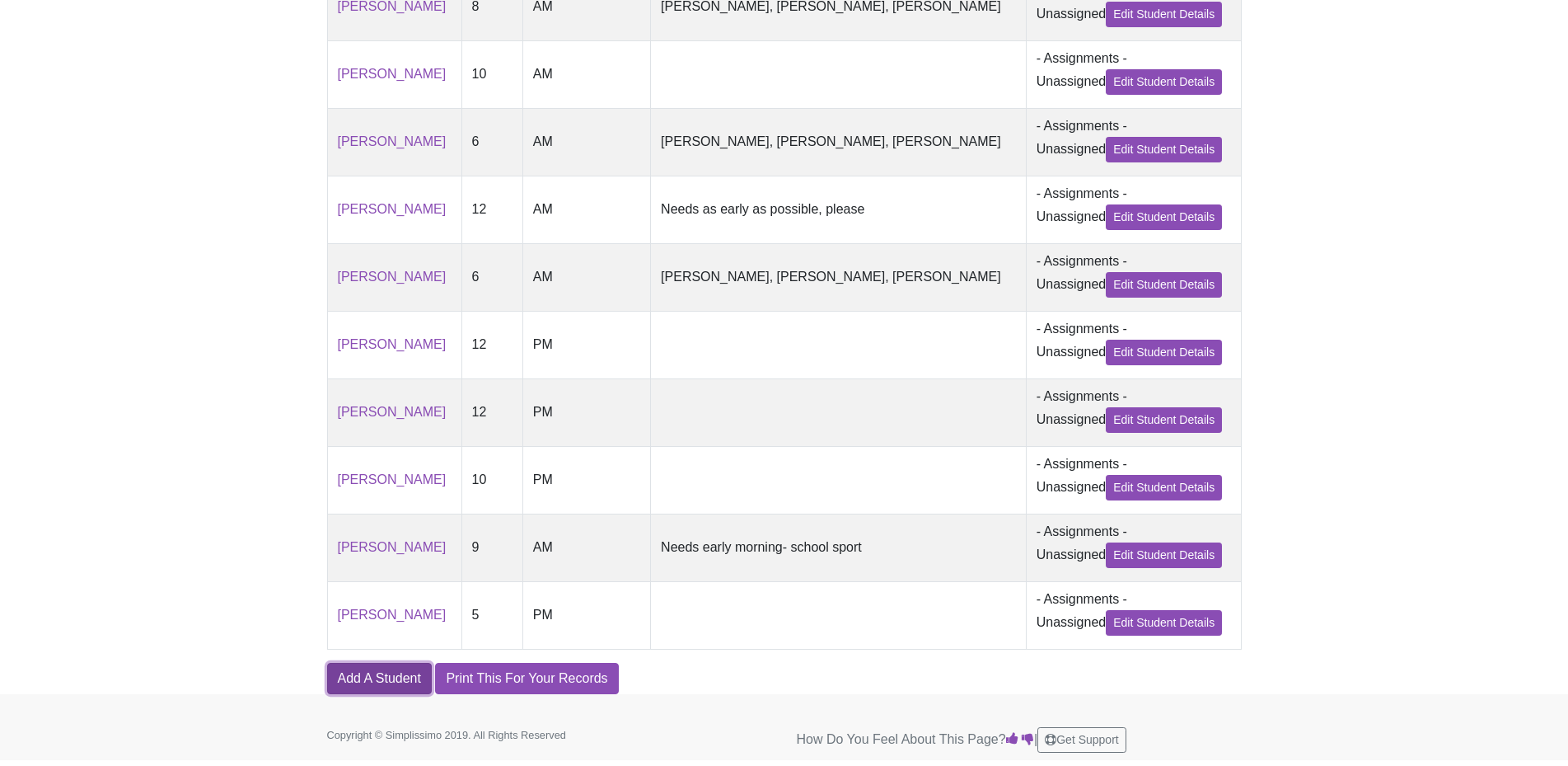
click at [388, 681] on link "Add A Student" at bounding box center [380, 678] width 105 height 31
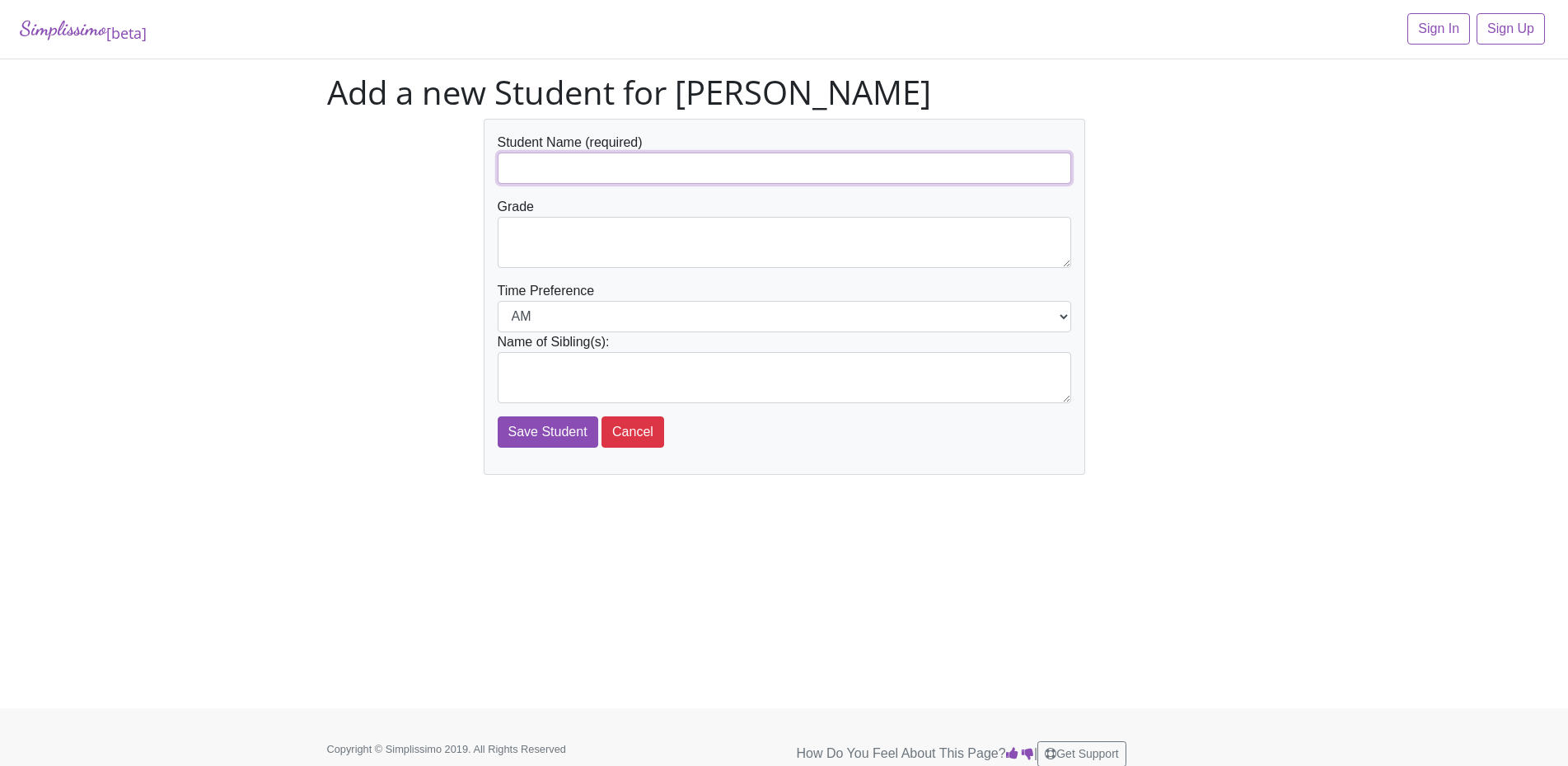
click at [576, 157] on input "text" at bounding box center [784, 167] width 574 height 31
type input "[PERSON_NAME]"
click at [586, 236] on textarea at bounding box center [784, 242] width 574 height 51
type textarea "2"
click at [1058, 322] on select "AM PM" at bounding box center [784, 316] width 574 height 31
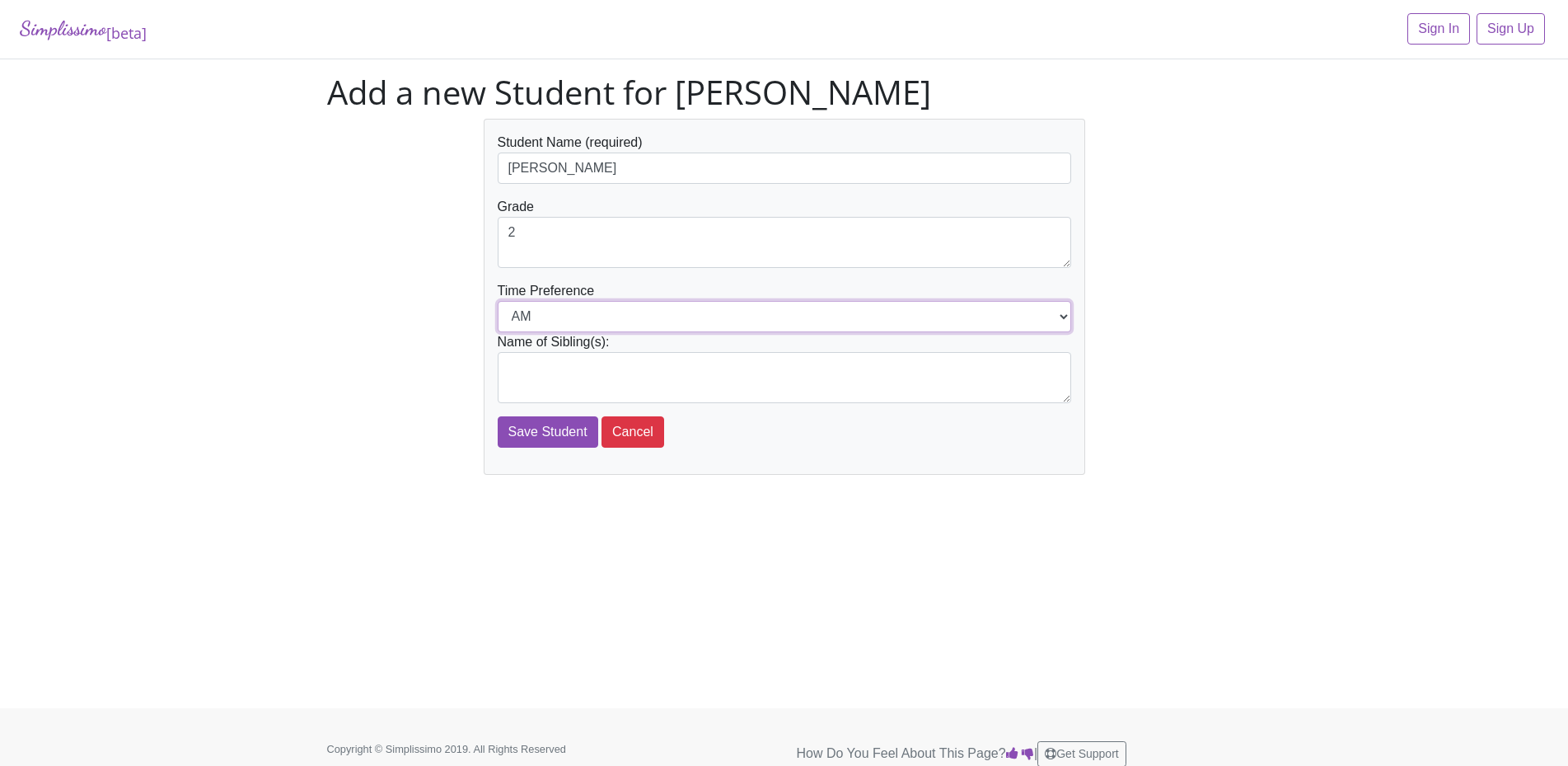
select select "PM"
click at [497, 301] on select "AM PM" at bounding box center [784, 316] width 574 height 31
click at [543, 363] on textarea at bounding box center [784, 377] width 574 height 51
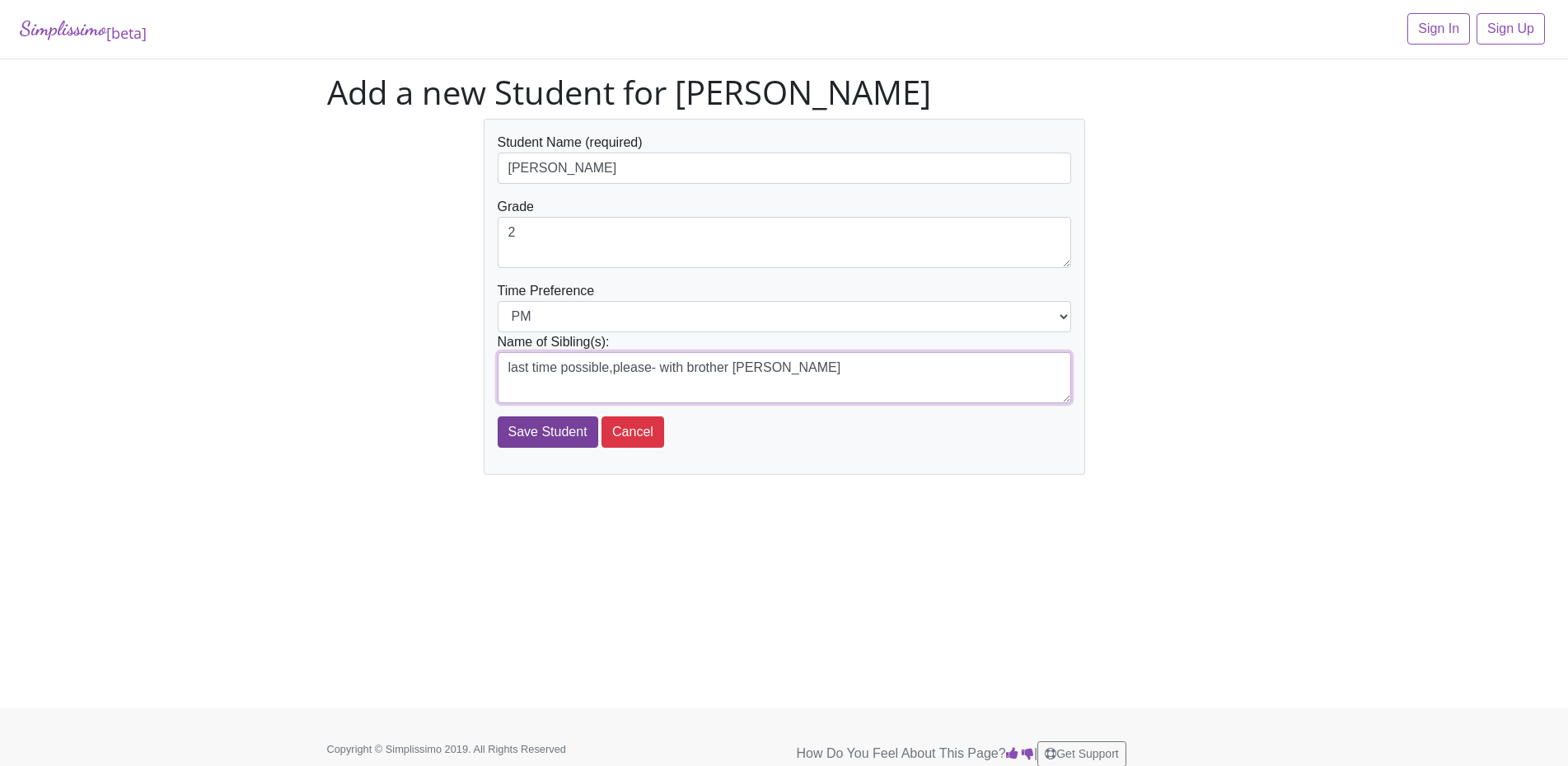
type textarea "last time possible,please- with brother [PERSON_NAME]"
click at [551, 431] on input "Save Student" at bounding box center [547, 431] width 101 height 31
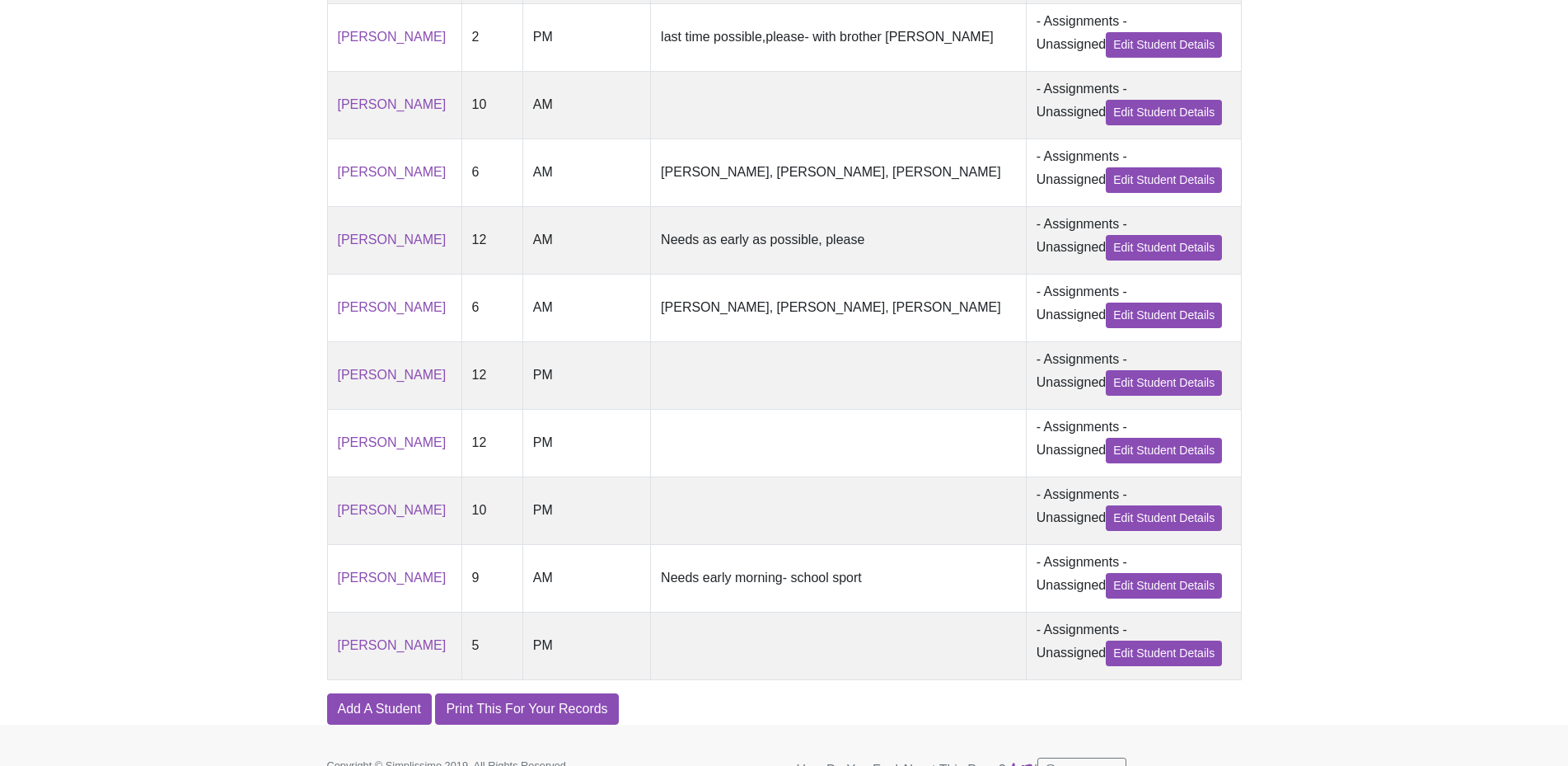
scroll to position [783, 0]
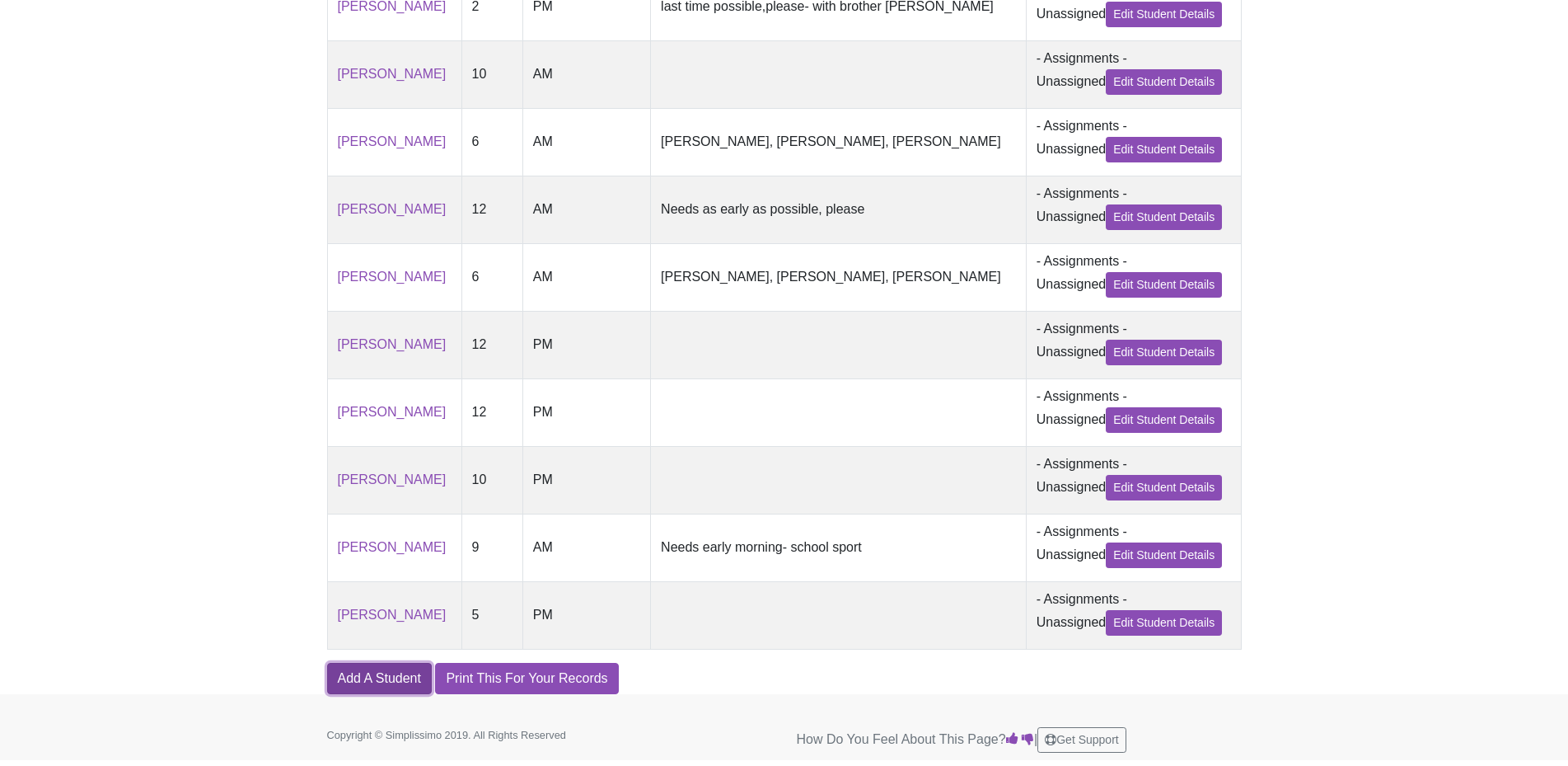
click at [365, 694] on link "Add A Student" at bounding box center [380, 678] width 105 height 31
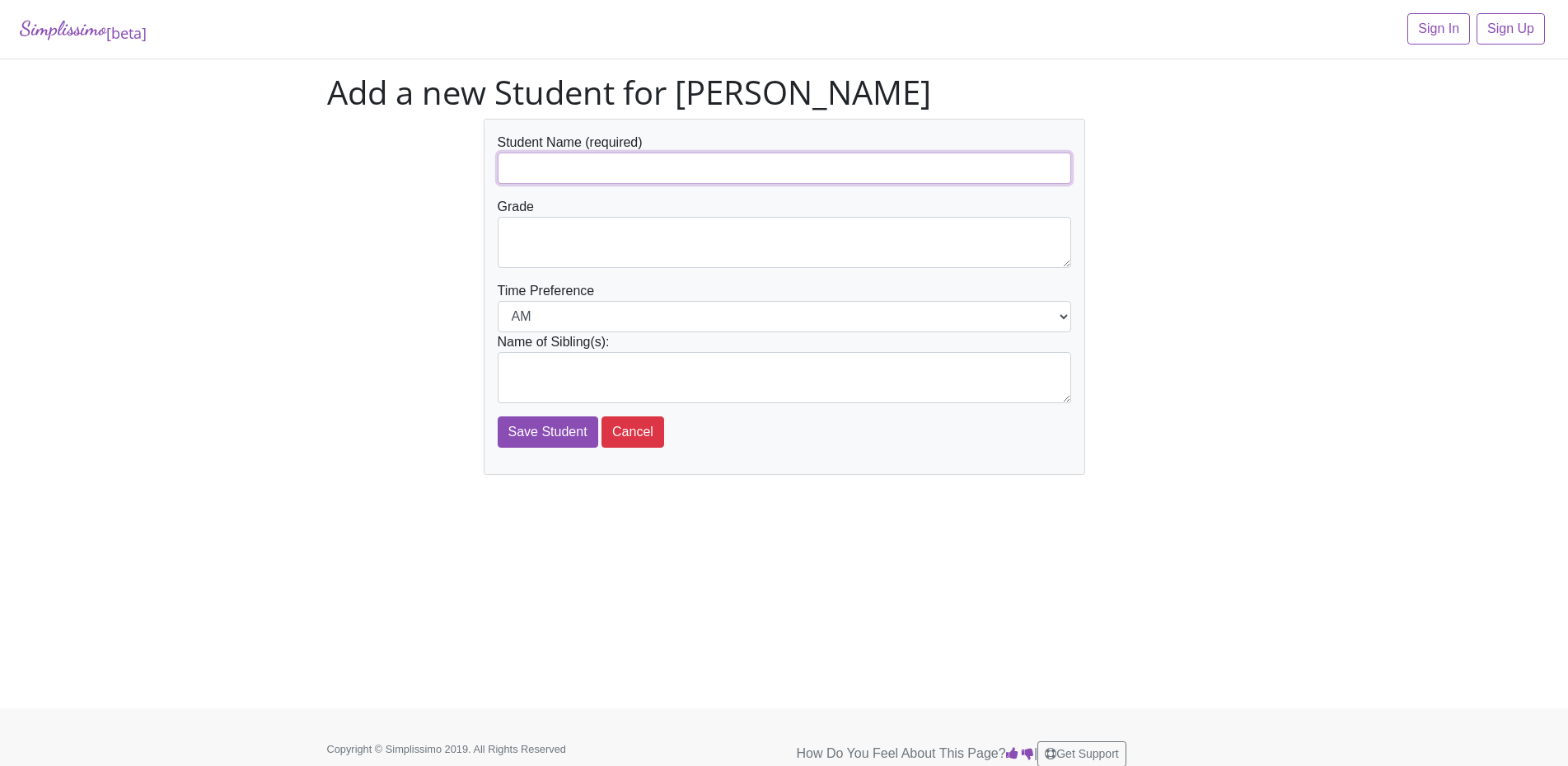
click at [553, 169] on input "text" at bounding box center [784, 167] width 574 height 31
type input "[PERSON_NAME]"
click at [553, 233] on textarea at bounding box center [784, 242] width 574 height 51
type textarea "8"
click at [1065, 320] on select "AM PM" at bounding box center [784, 316] width 574 height 31
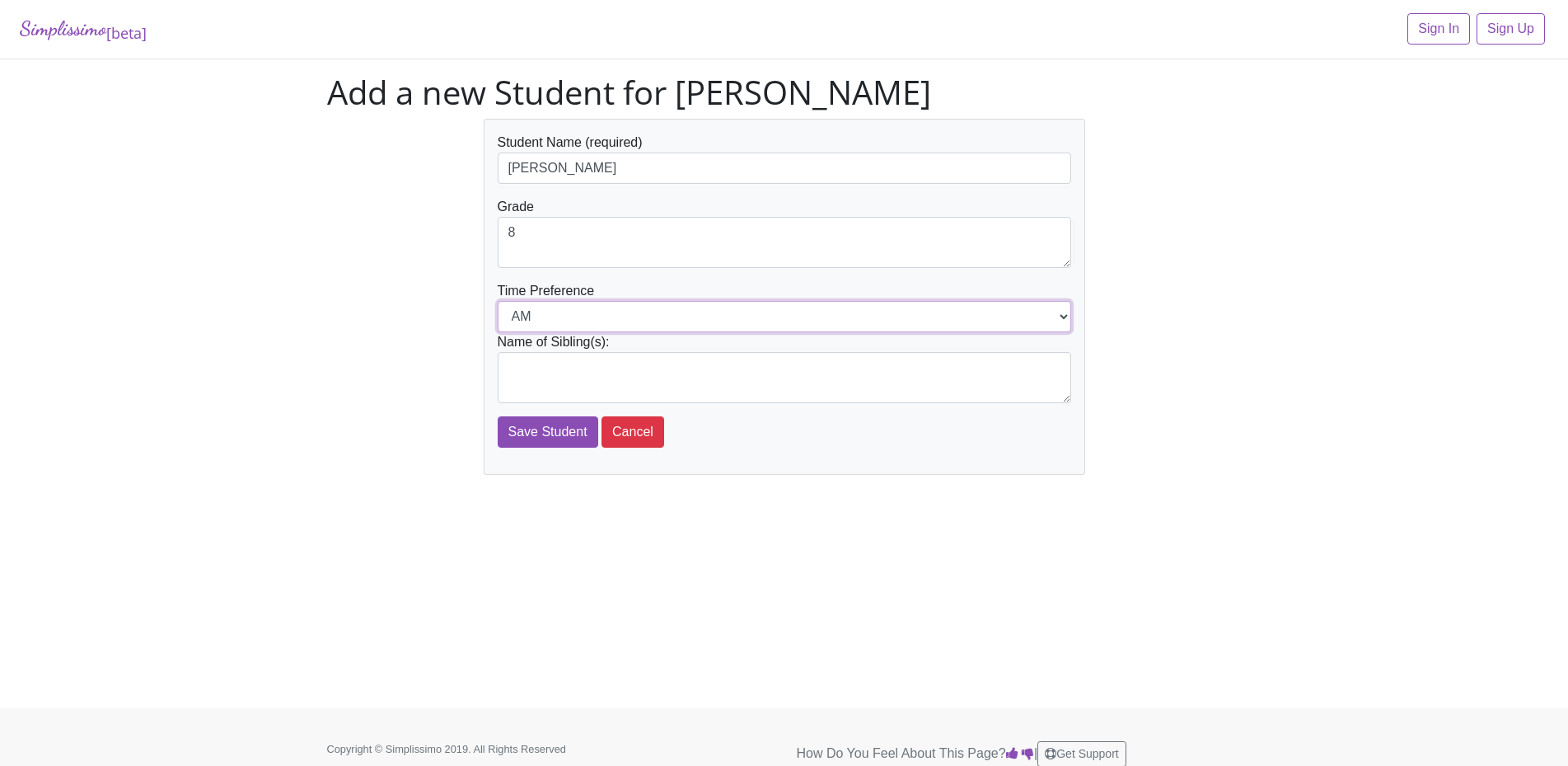
select select "PM"
click at [497, 301] on select "AM PM" at bounding box center [784, 316] width 574 height 31
click at [518, 368] on textarea at bounding box center [784, 377] width 574 height 51
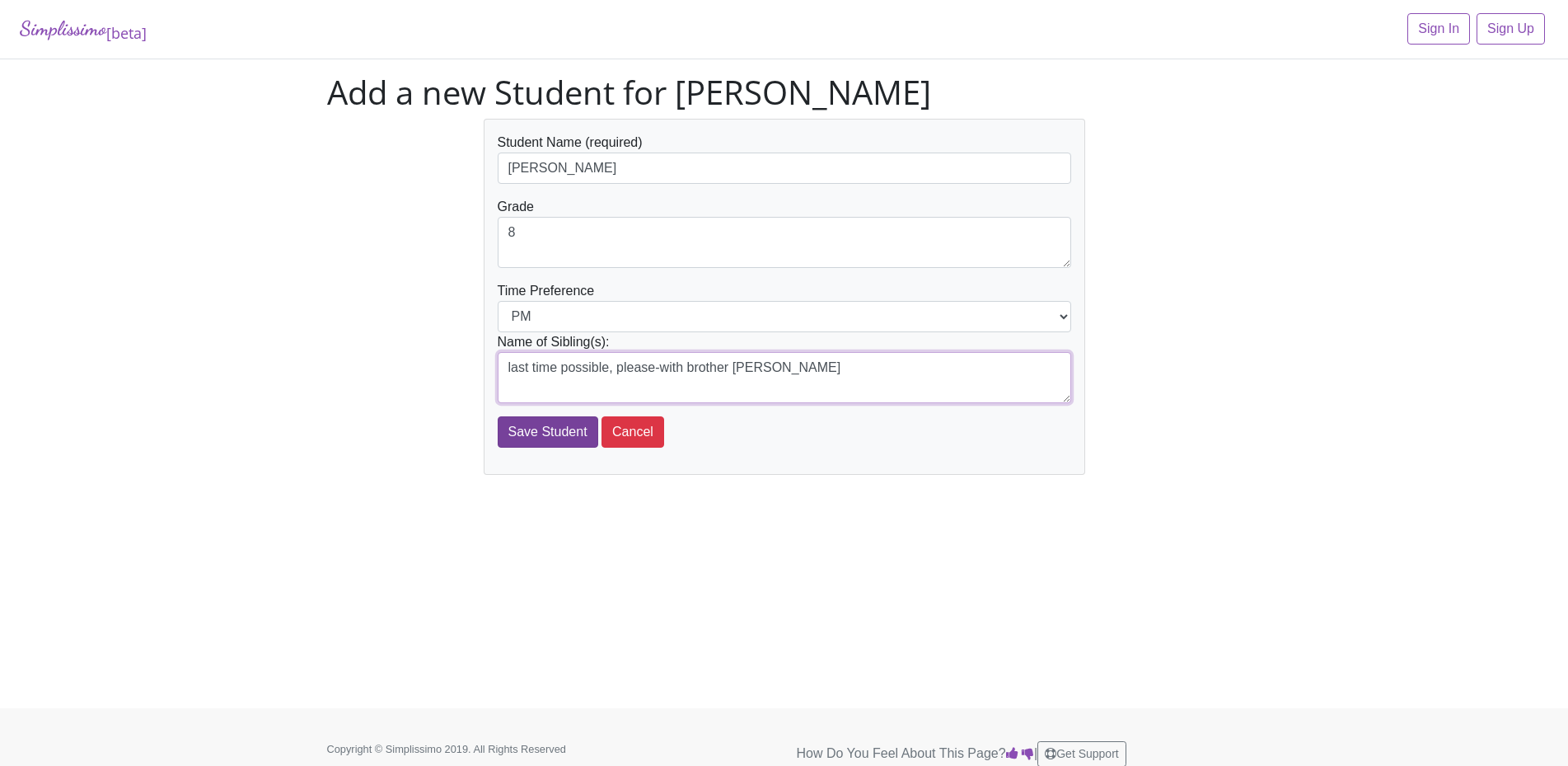
type textarea "last time possible, please-with brother [PERSON_NAME]"
click at [564, 432] on input "Save Student" at bounding box center [547, 431] width 101 height 31
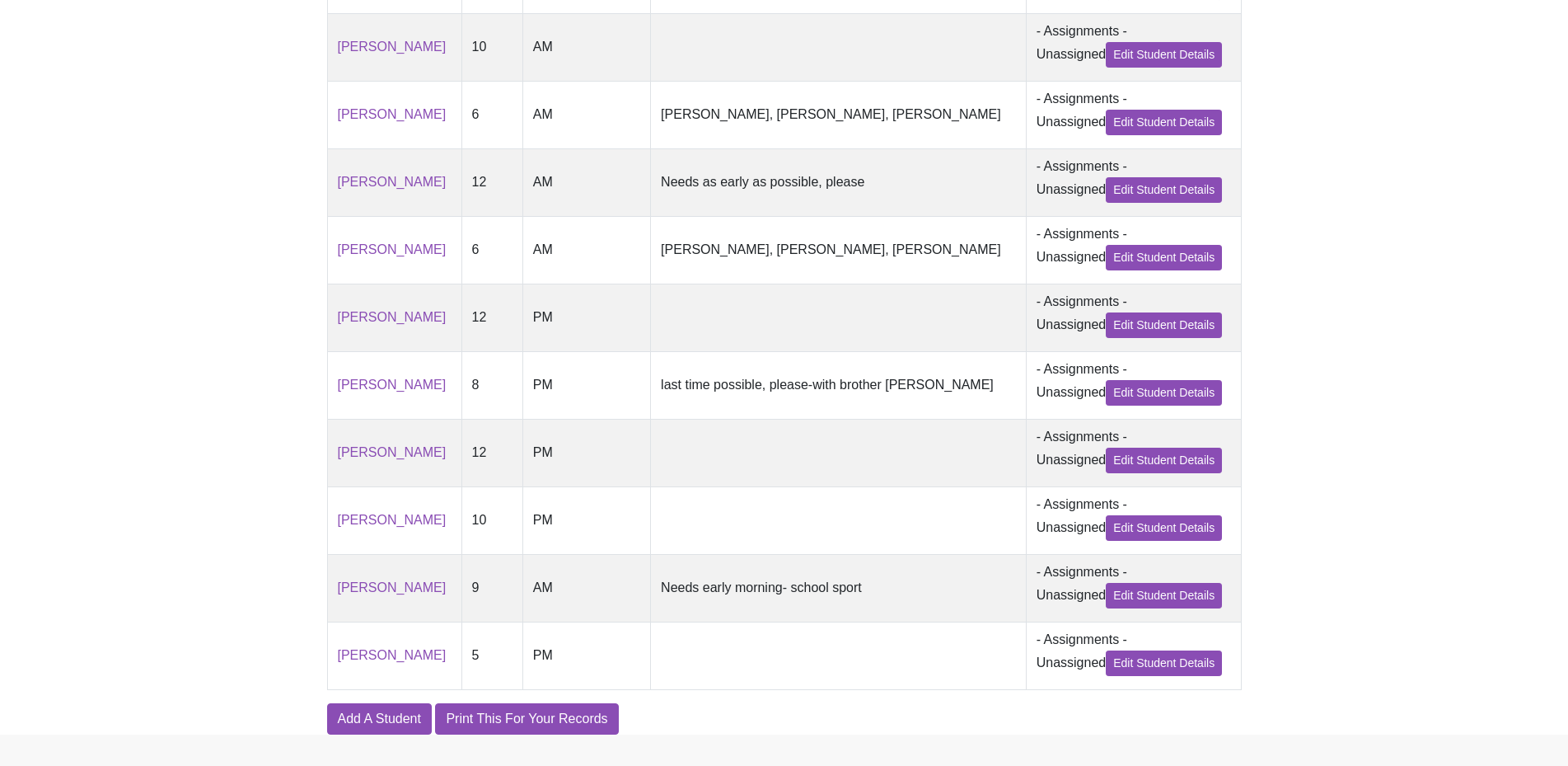
scroll to position [879, 0]
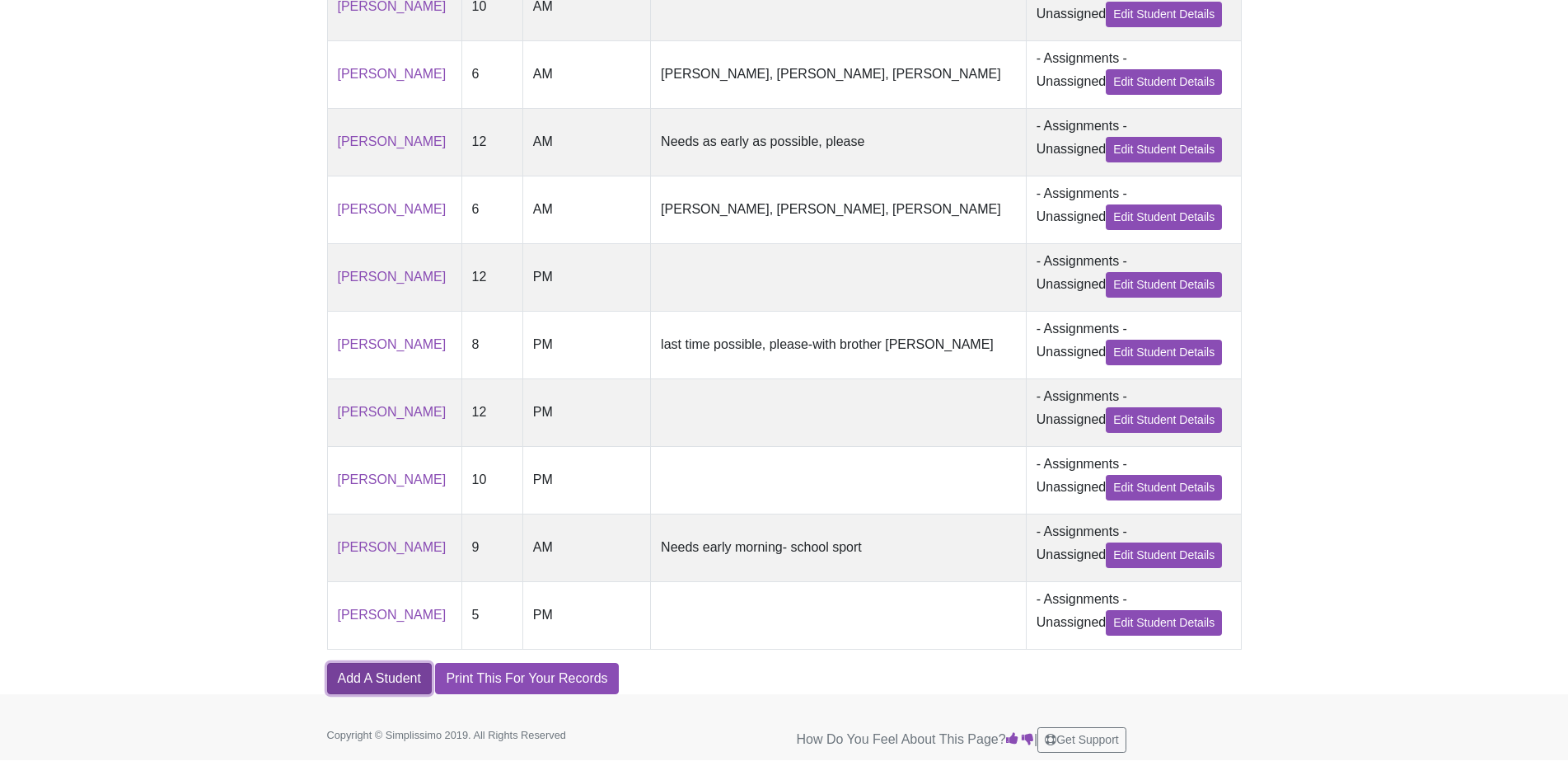
click at [384, 686] on link "Add A Student" at bounding box center [380, 678] width 105 height 31
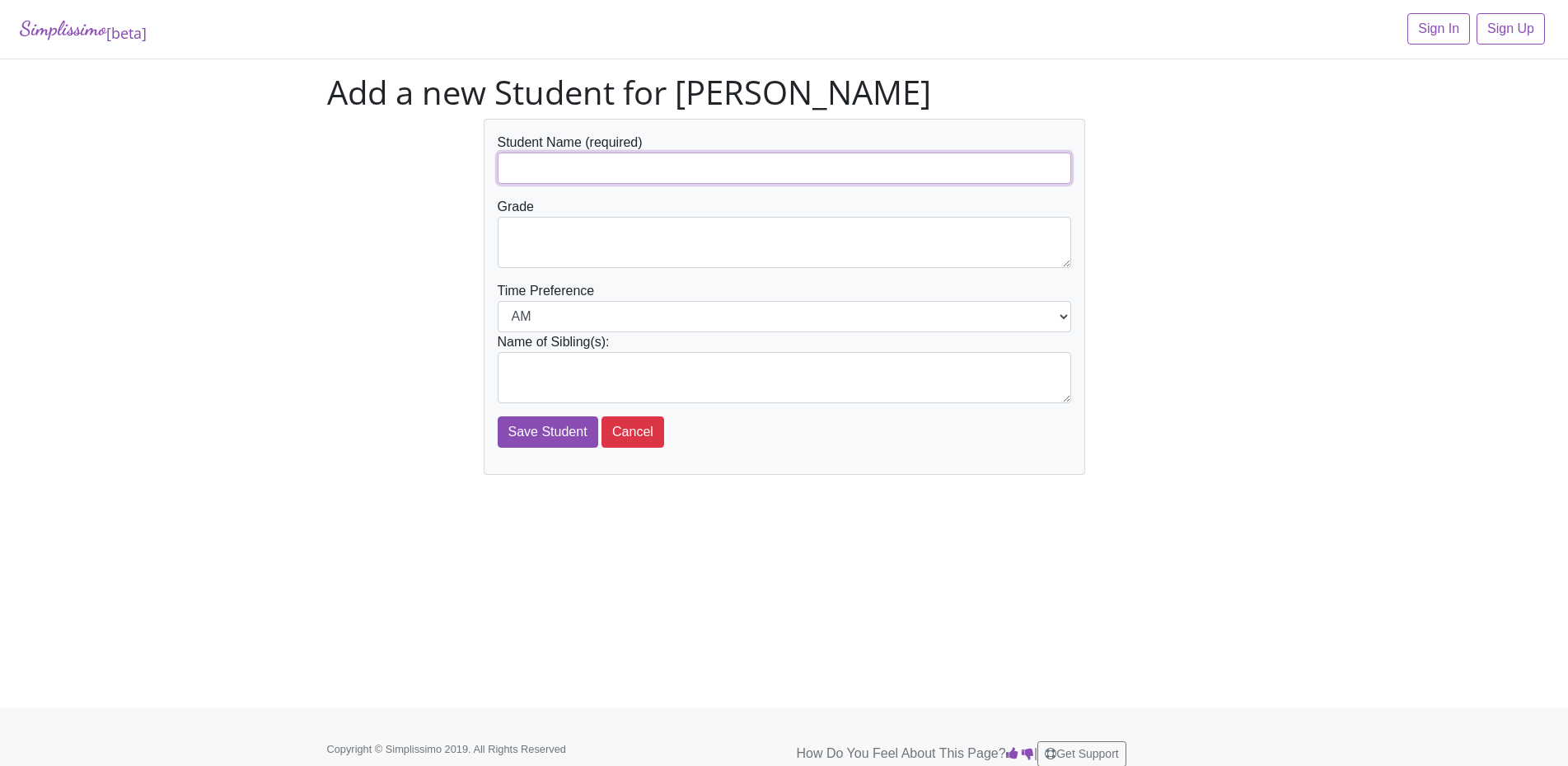
click at [554, 167] on input "text" at bounding box center [784, 167] width 574 height 31
type input "[PERSON_NAME]"
click at [550, 250] on textarea at bounding box center [784, 242] width 574 height 51
type textarea "2"
click at [543, 431] on input "Save Student" at bounding box center [547, 431] width 101 height 31
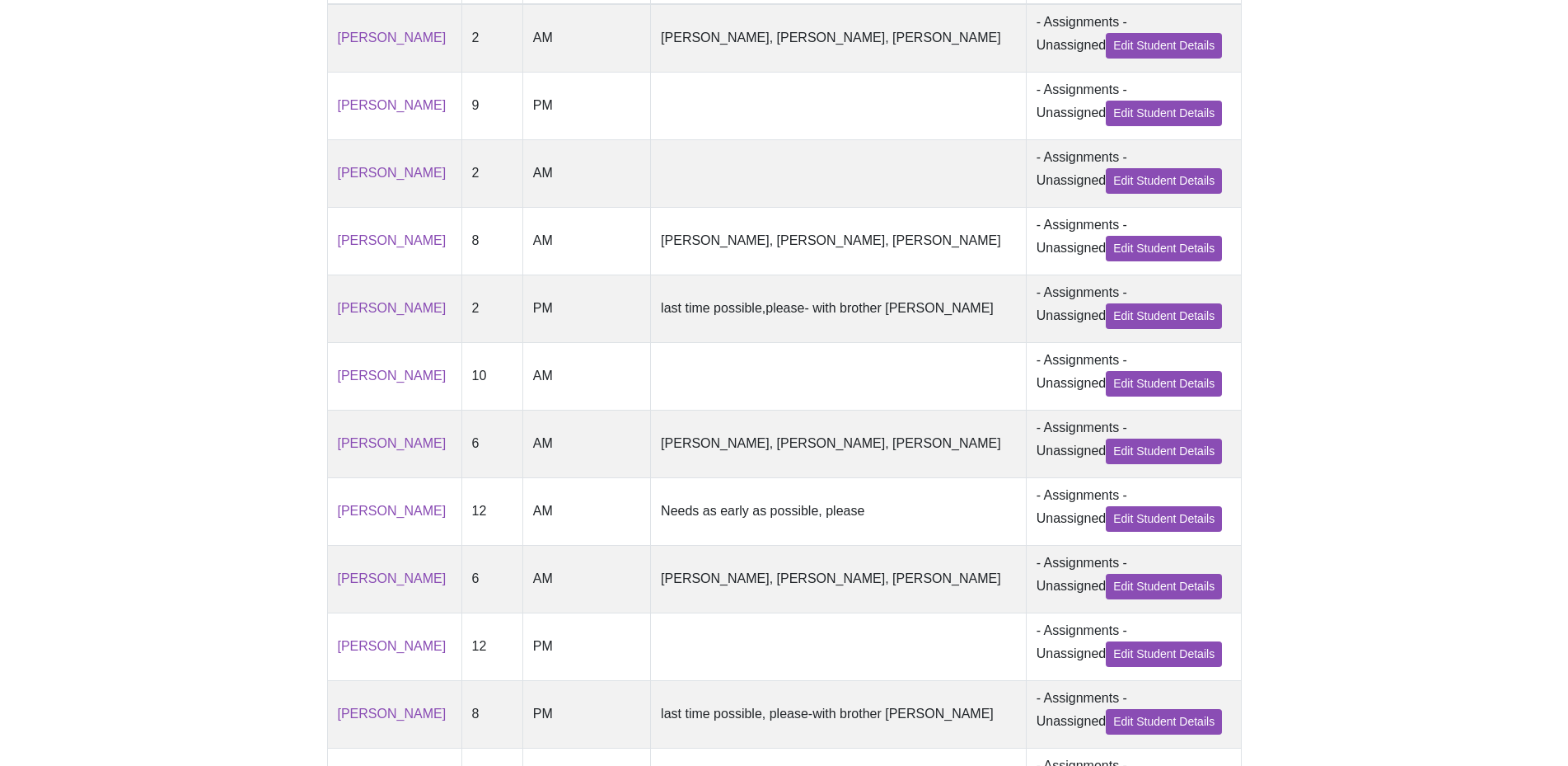
scroll to position [544, 0]
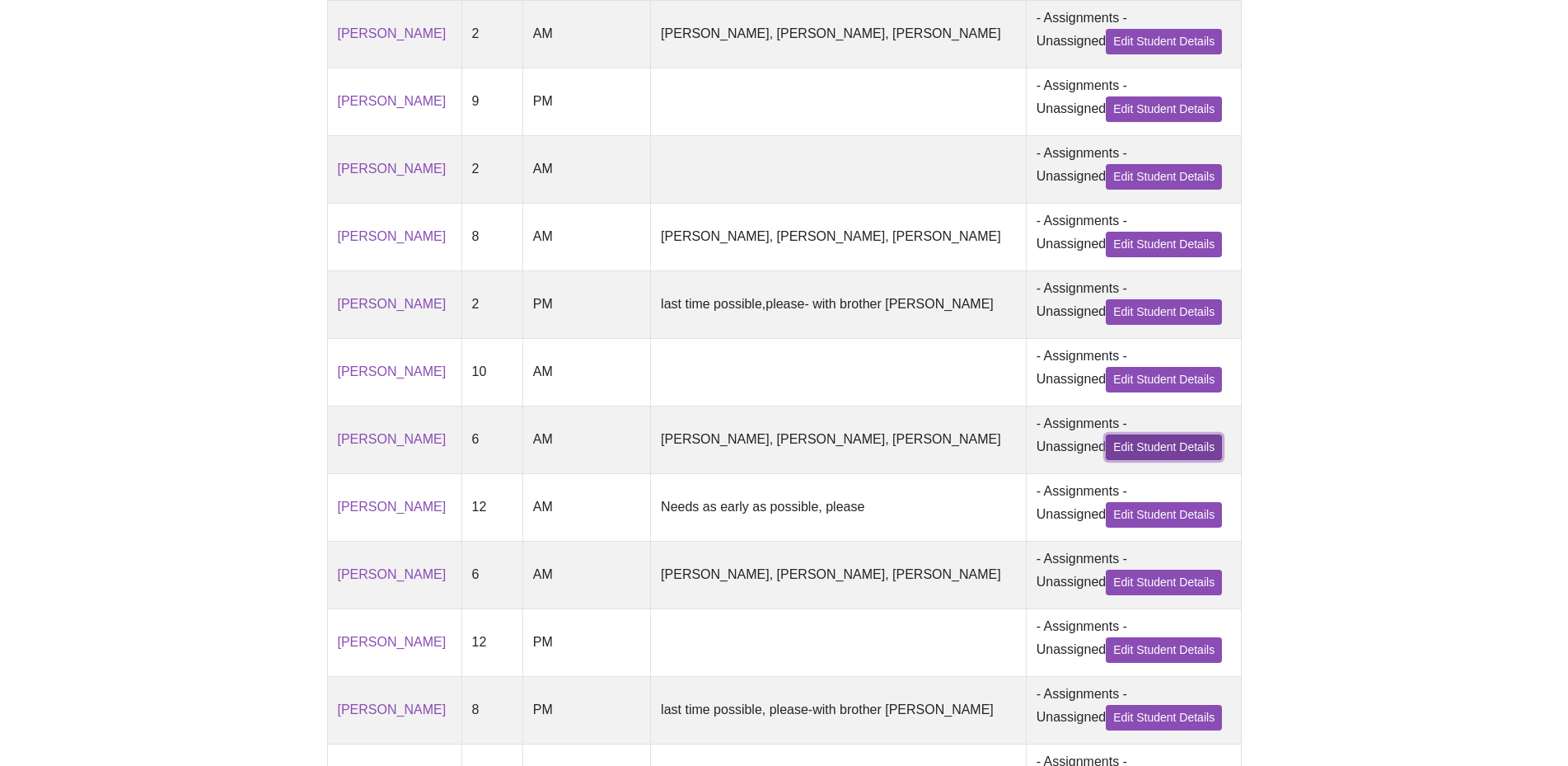
click at [1200, 460] on link "Edit Student Details" at bounding box center [1163, 447] width 117 height 26
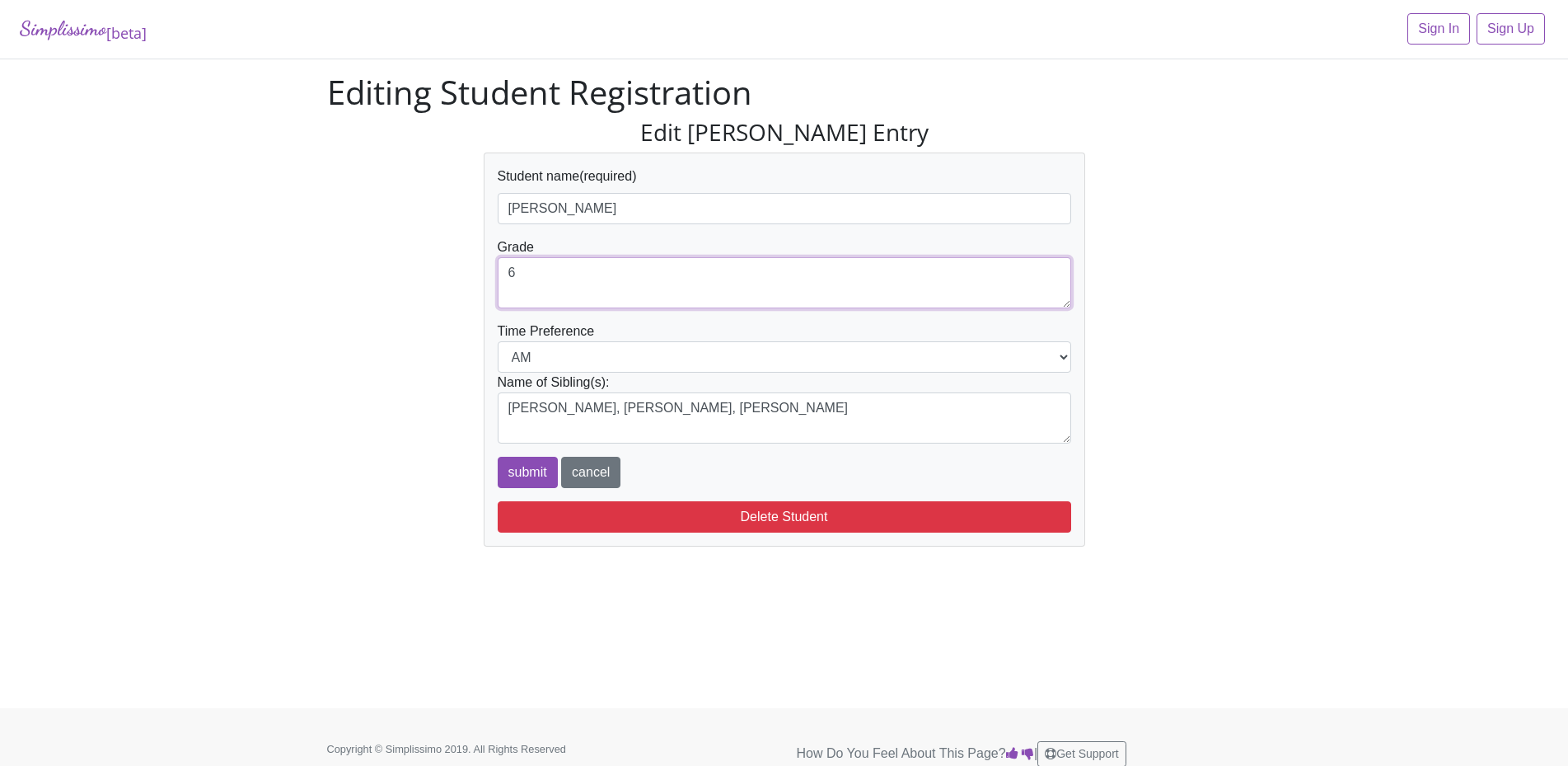
click at [540, 270] on textarea "6" at bounding box center [784, 282] width 574 height 51
type textarea "4"
click at [524, 467] on input "submit" at bounding box center [527, 472] width 60 height 31
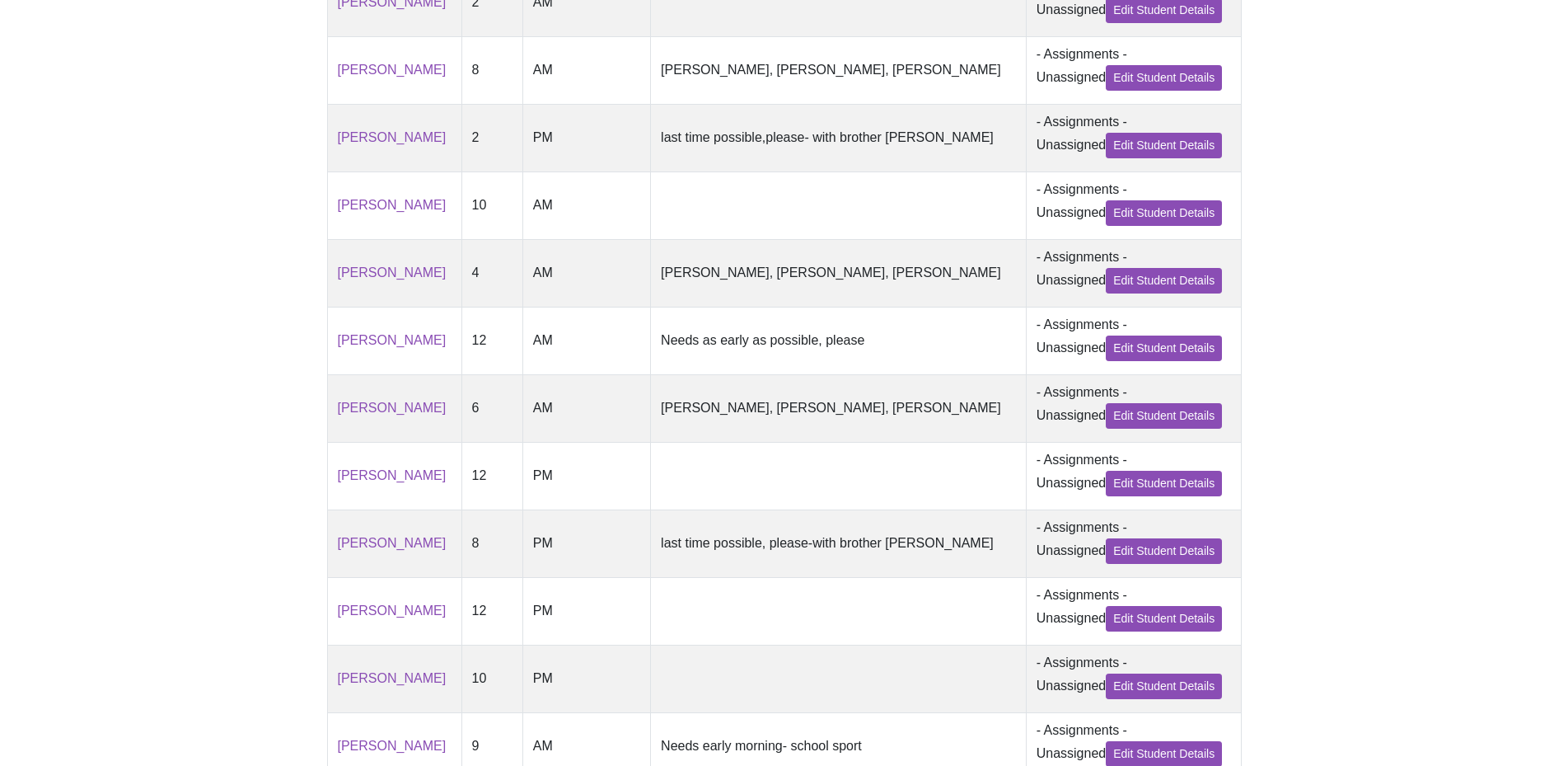
scroll to position [720, 0]
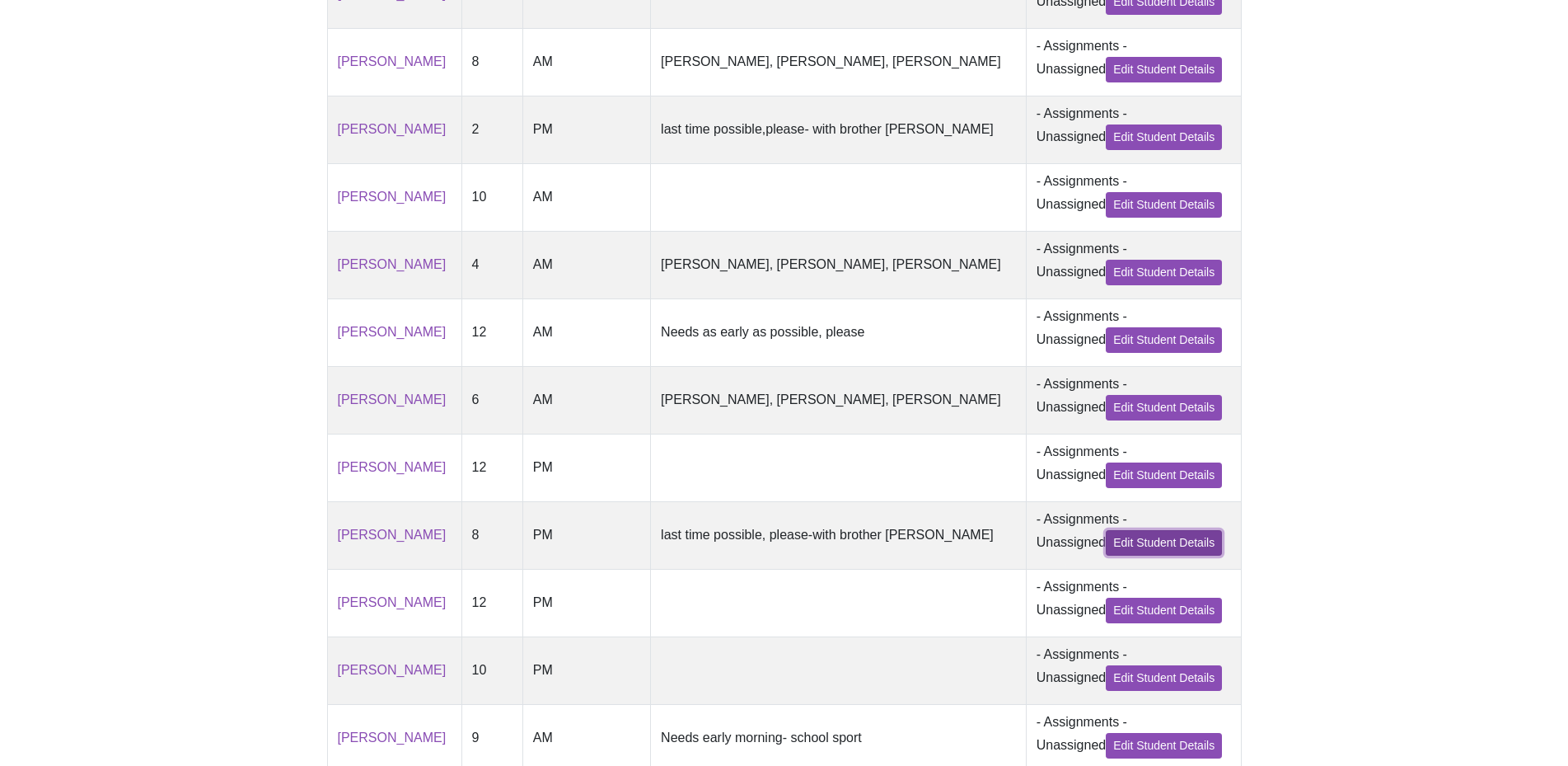
click at [1141, 555] on link "Edit Student Details" at bounding box center [1163, 543] width 117 height 26
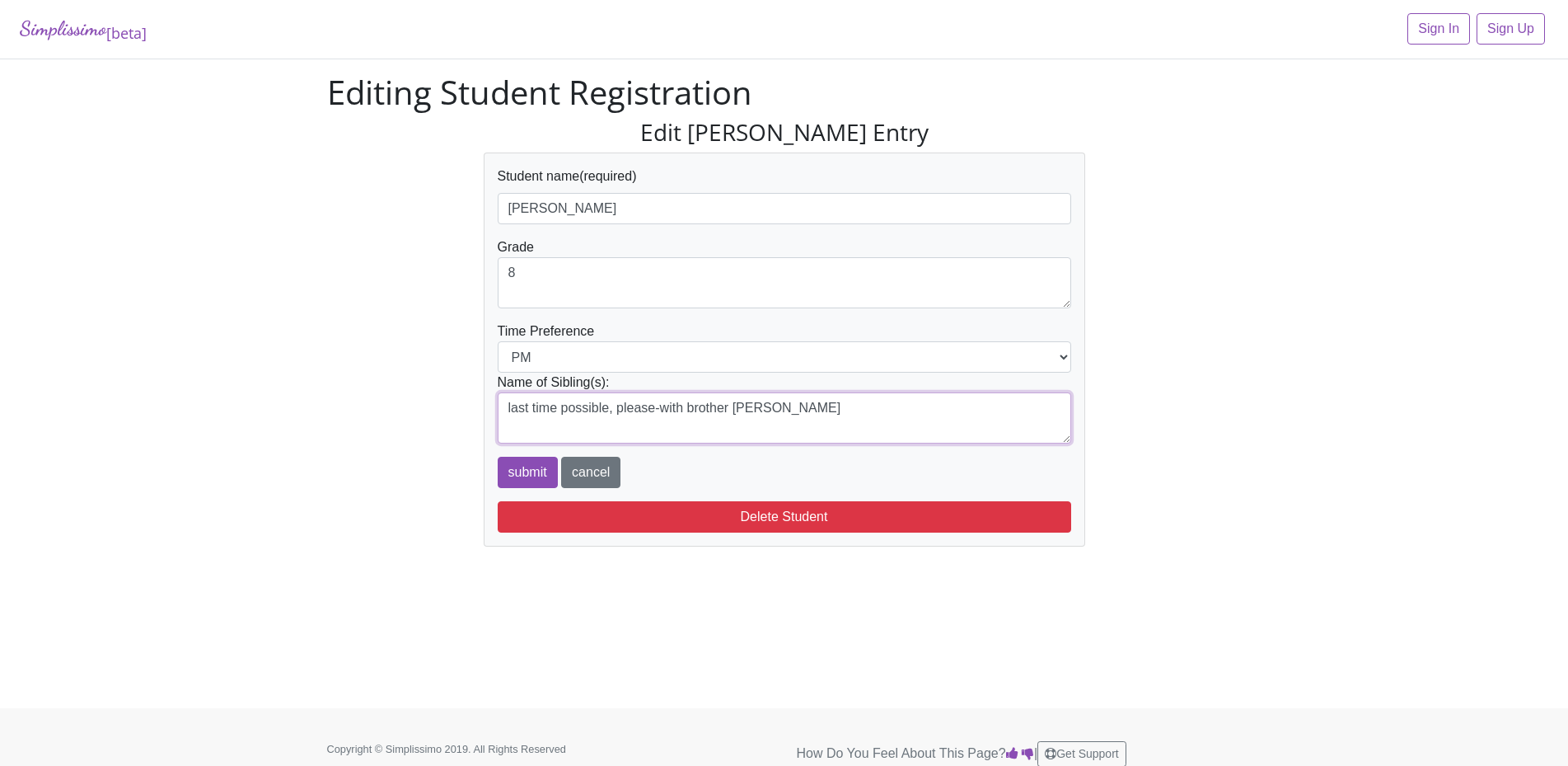
click at [791, 406] on textarea "last time possible, please-with brother [PERSON_NAME]" at bounding box center [784, 417] width 574 height 51
type textarea "last time possible, please-with brother [PERSON_NAME]"
click at [531, 471] on input "submit" at bounding box center [527, 472] width 60 height 31
